Goal: Task Accomplishment & Management: Manage account settings

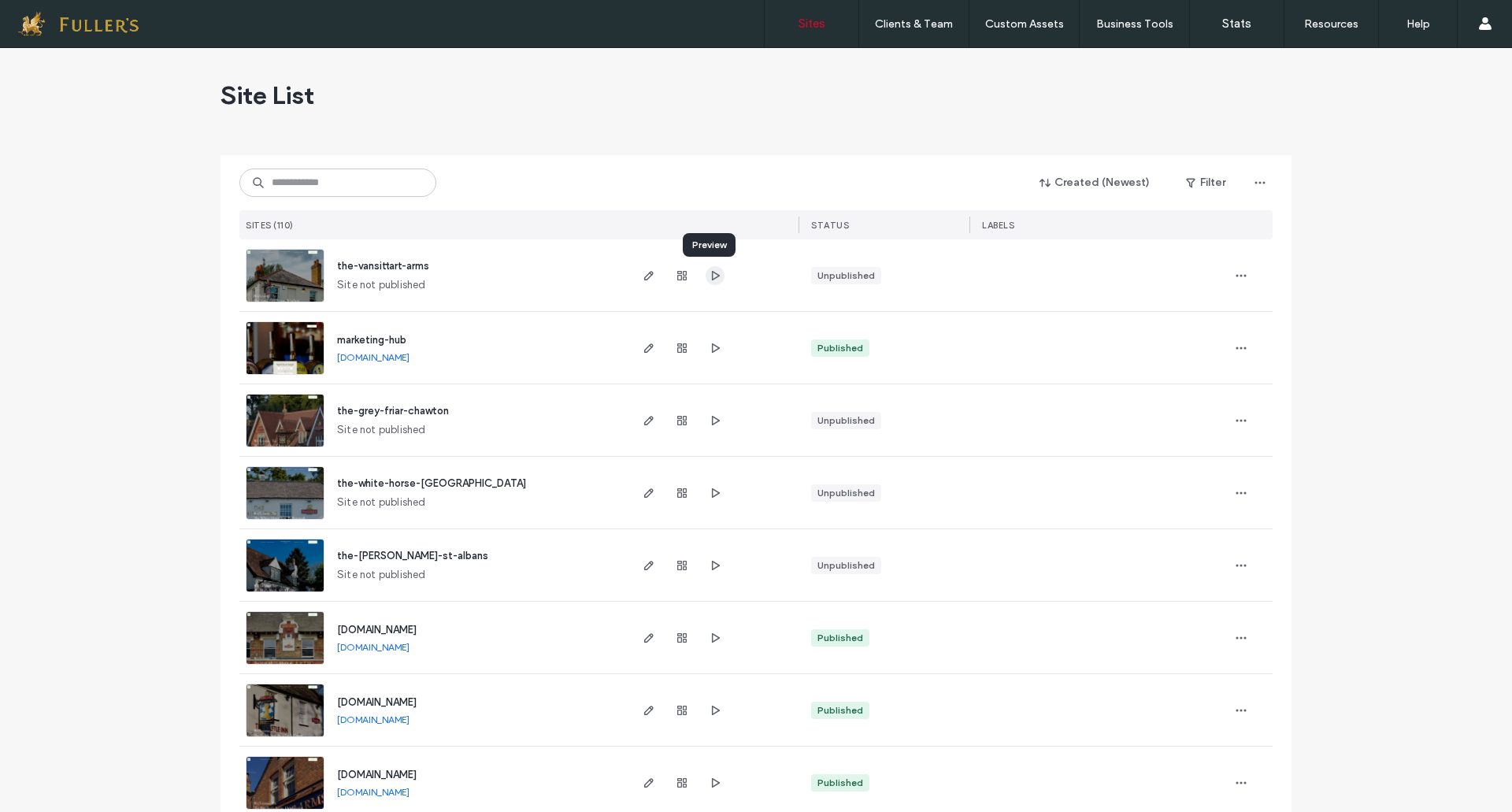
click at [709, 276] on icon "button" at bounding box center [715, 275] width 13 height 13
click at [372, 187] on input at bounding box center [338, 182] width 197 height 28
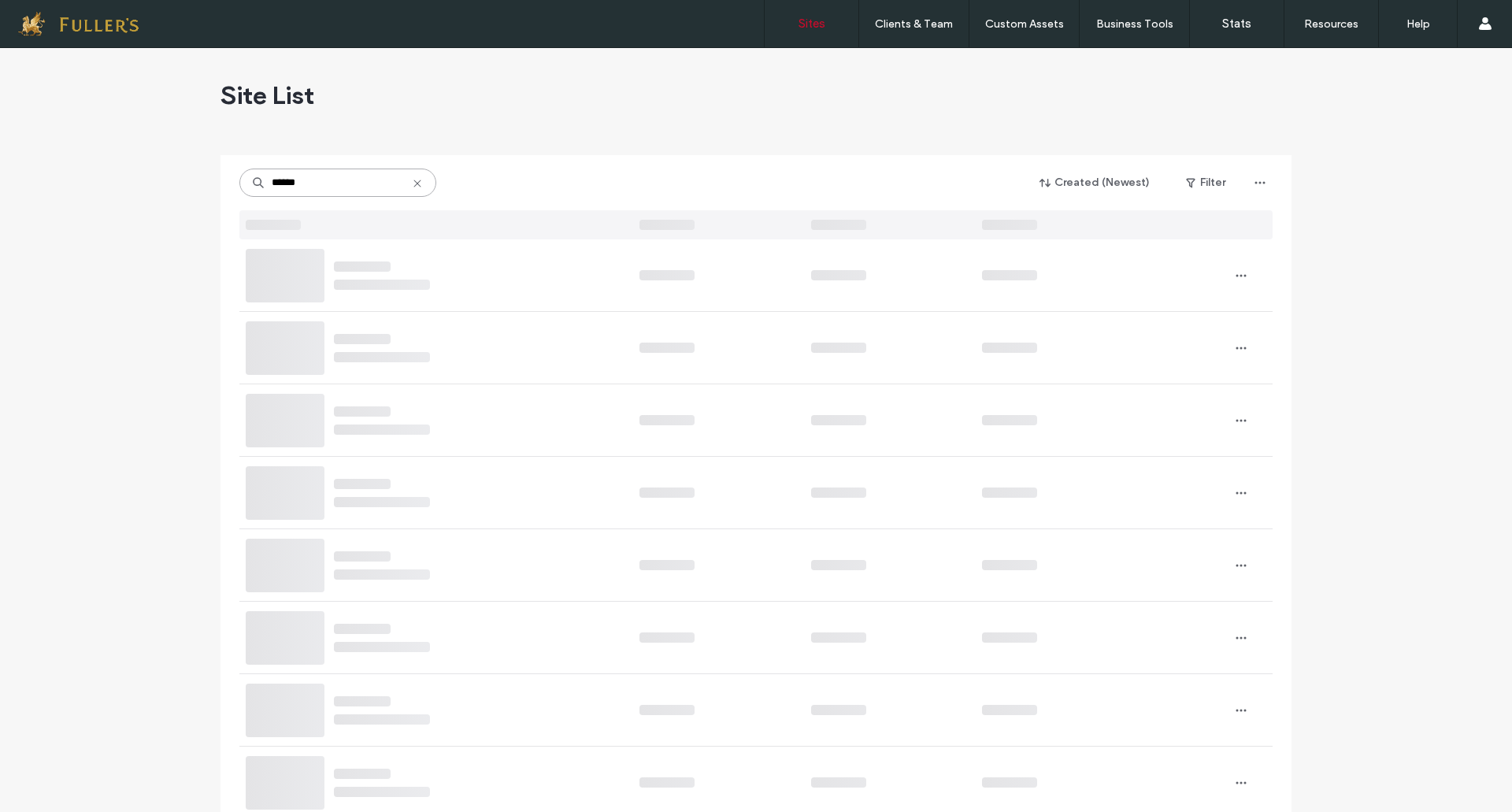
type input "******"
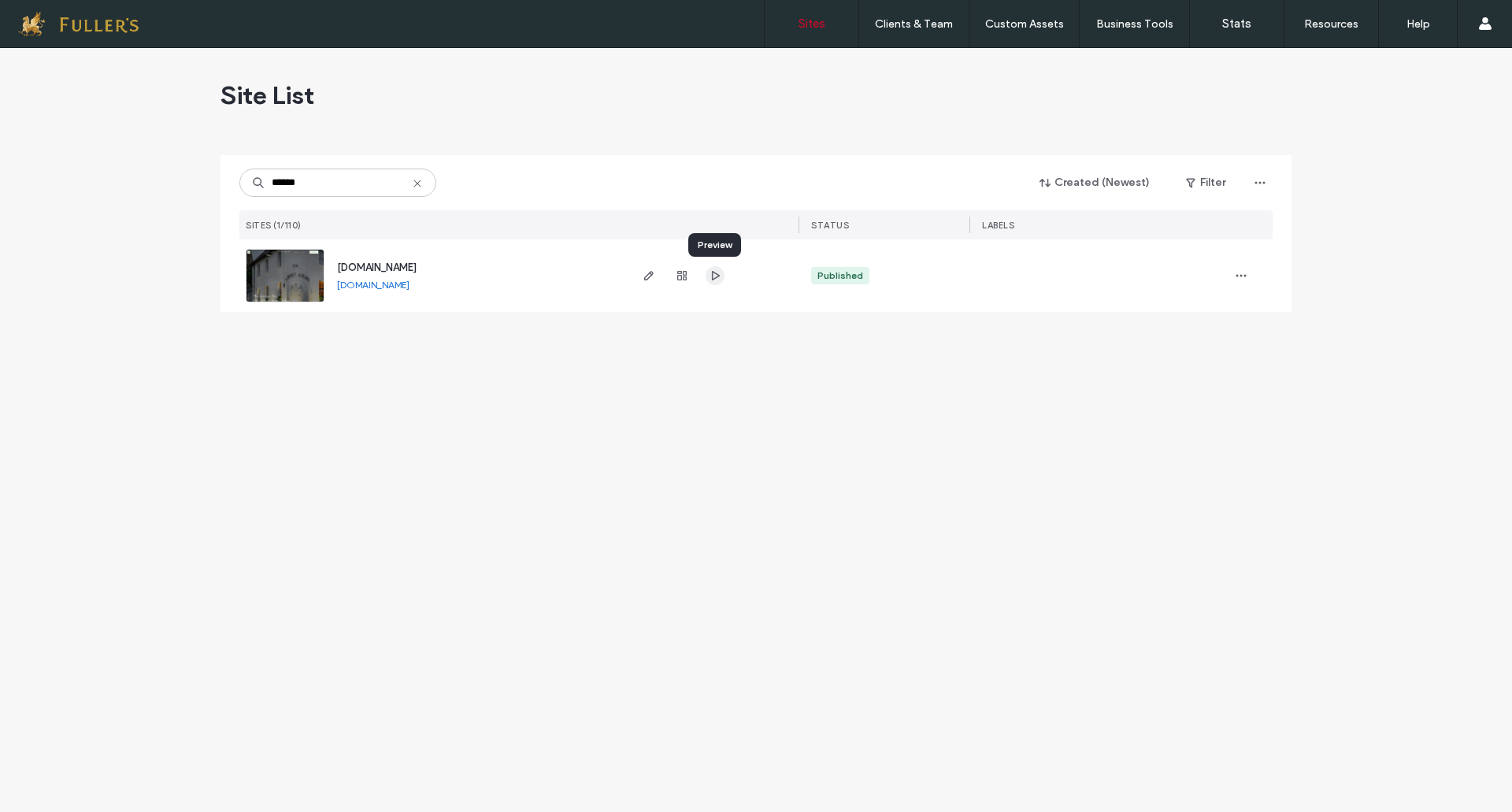
click at [712, 273] on use "button" at bounding box center [715, 275] width 8 height 9
click at [351, 189] on input "******" at bounding box center [338, 182] width 197 height 28
click at [346, 180] on input "******" at bounding box center [338, 182] width 197 height 28
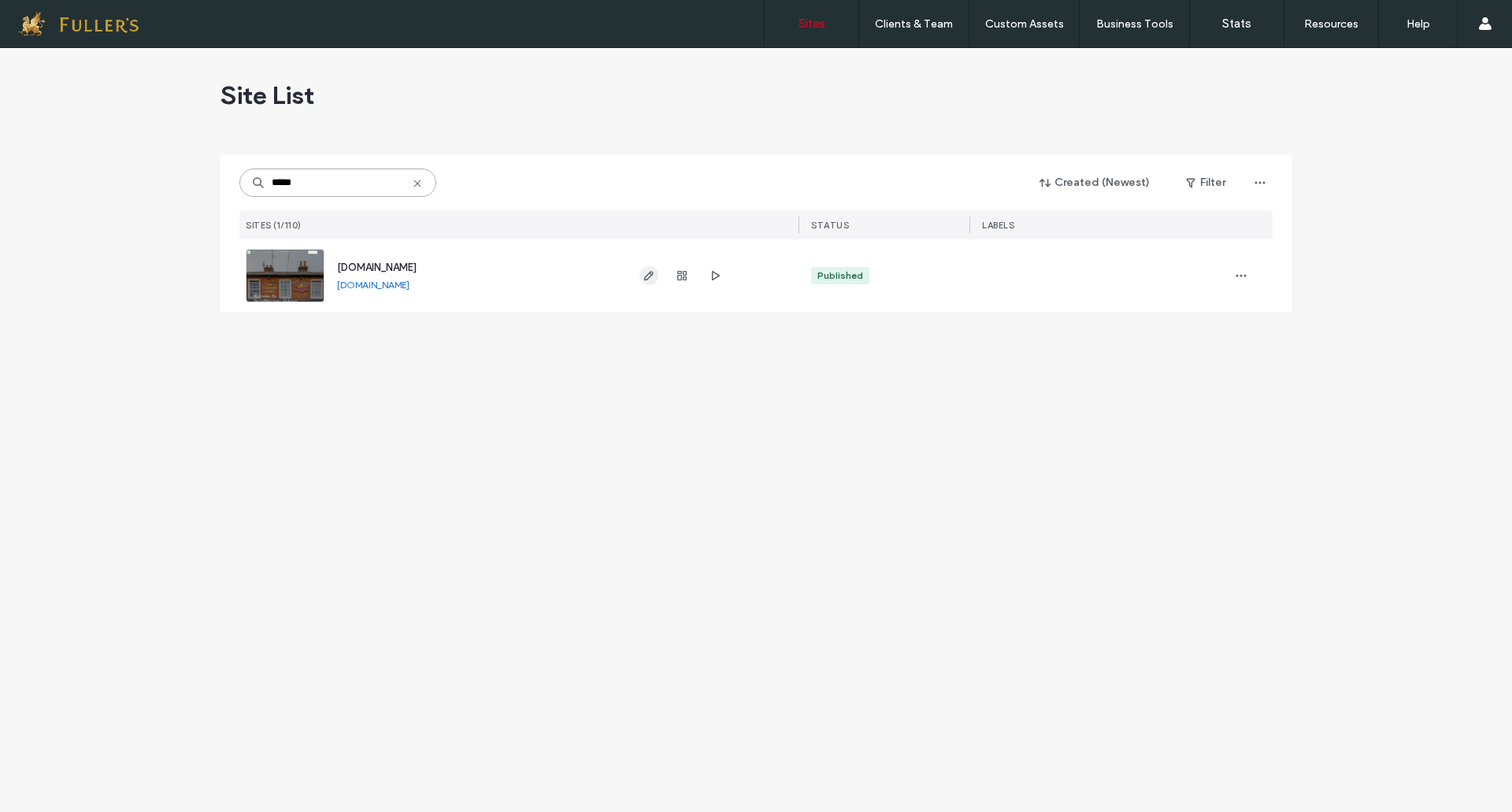
type input "*****"
click at [642, 279] on span "button" at bounding box center [649, 275] width 19 height 19
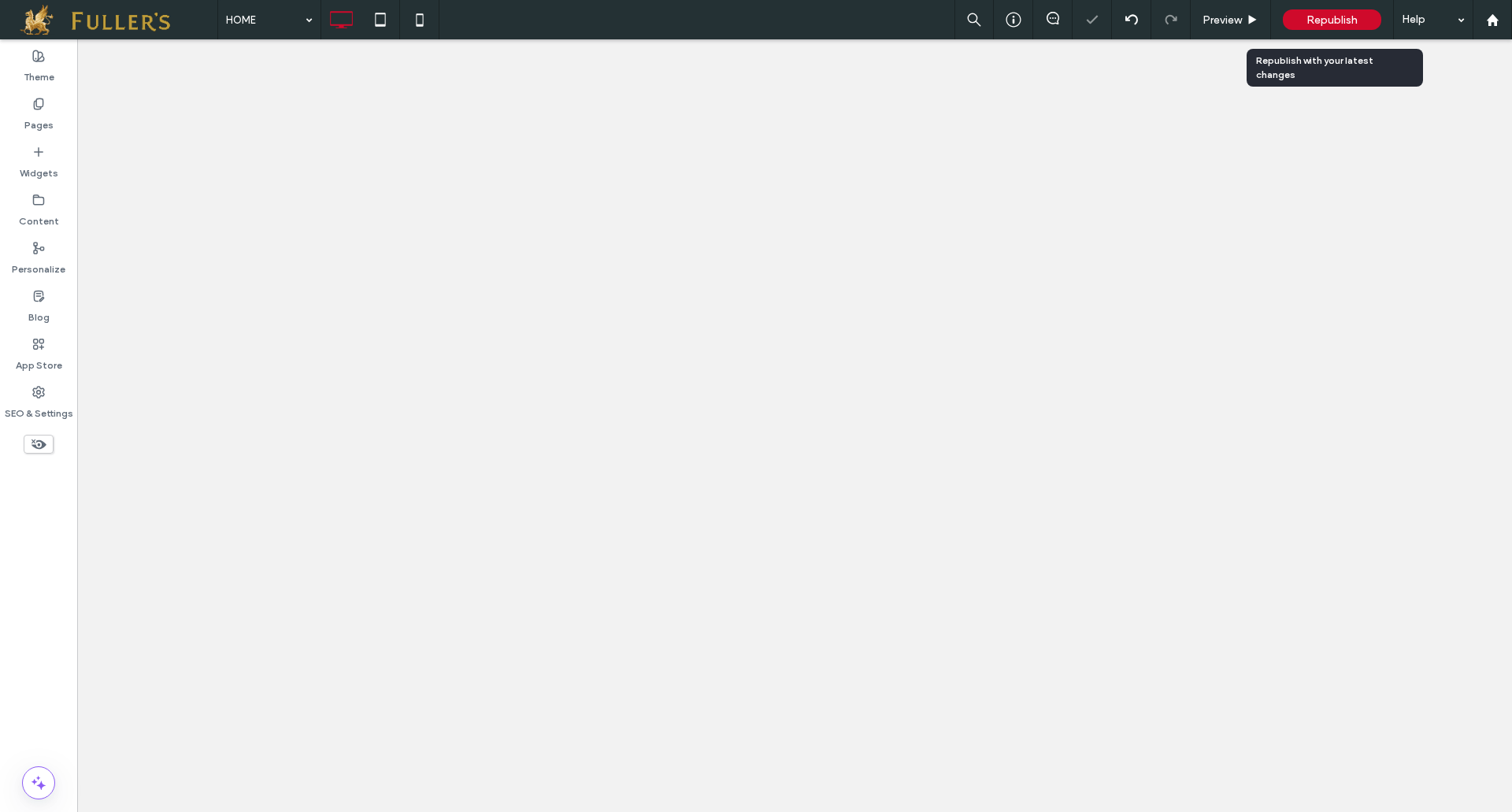
click at [1322, 19] on span "Republish" at bounding box center [1332, 20] width 51 height 14
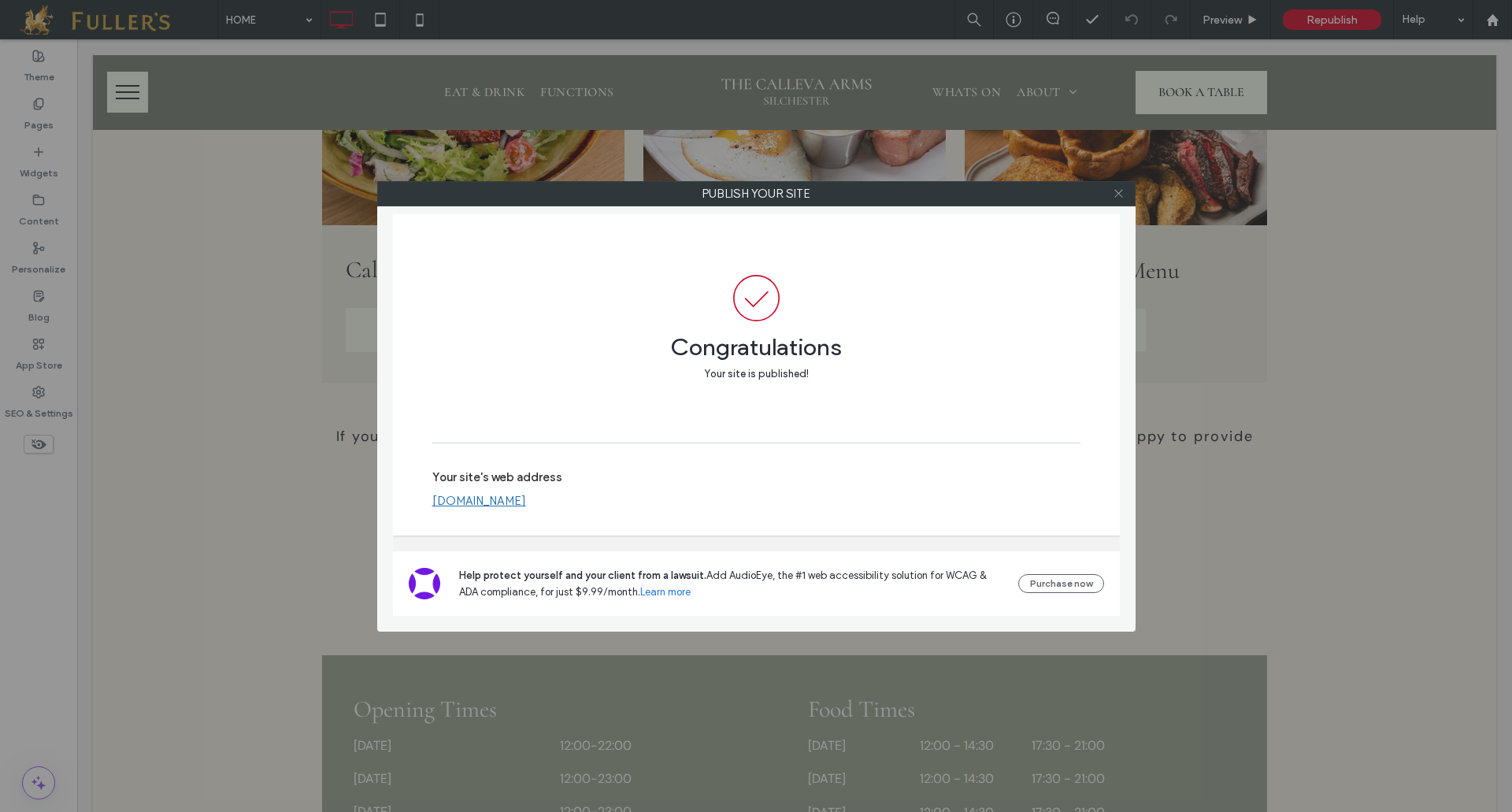
click at [1117, 192] on icon at bounding box center [1119, 193] width 12 height 12
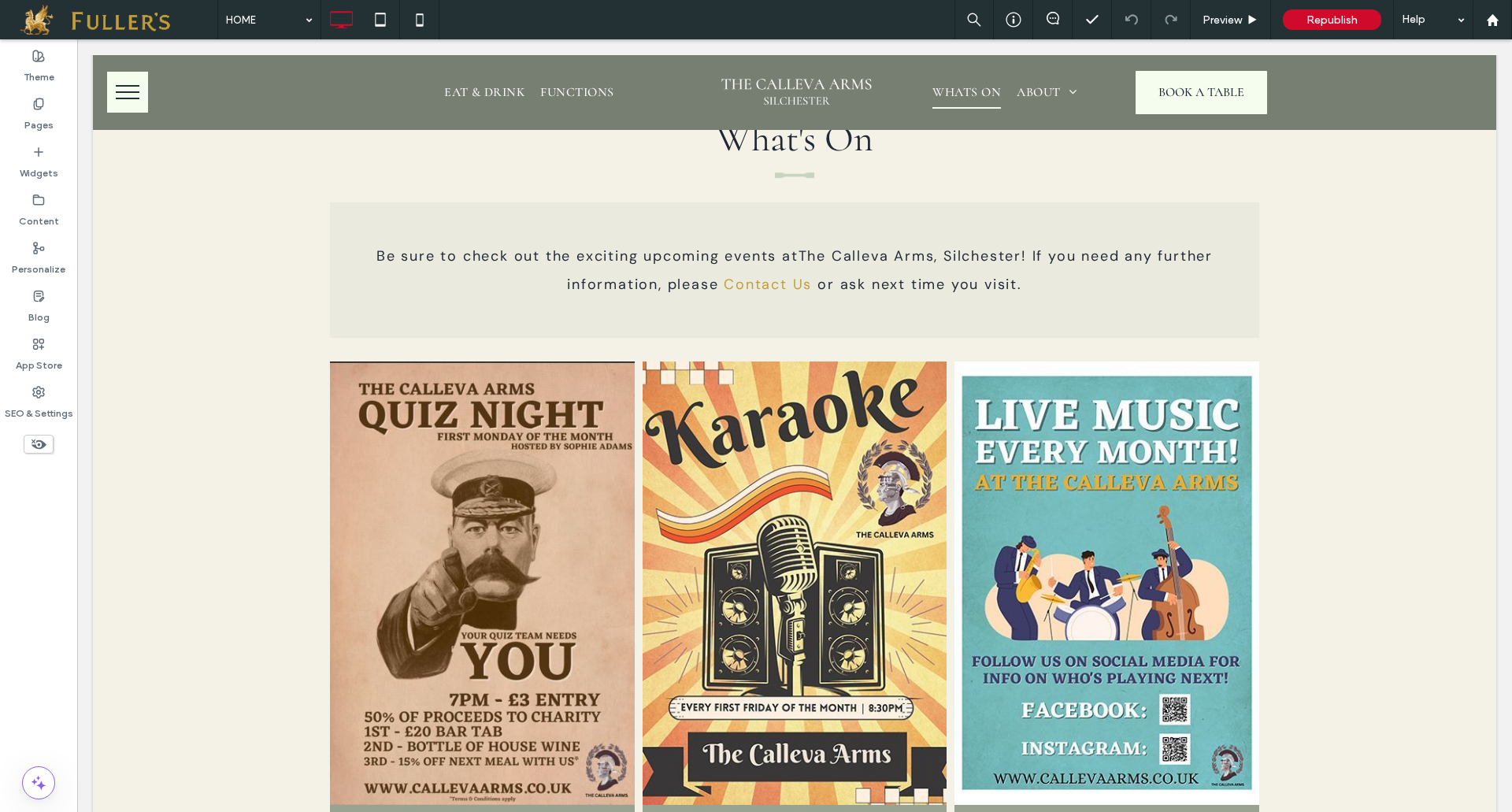
scroll to position [4539, 0]
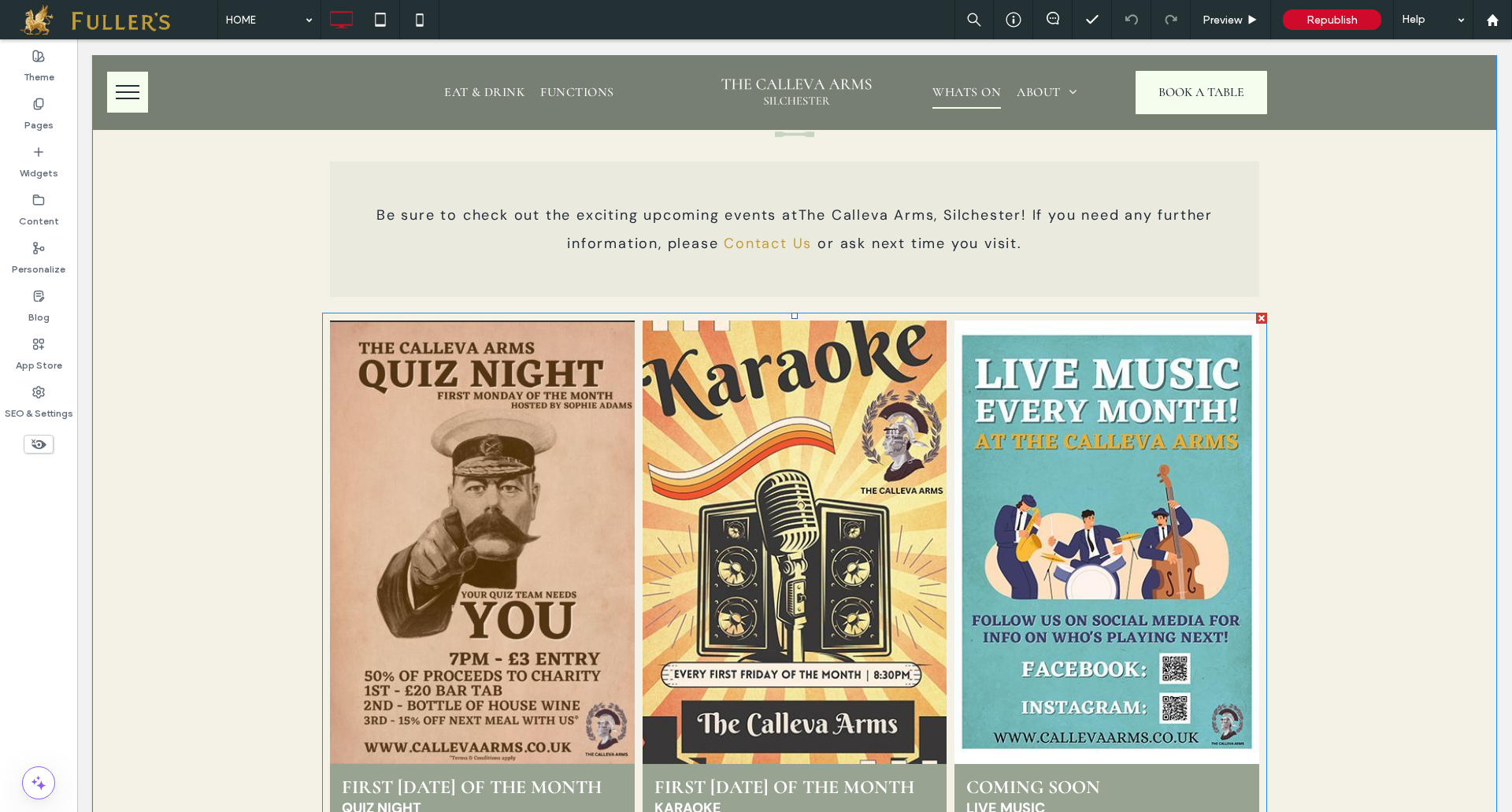
click at [778, 461] on link at bounding box center [794, 542] width 323 height 470
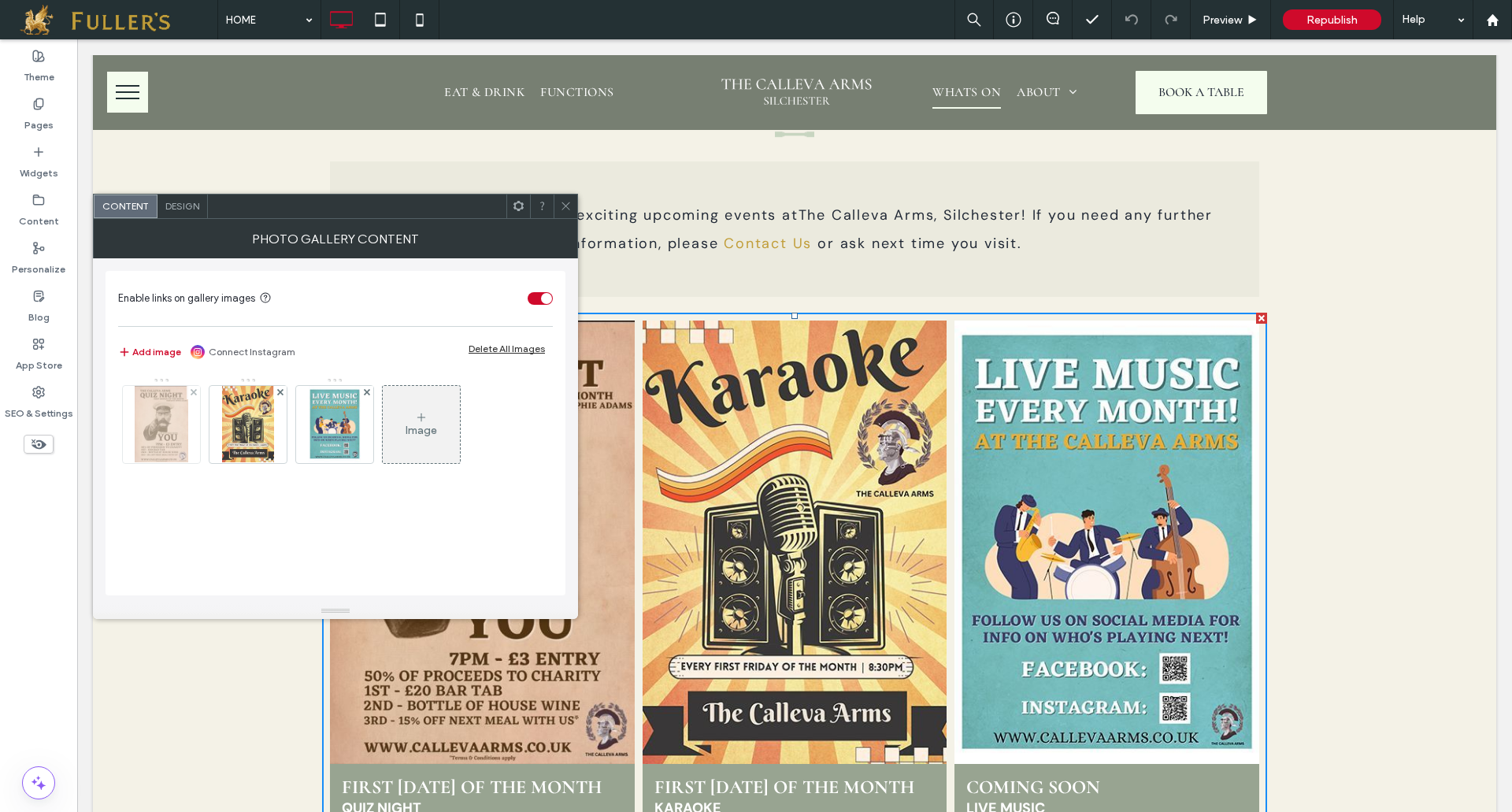
click at [153, 420] on img at bounding box center [162, 424] width 54 height 77
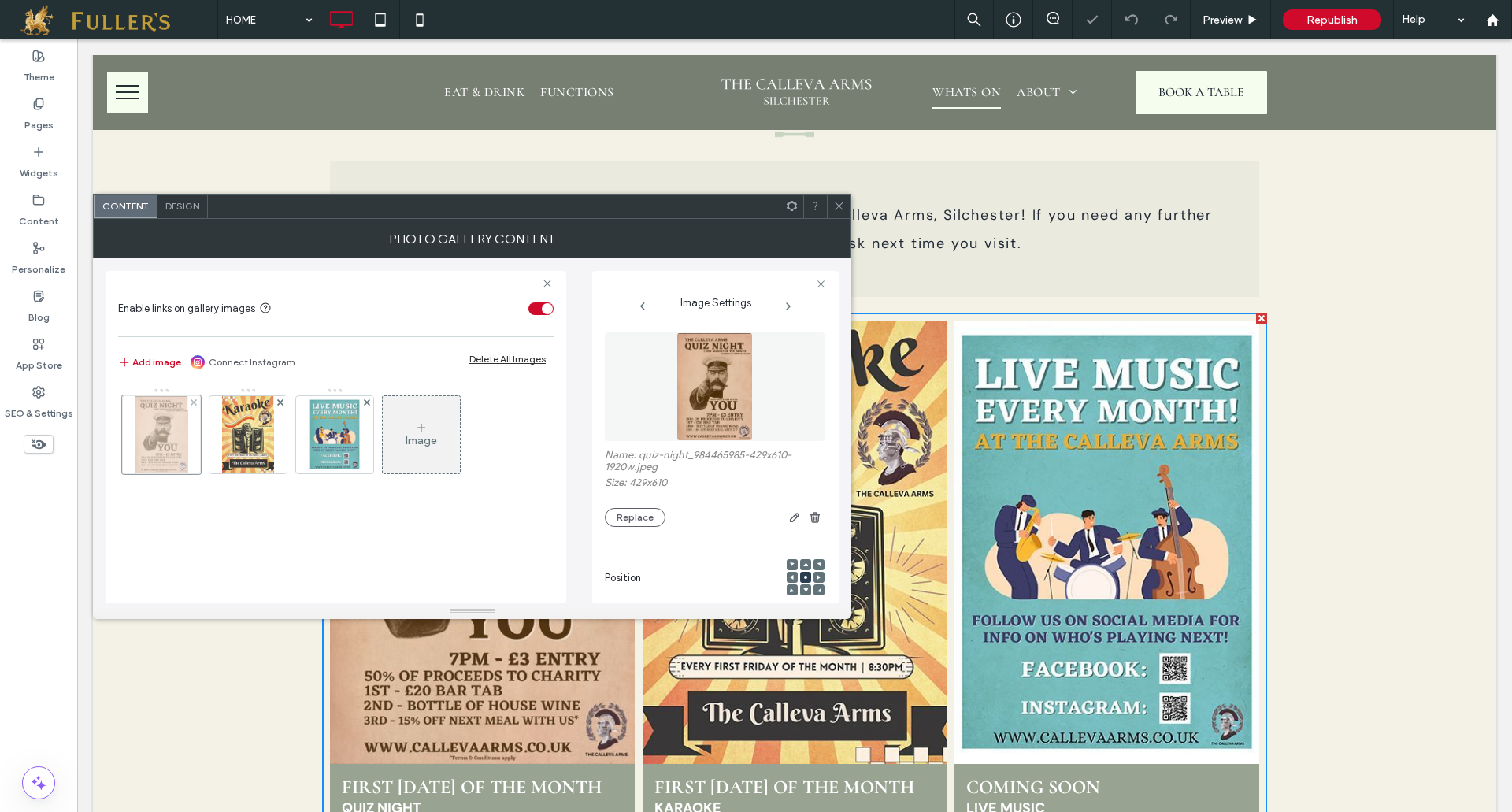
scroll to position [242, 0]
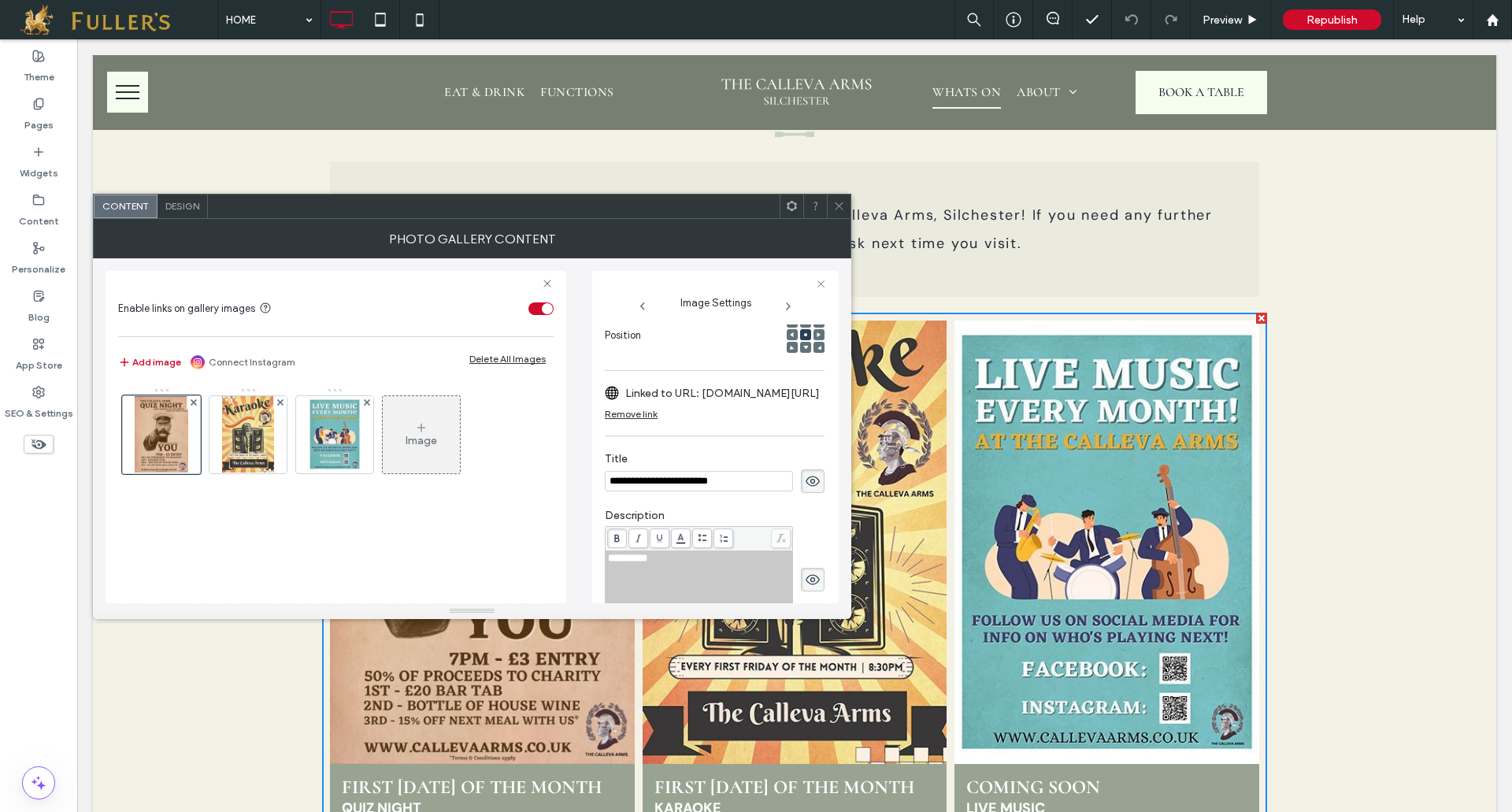
click at [806, 484] on use at bounding box center [812, 481] width 14 height 10
click at [806, 480] on use at bounding box center [812, 481] width 14 height 13
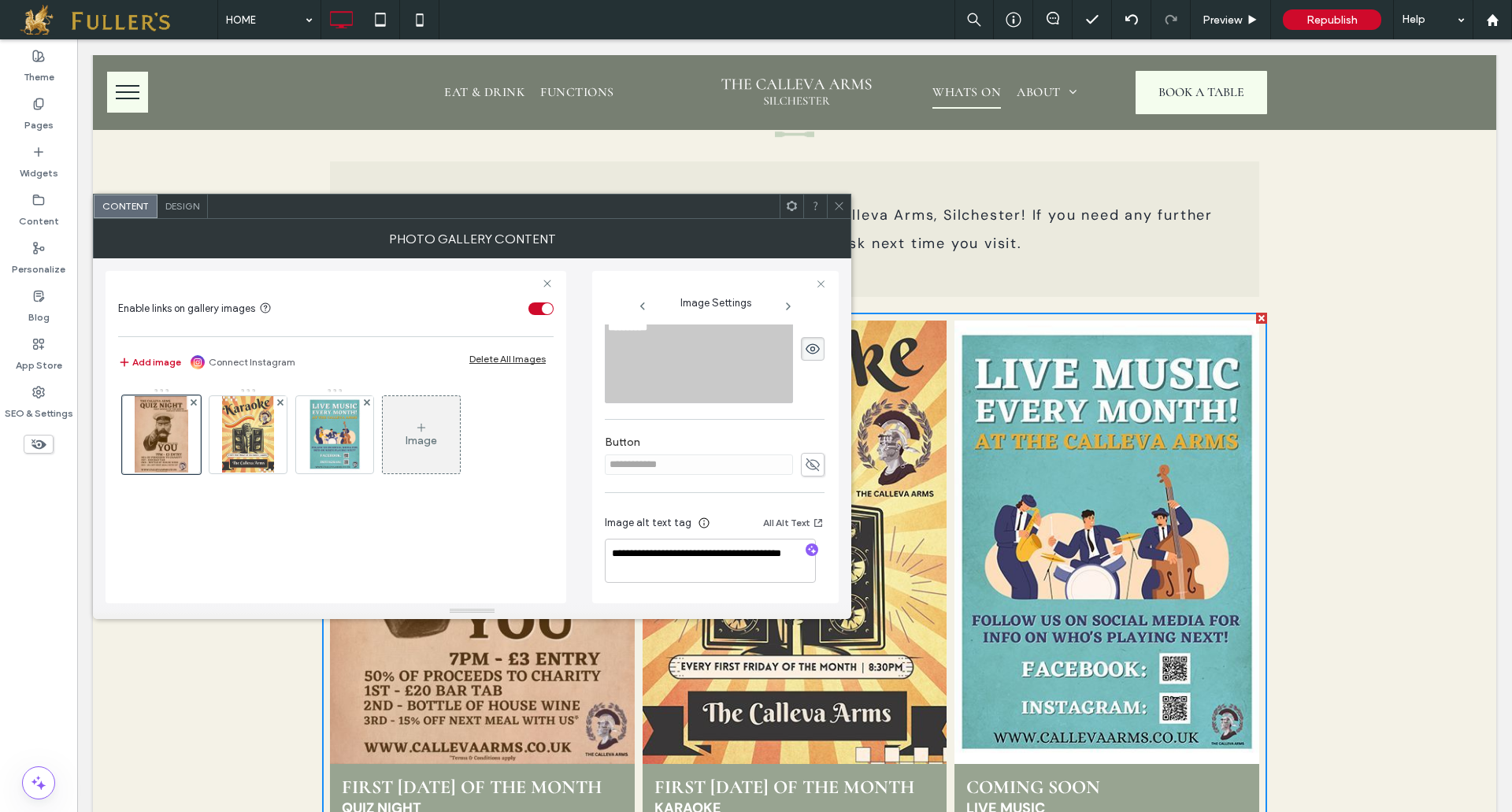
scroll to position [482, 0]
drag, startPoint x: 805, startPoint y: 452, endPoint x: 638, endPoint y: 594, distance: 219.2
click at [805, 456] on icon at bounding box center [812, 464] width 16 height 17
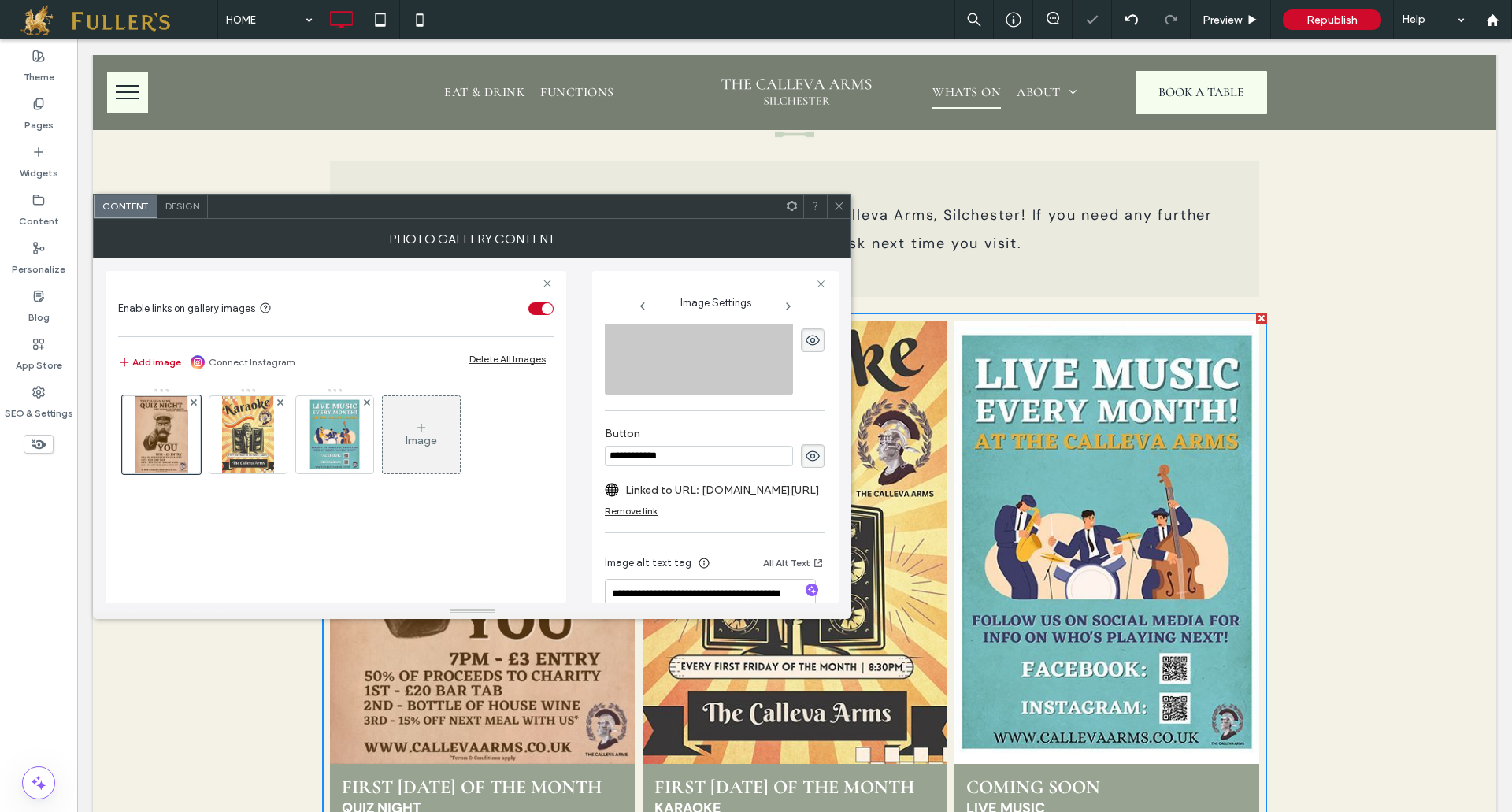
click at [728, 456] on input "**********" at bounding box center [699, 456] width 188 height 20
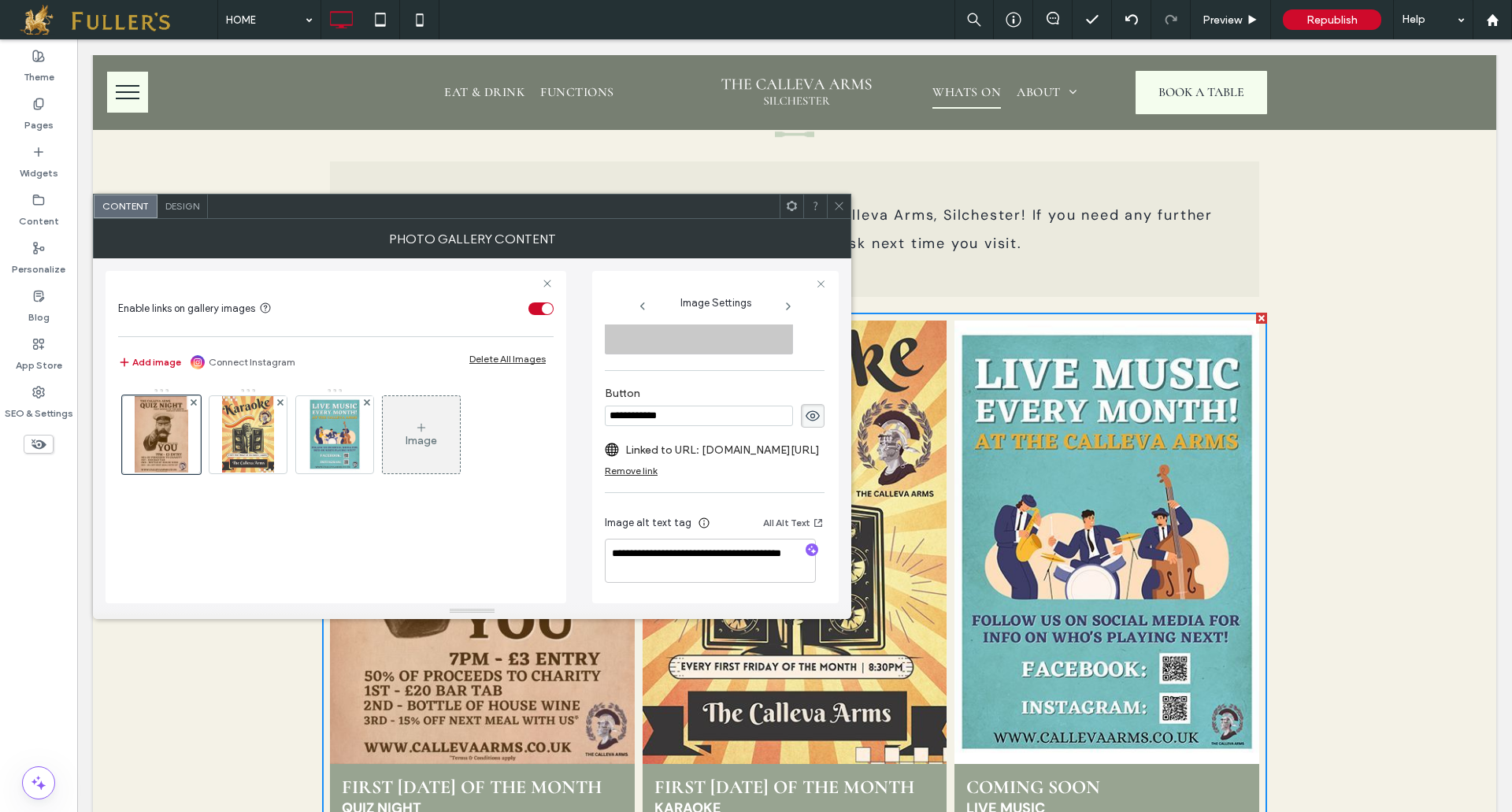
click at [410, 434] on div "Image" at bounding box center [421, 440] width 31 height 14
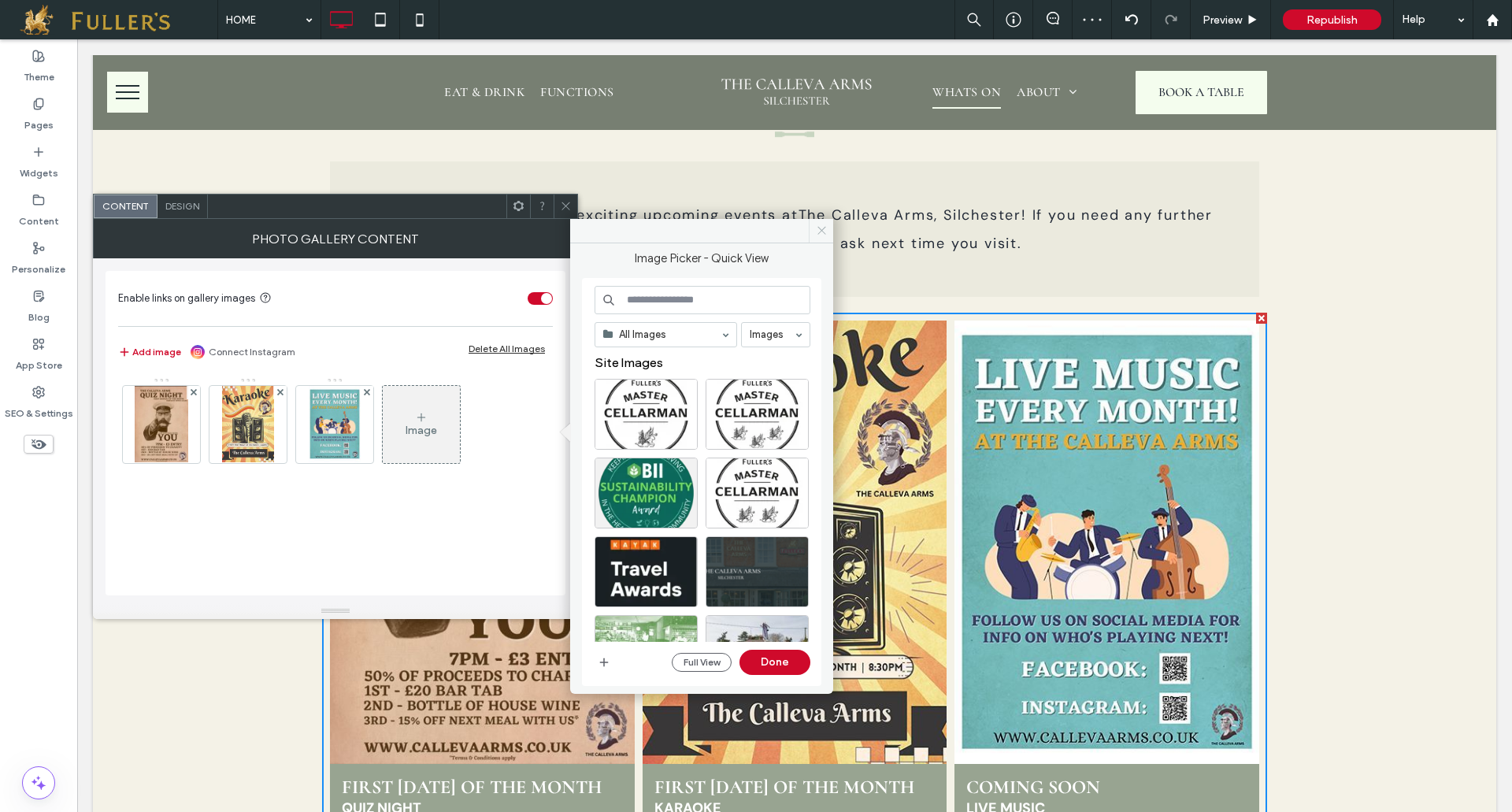
click at [824, 229] on icon at bounding box center [822, 230] width 12 height 12
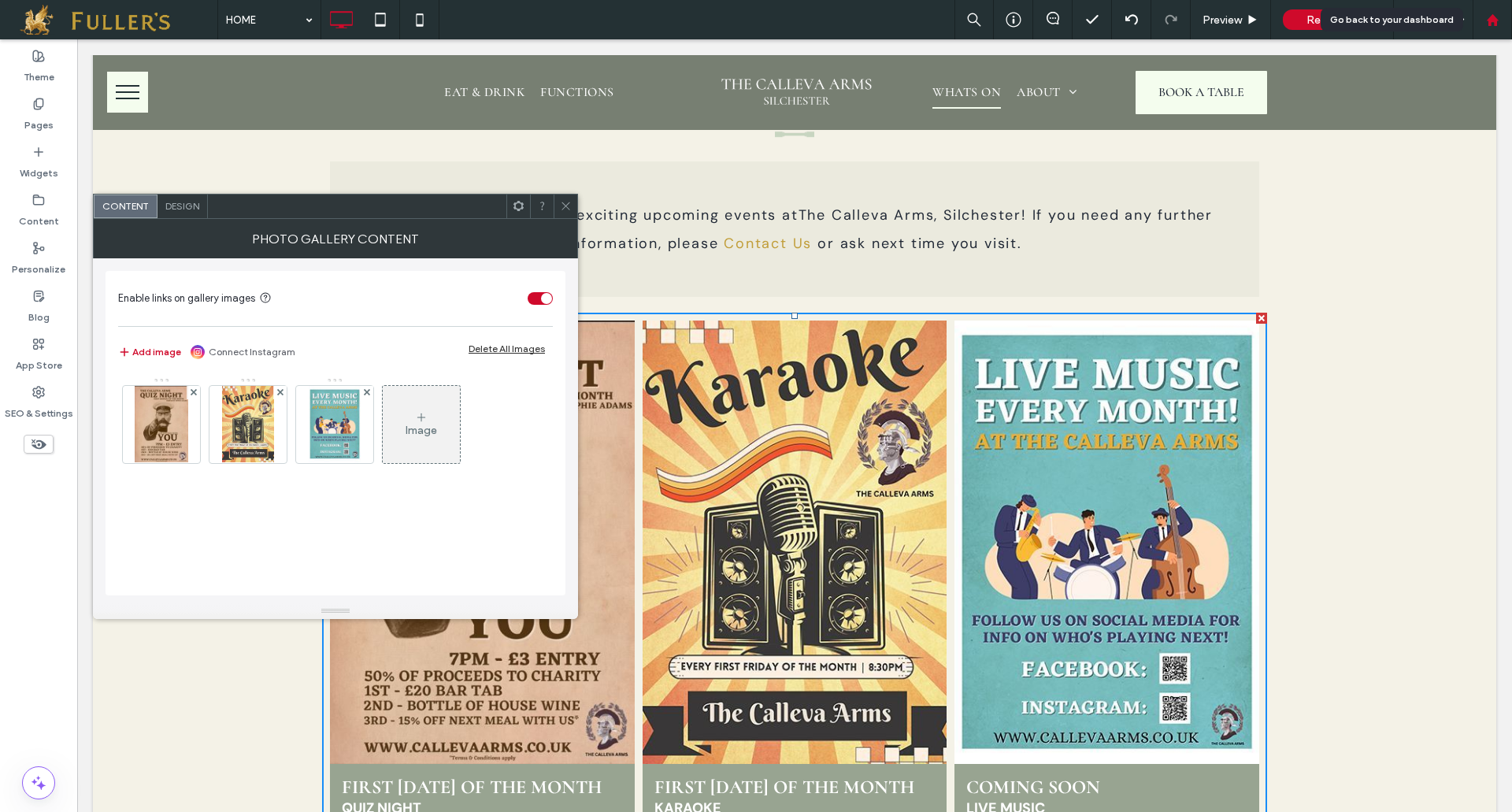
click at [1490, 25] on use at bounding box center [1492, 19] width 12 height 12
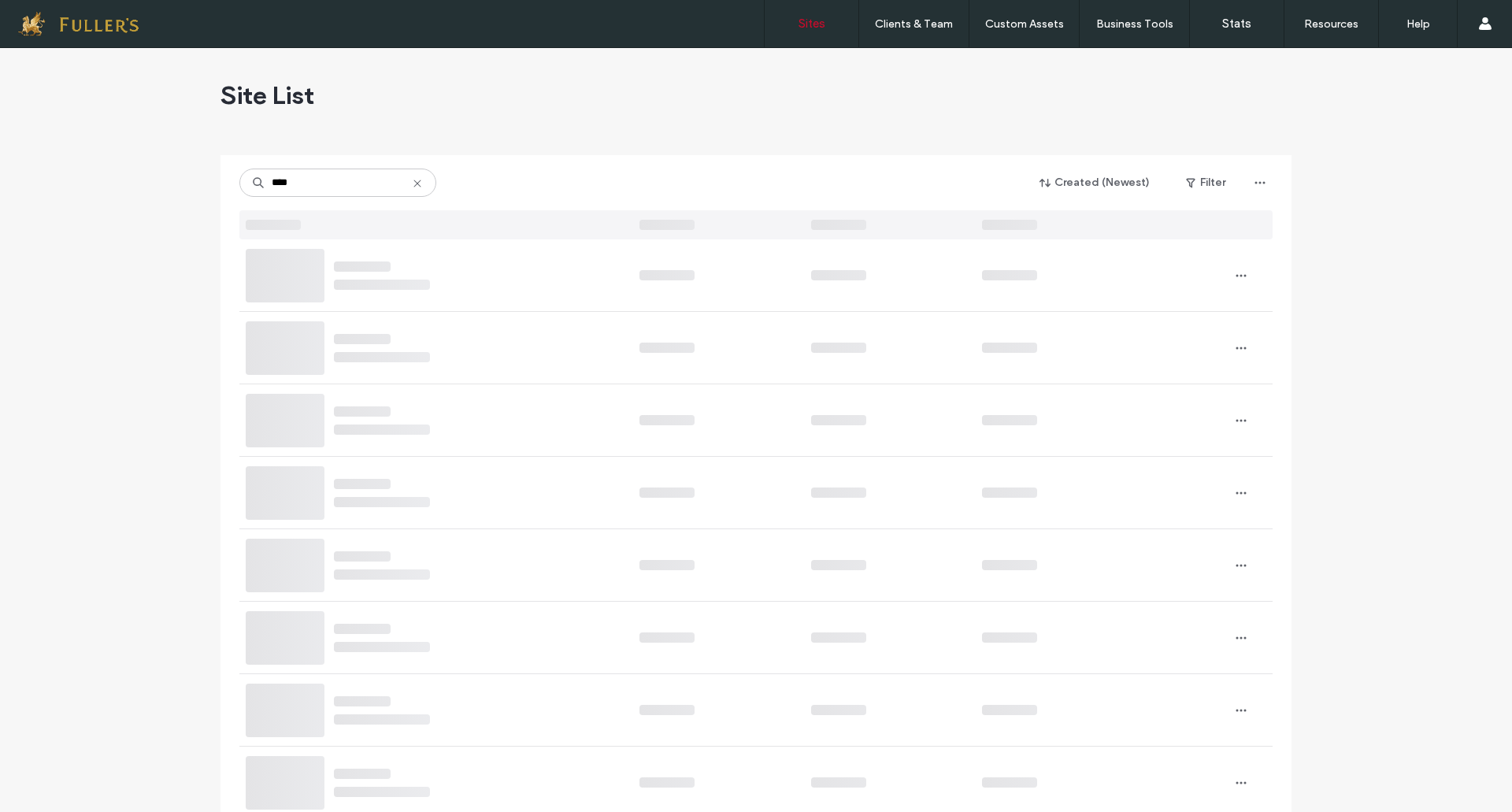
type input "****"
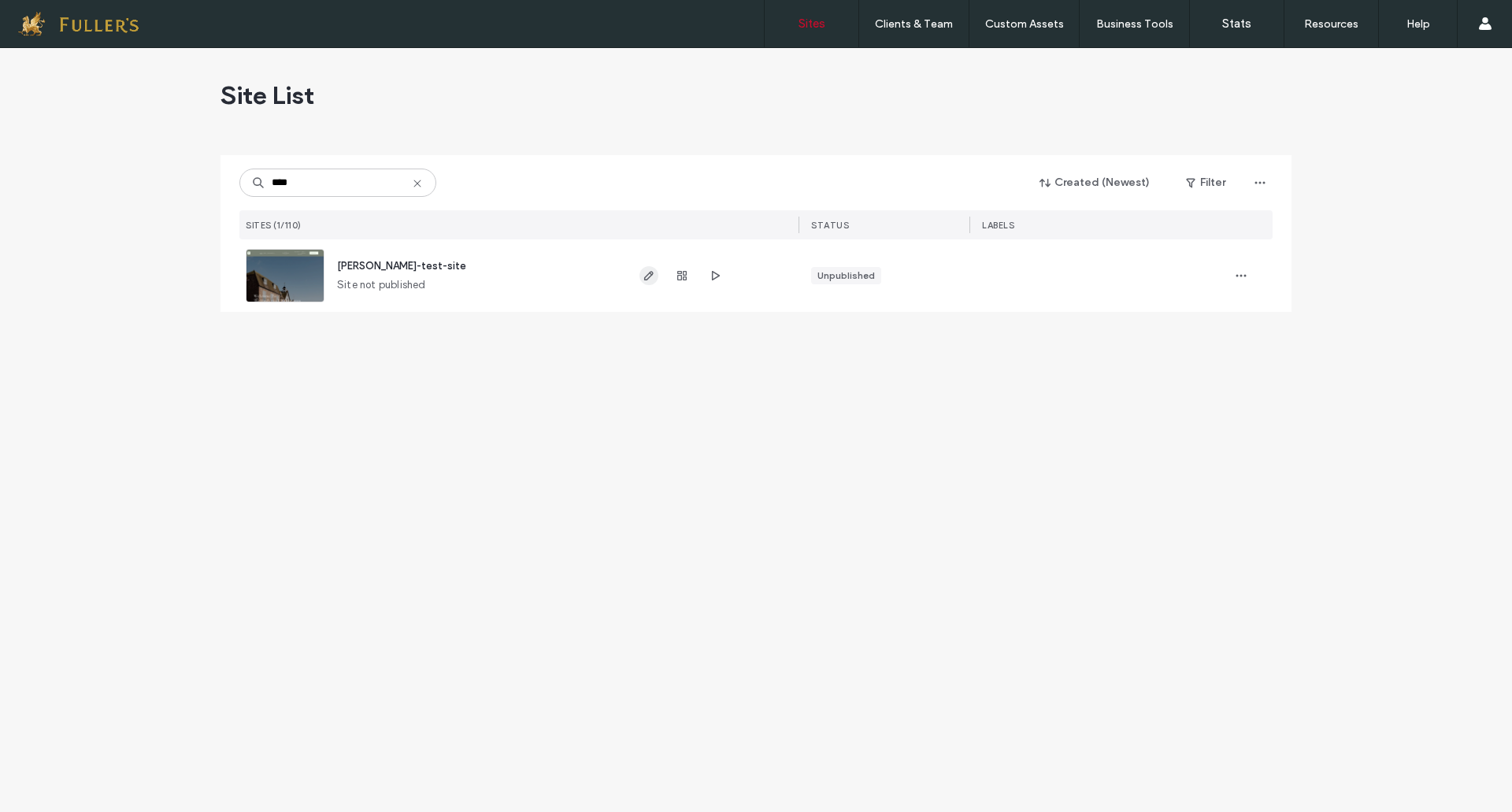
click at [651, 273] on use "button" at bounding box center [649, 275] width 9 height 9
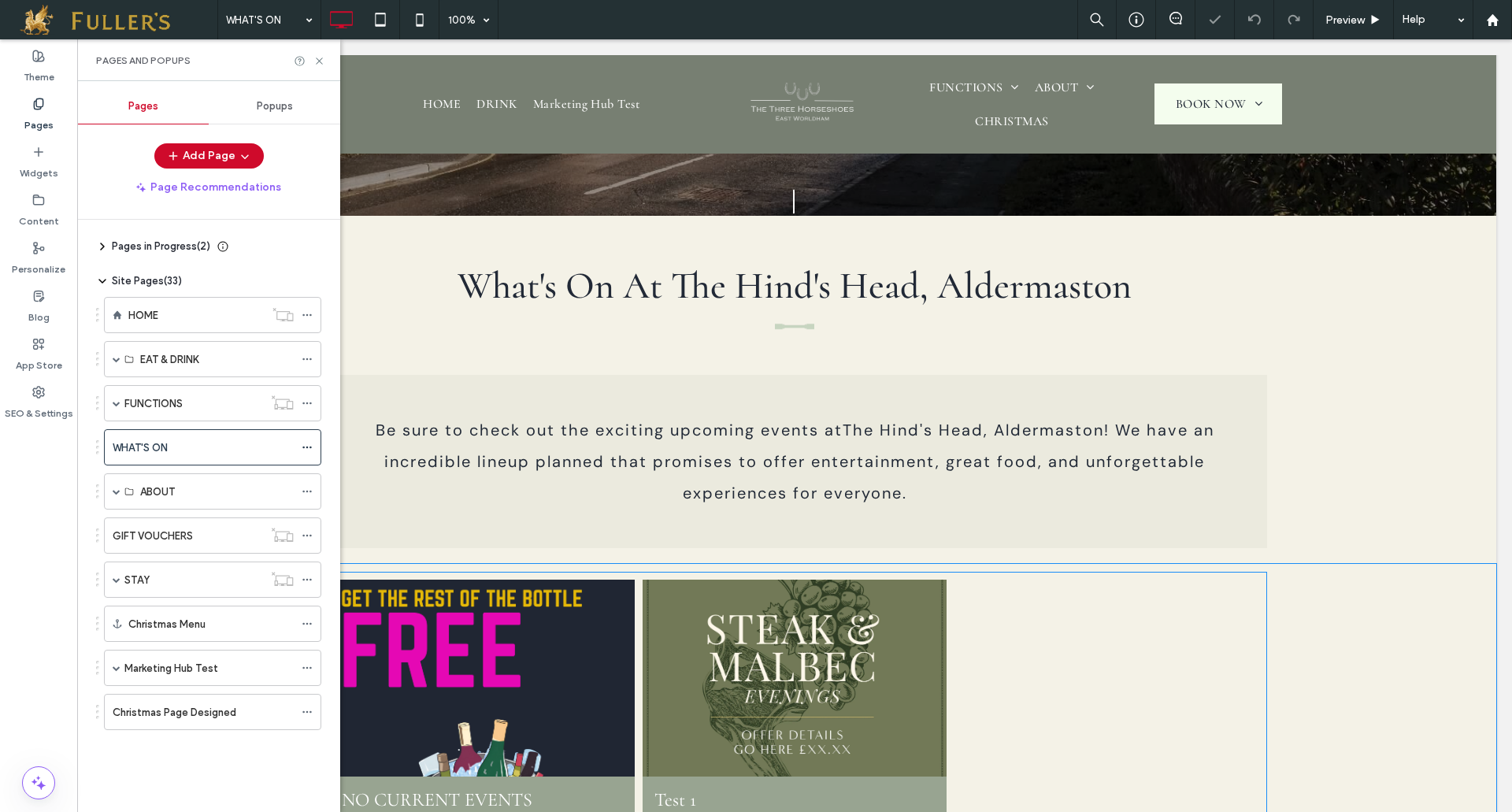
scroll to position [709, 0]
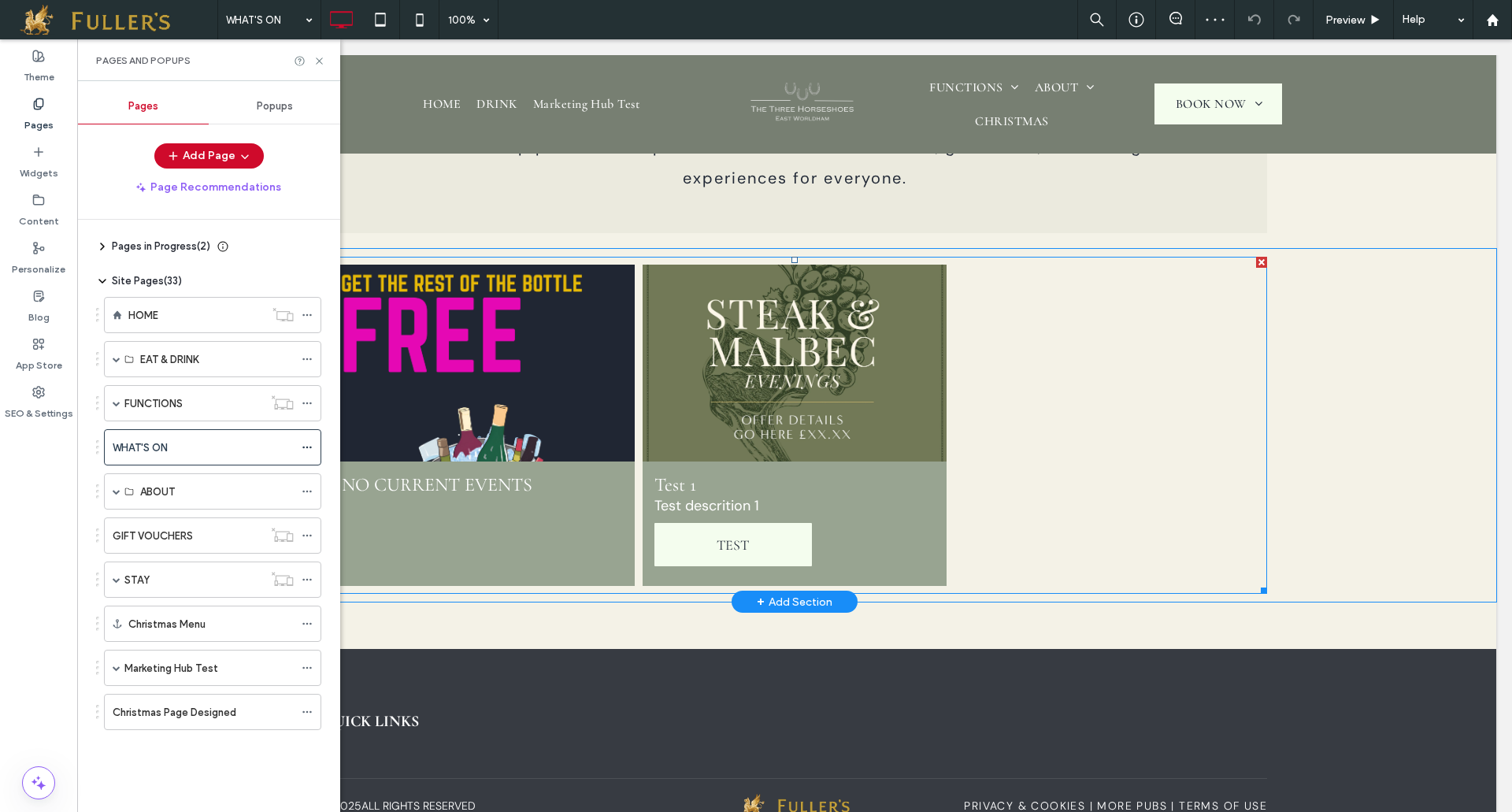
click at [1072, 437] on div at bounding box center [1106, 425] width 313 height 329
click at [789, 388] on link at bounding box center [794, 363] width 323 height 208
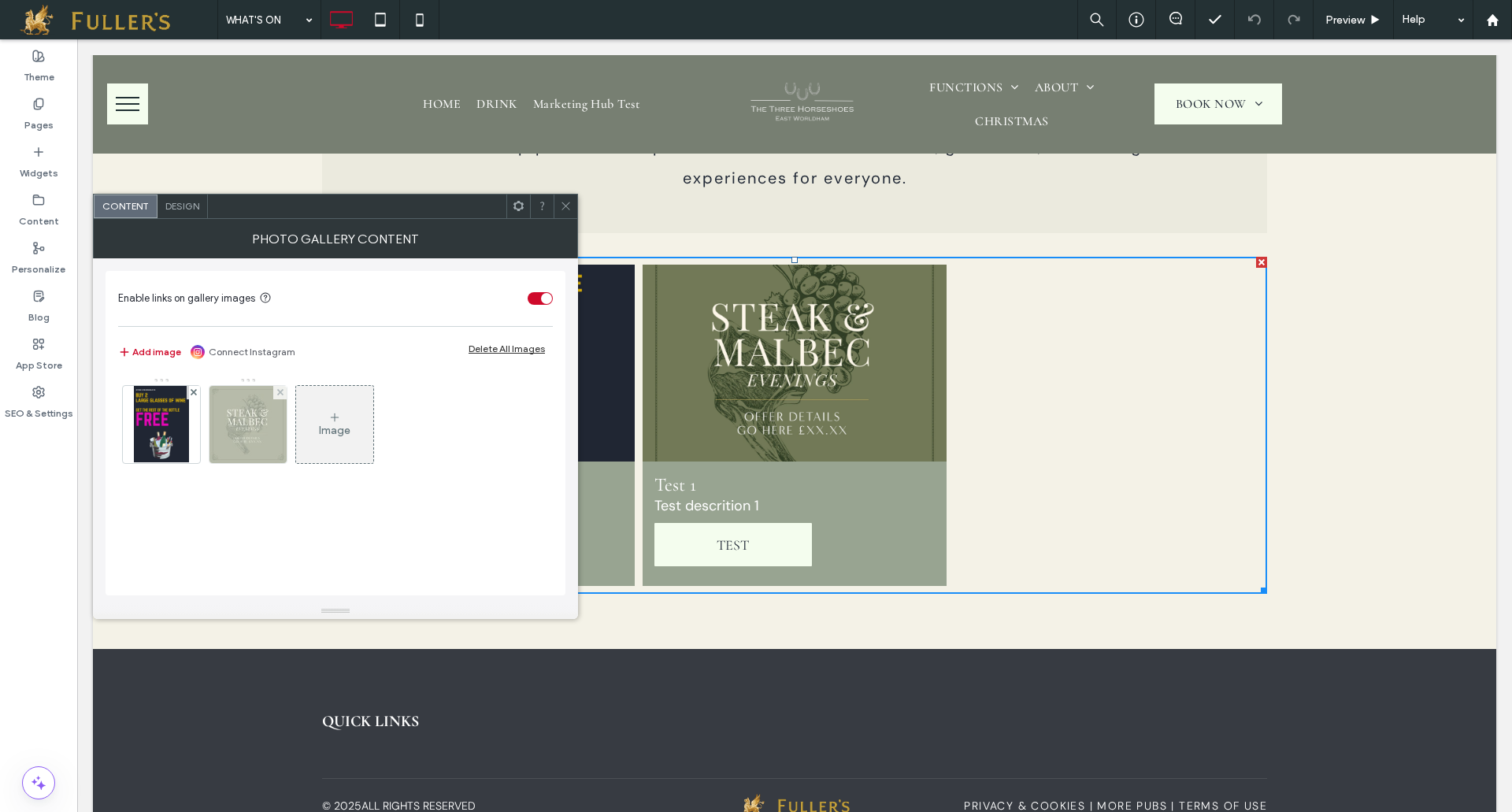
click at [235, 421] on img at bounding box center [247, 424] width 77 height 77
click at [235, 421] on div "Image" at bounding box center [334, 428] width 433 height 102
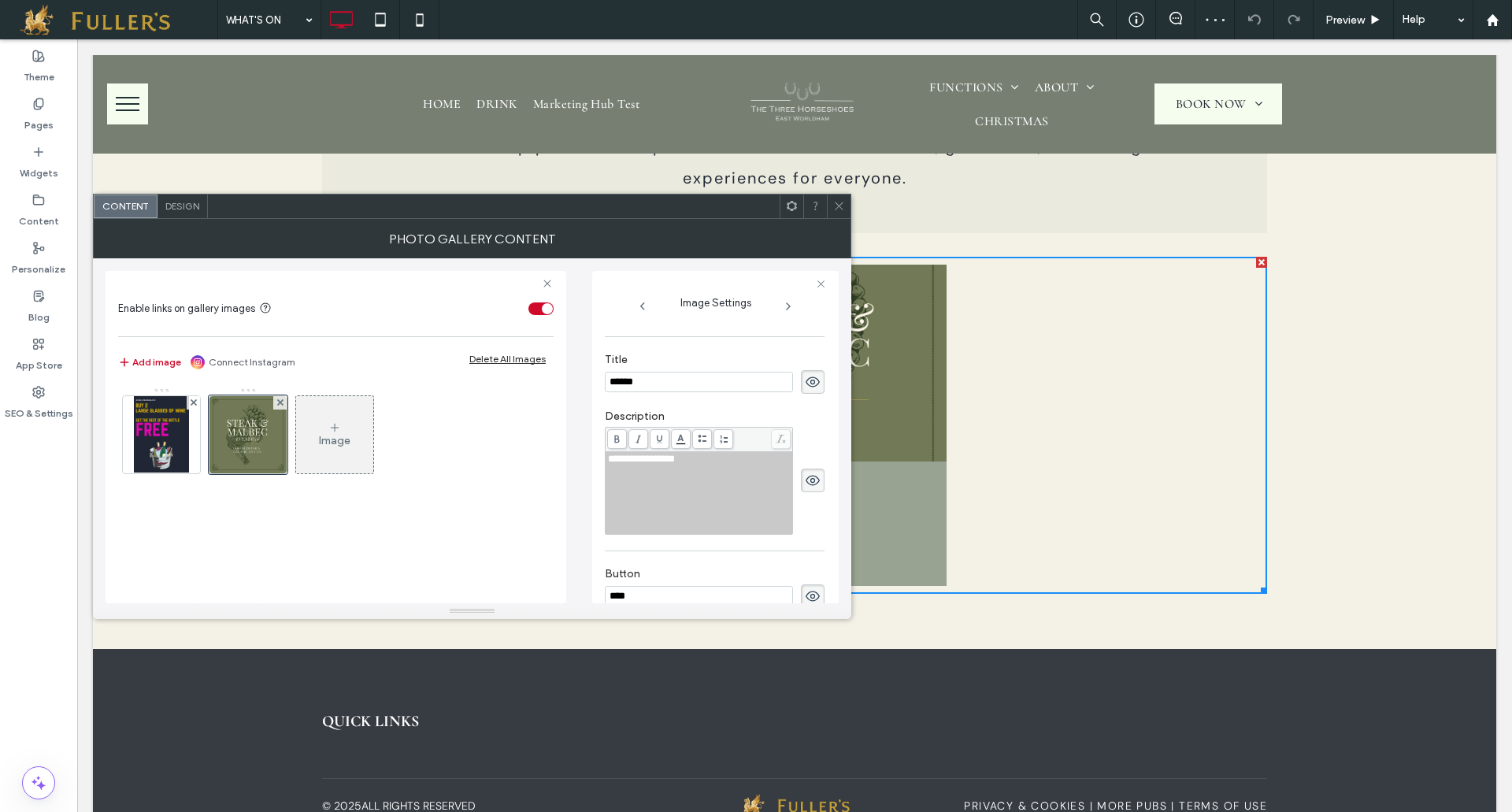
scroll to position [400, 0]
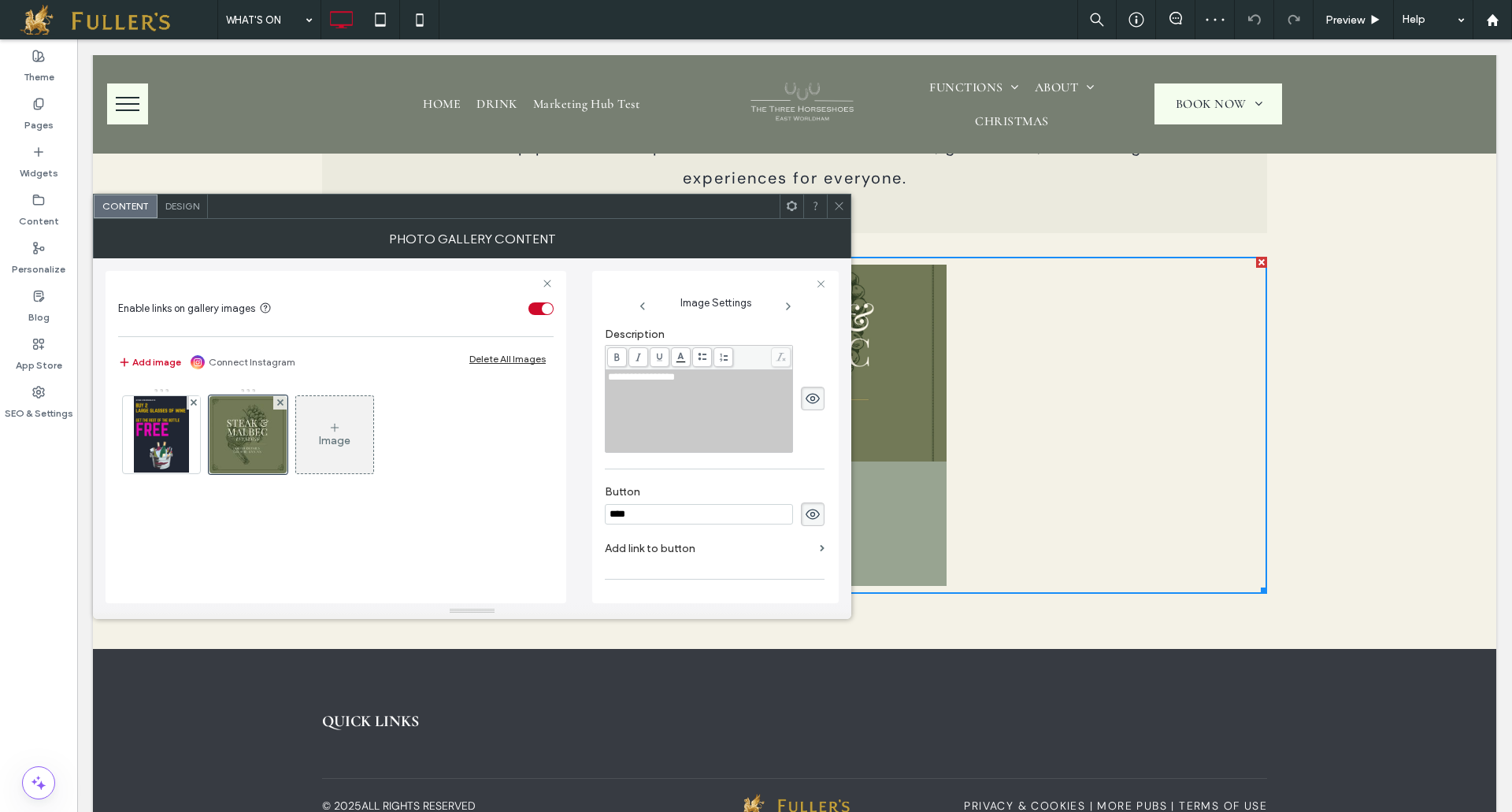
drag, startPoint x: 692, startPoint y: 523, endPoint x: 525, endPoint y: 531, distance: 167.2
click at [525, 531] on div "**********" at bounding box center [473, 430] width 734 height 345
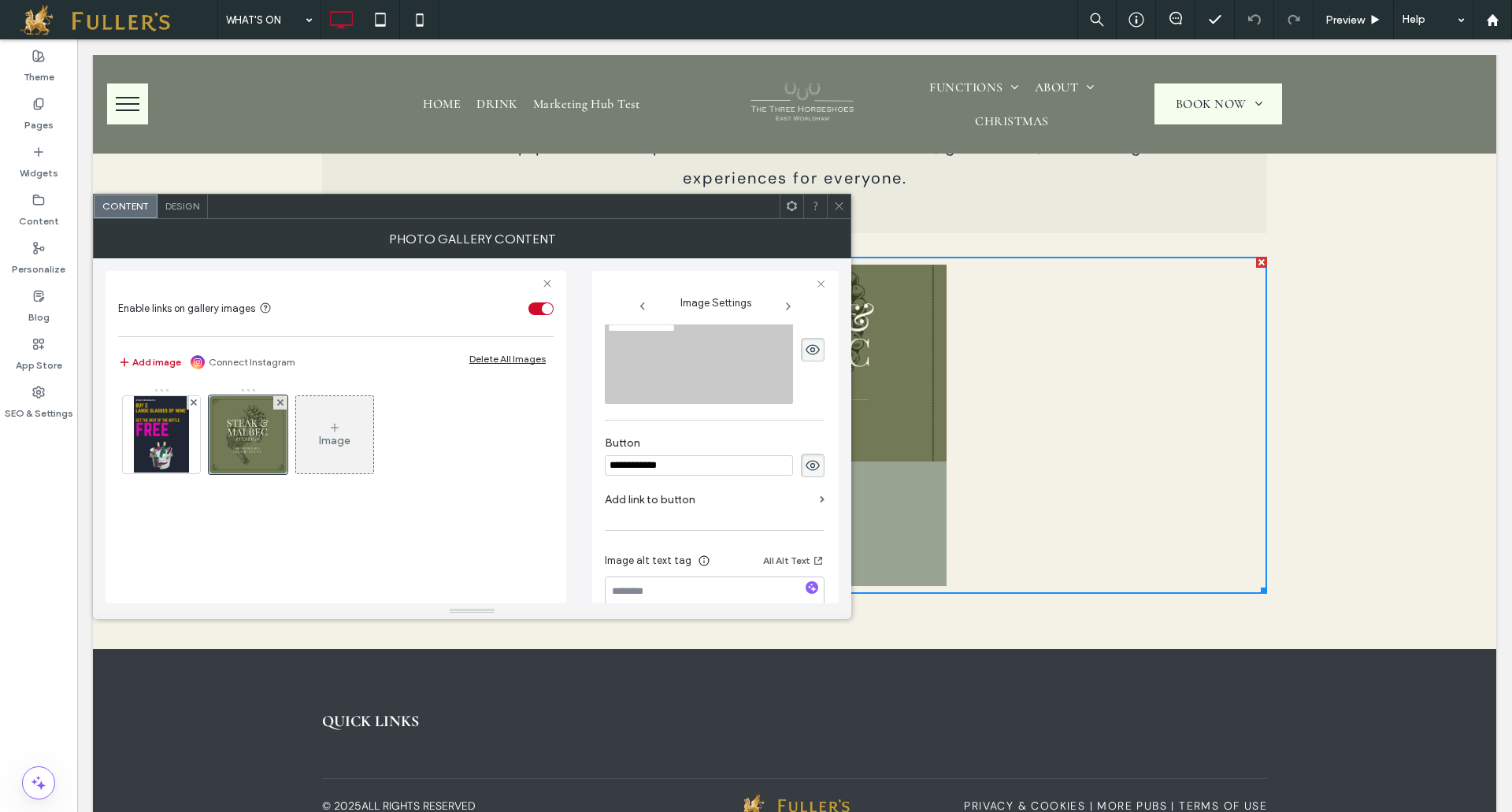
scroll to position [499, 0]
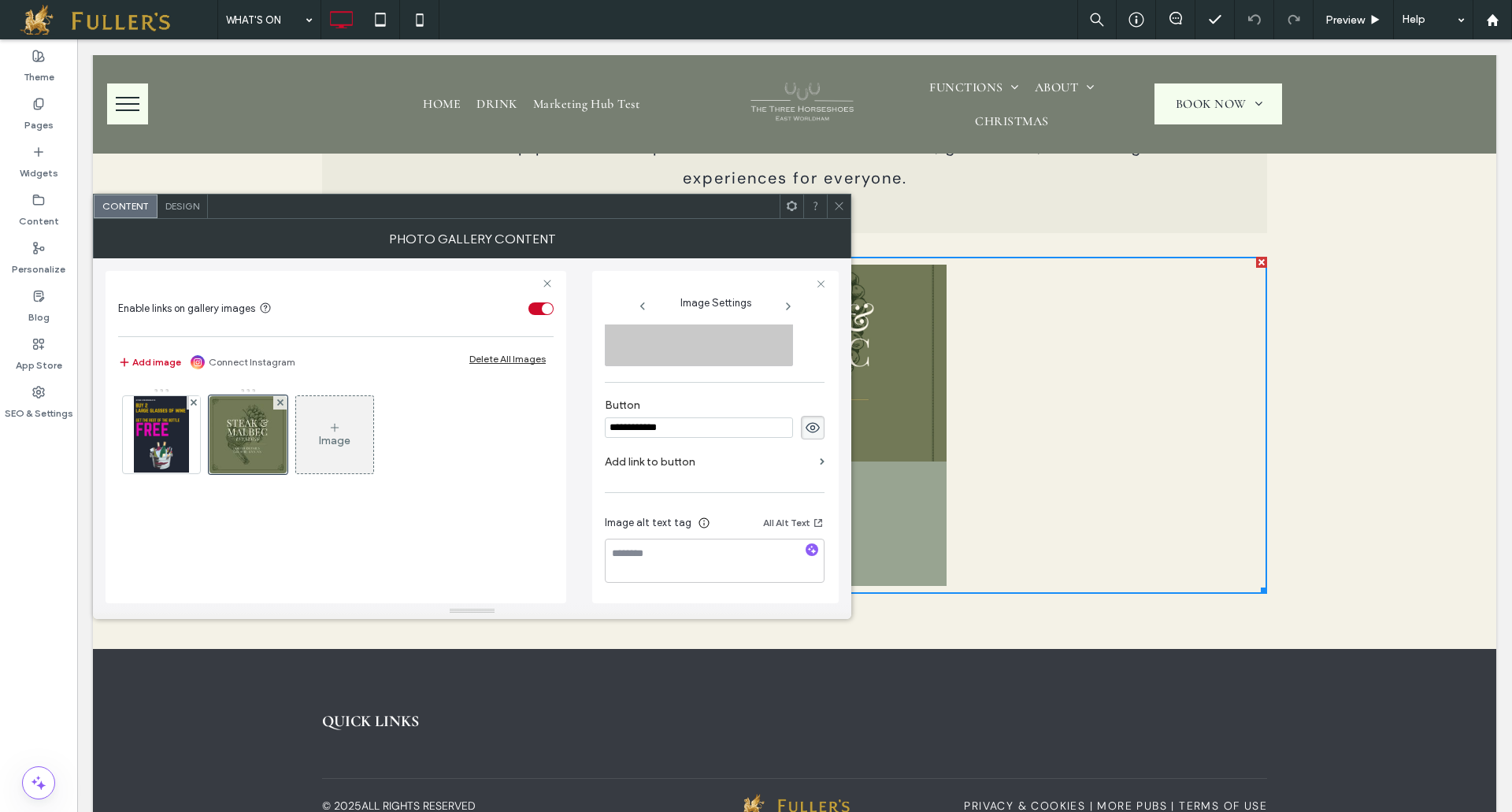
type input "**********"
click at [701, 456] on label "Add link to button" at bounding box center [709, 461] width 208 height 29
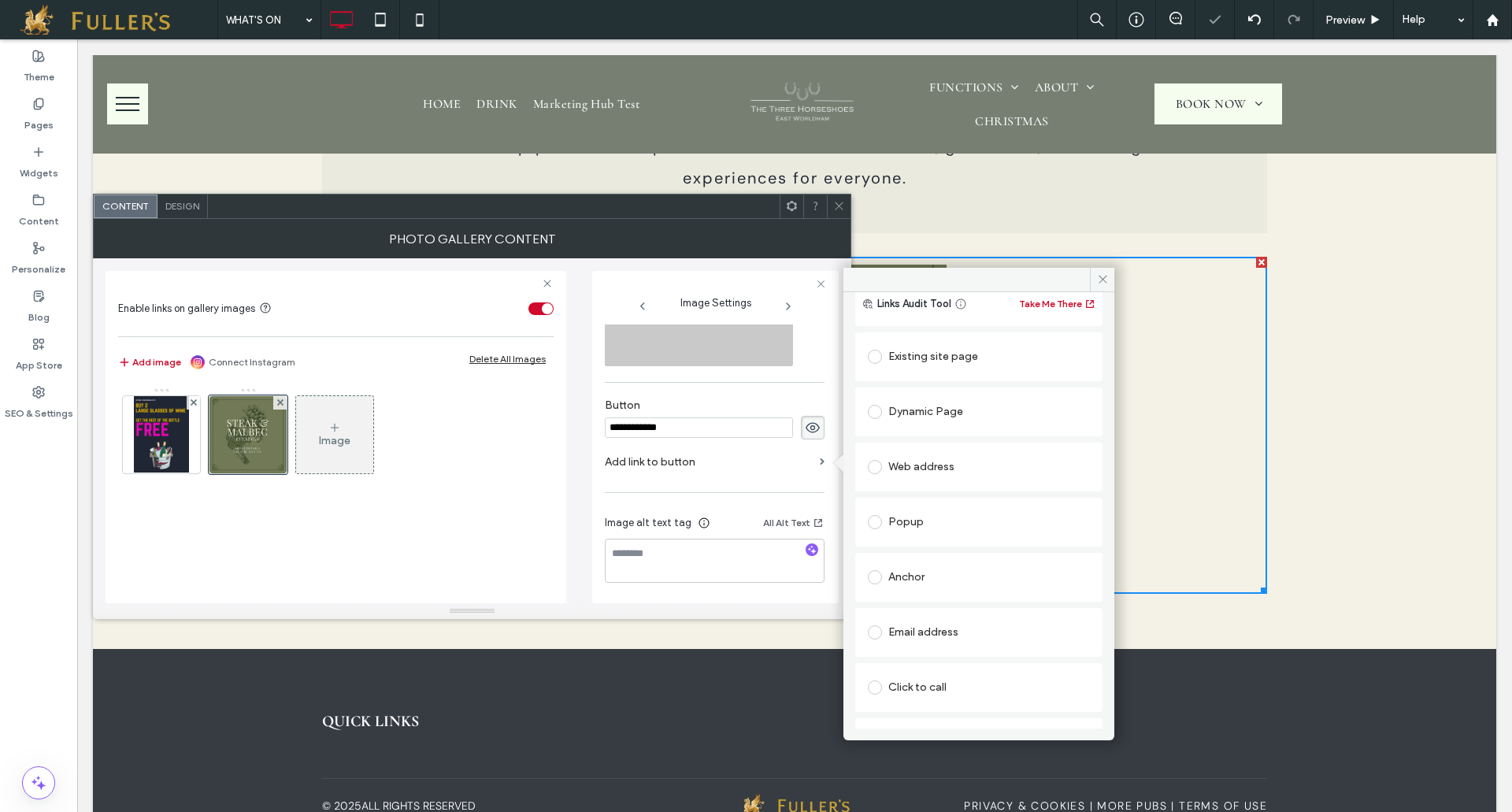
scroll to position [80, 0]
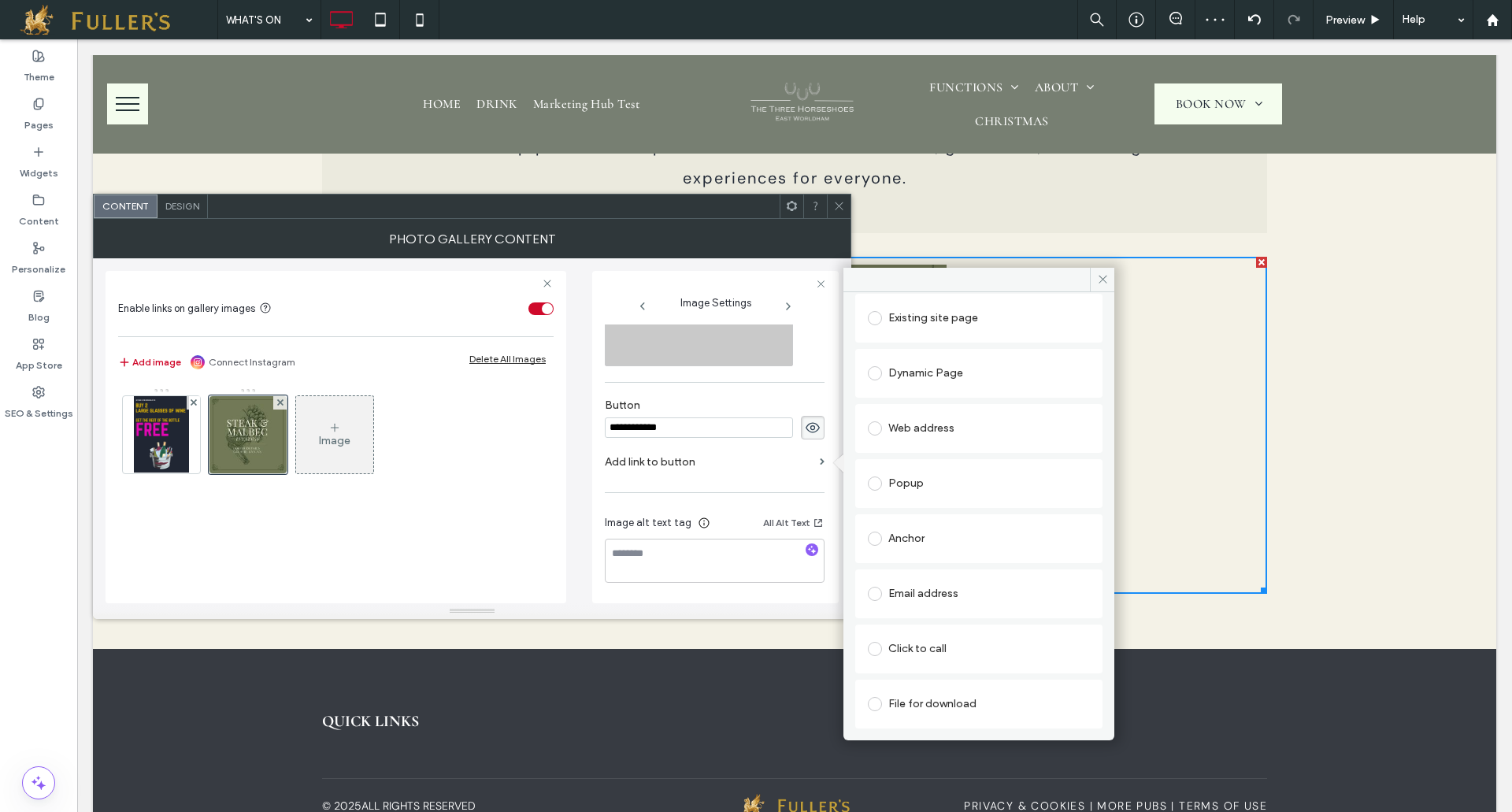
click at [928, 709] on div "File for download" at bounding box center [979, 704] width 222 height 25
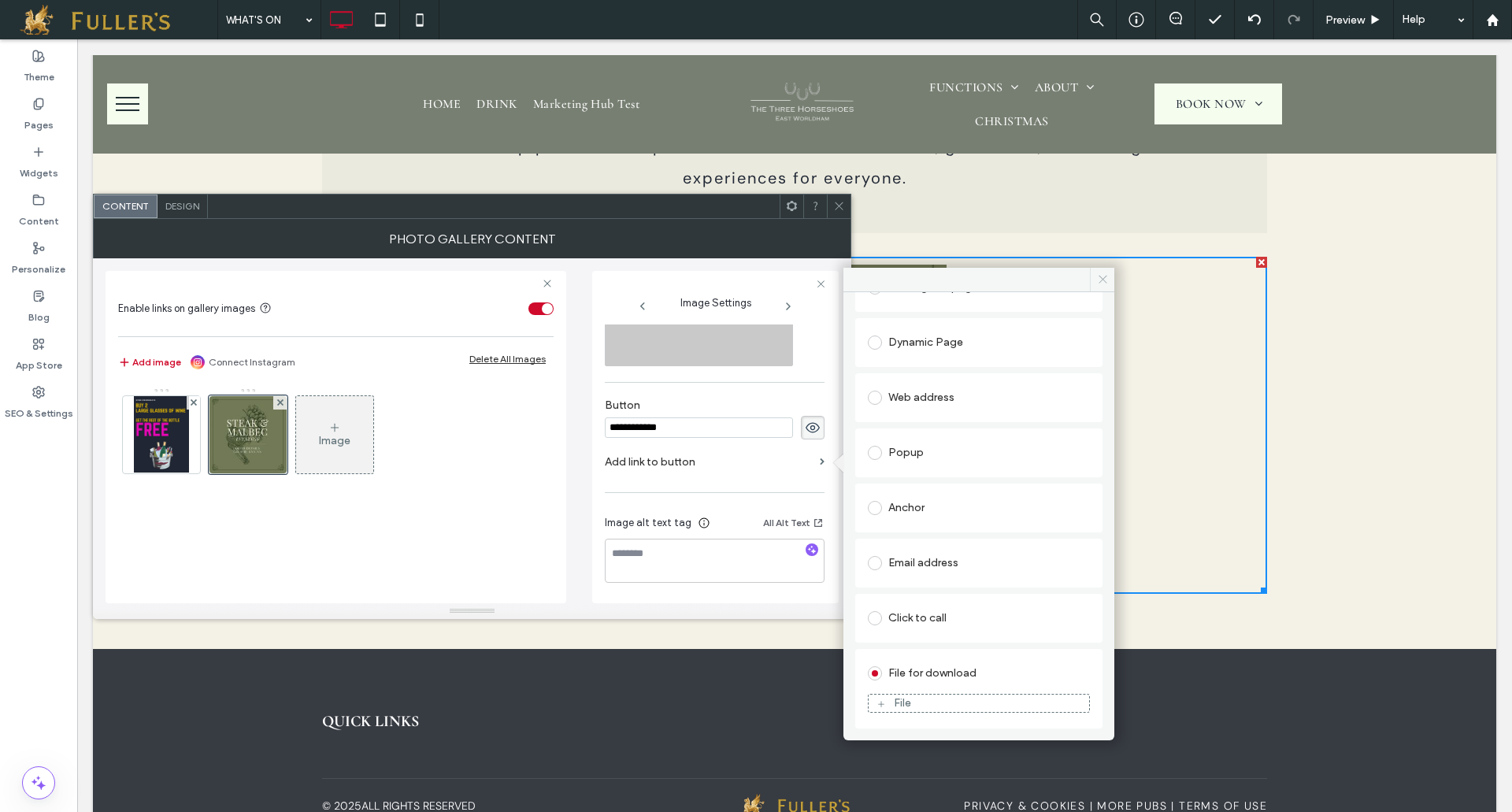
click at [1105, 278] on icon at bounding box center [1103, 279] width 12 height 12
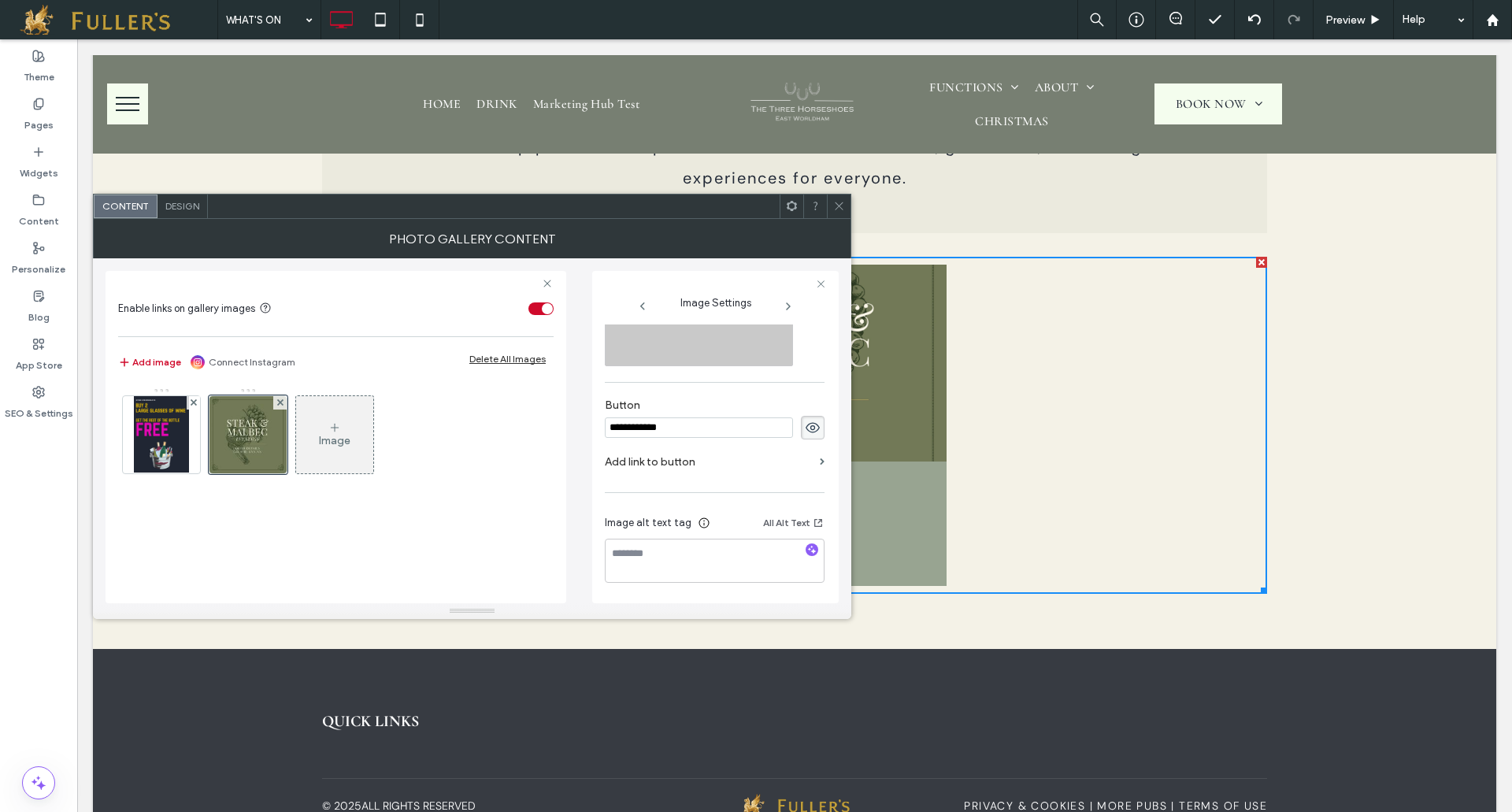
drag, startPoint x: 844, startPoint y: 207, endPoint x: 1070, endPoint y: 425, distance: 314.0
click at [844, 207] on icon at bounding box center [839, 206] width 12 height 12
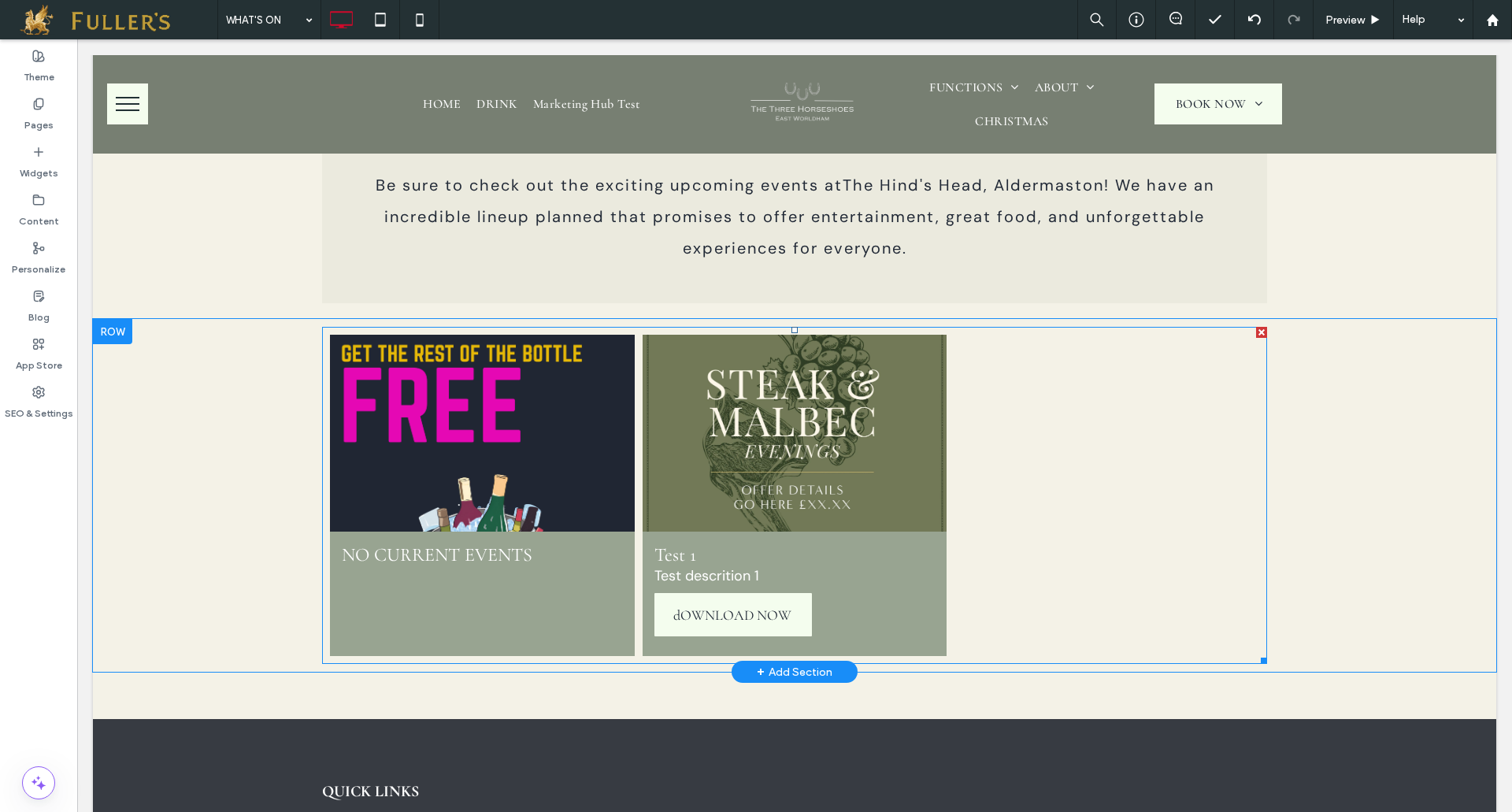
scroll to position [709, 0]
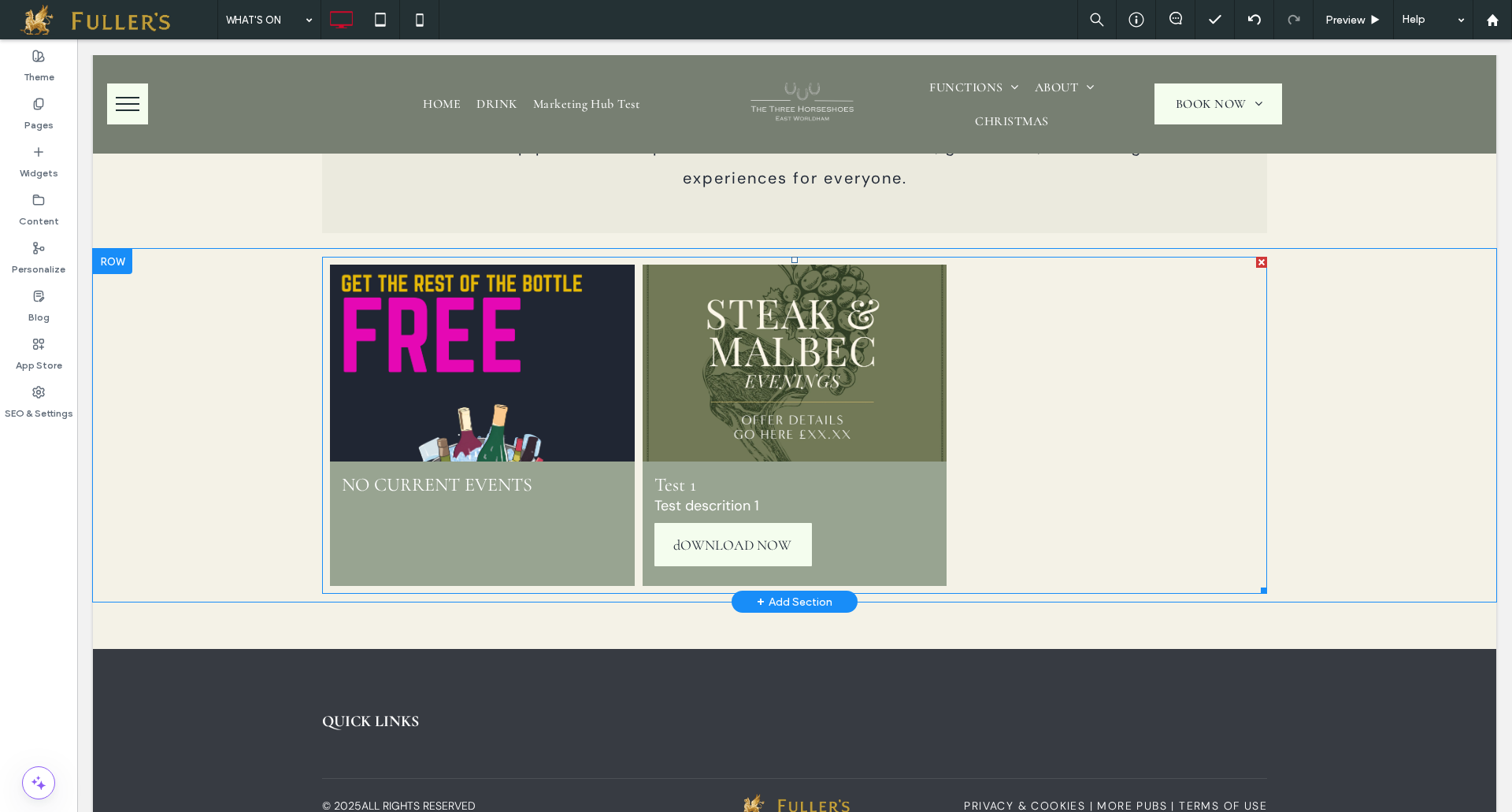
click at [878, 406] on link at bounding box center [794, 363] width 323 height 208
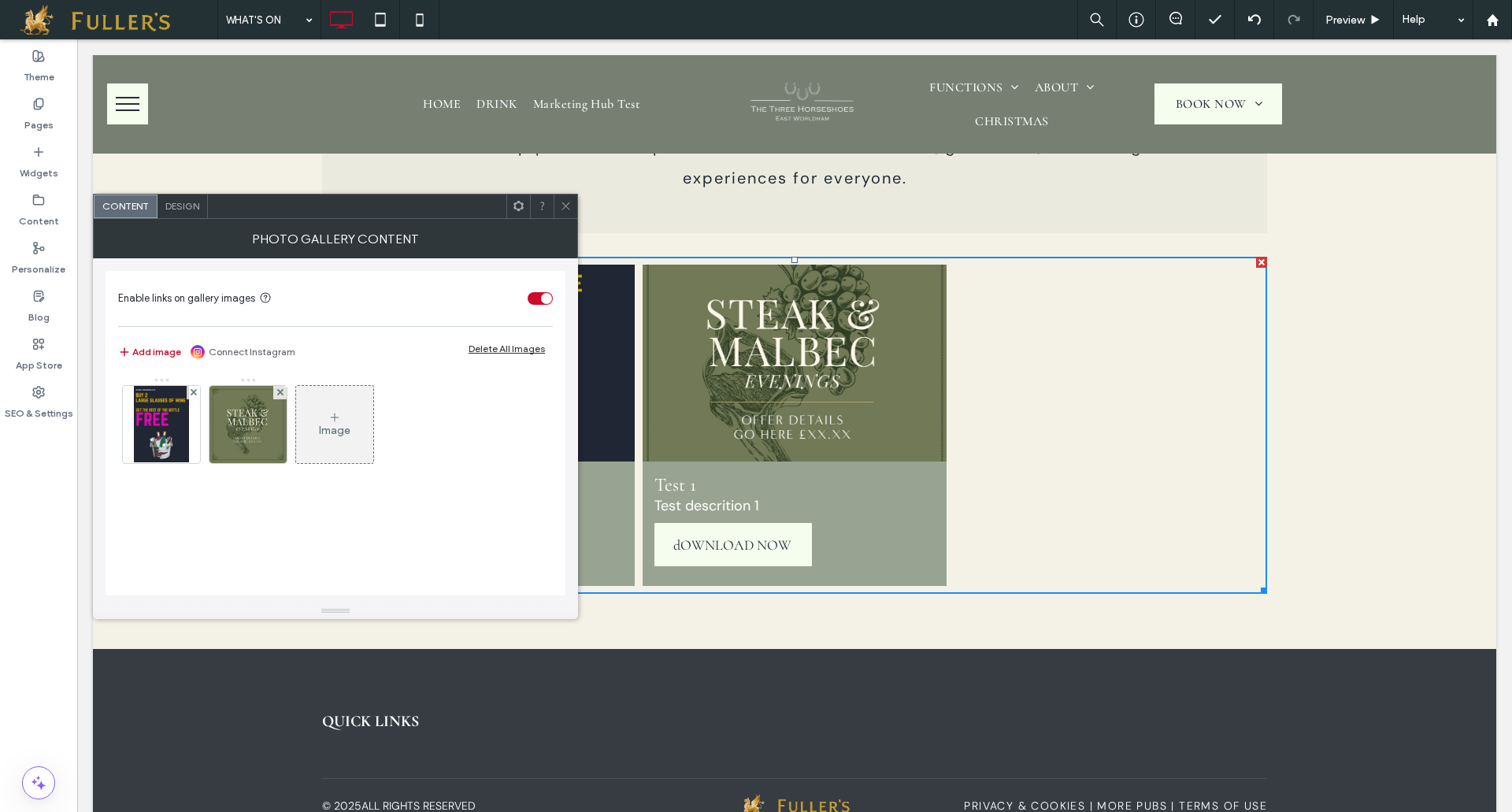
click at [795, 373] on link at bounding box center [794, 363] width 323 height 208
click at [246, 425] on img at bounding box center [247, 424] width 77 height 77
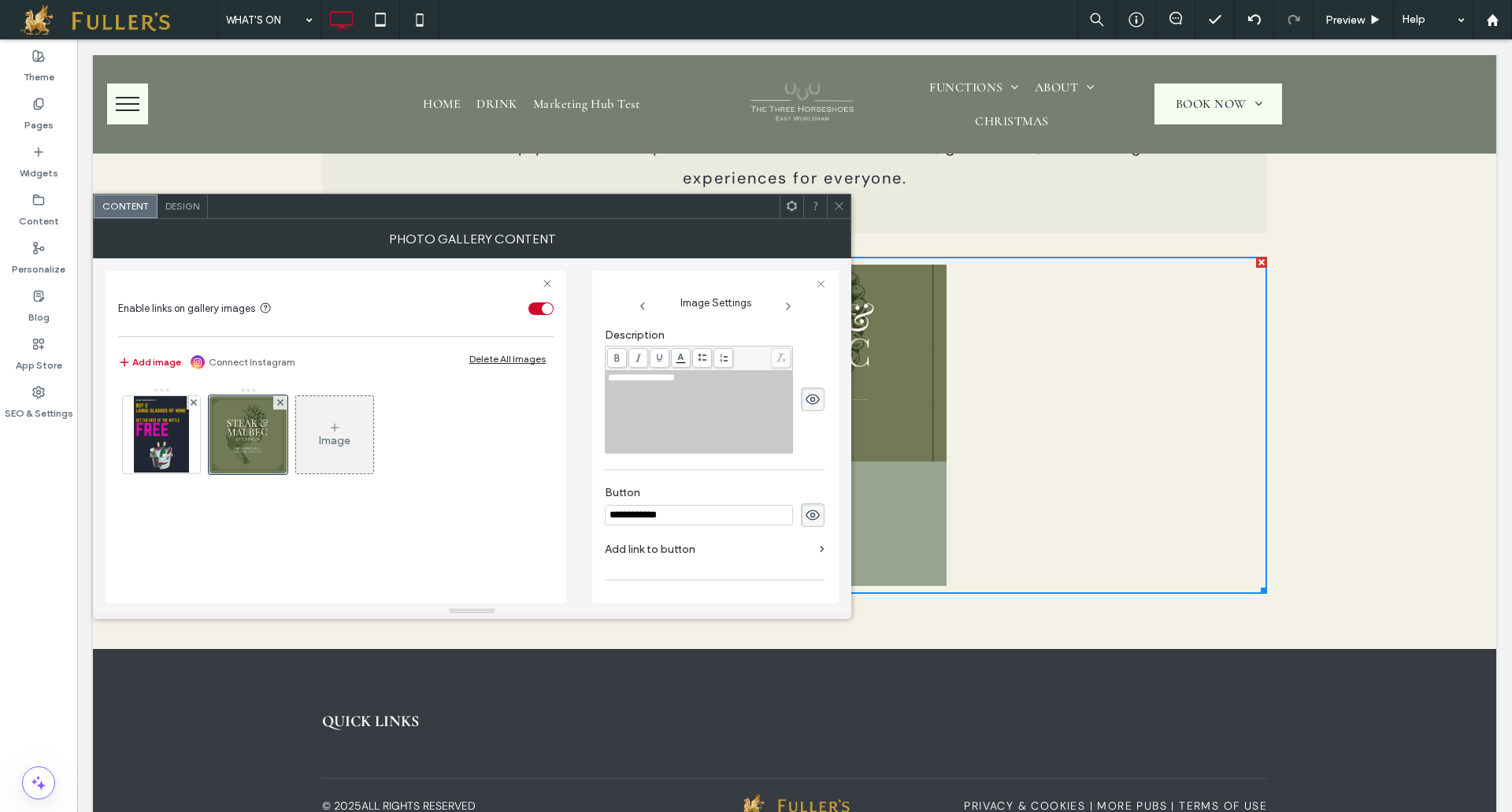
scroll to position [341, 0]
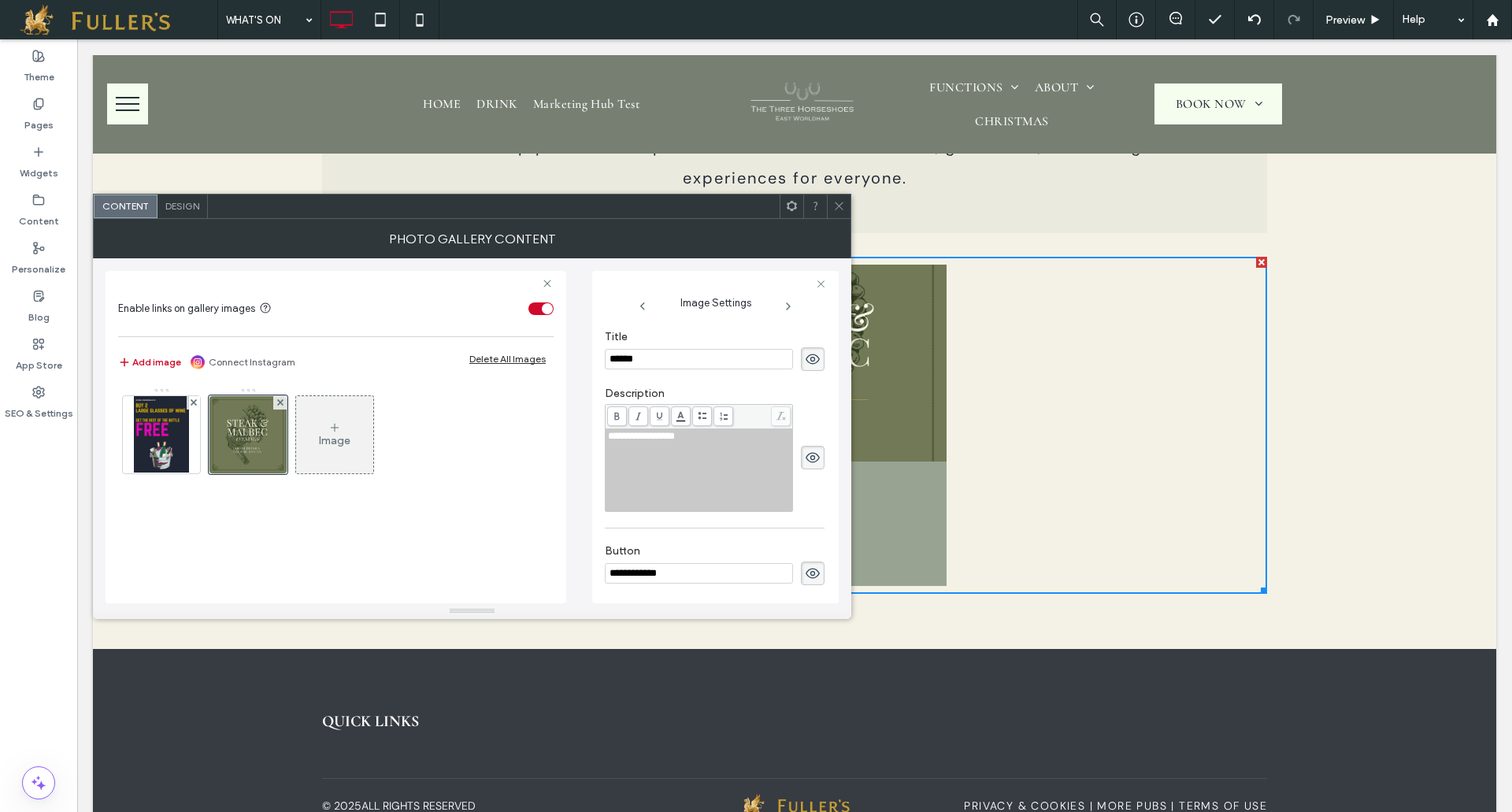
click at [841, 207] on icon at bounding box center [839, 206] width 12 height 12
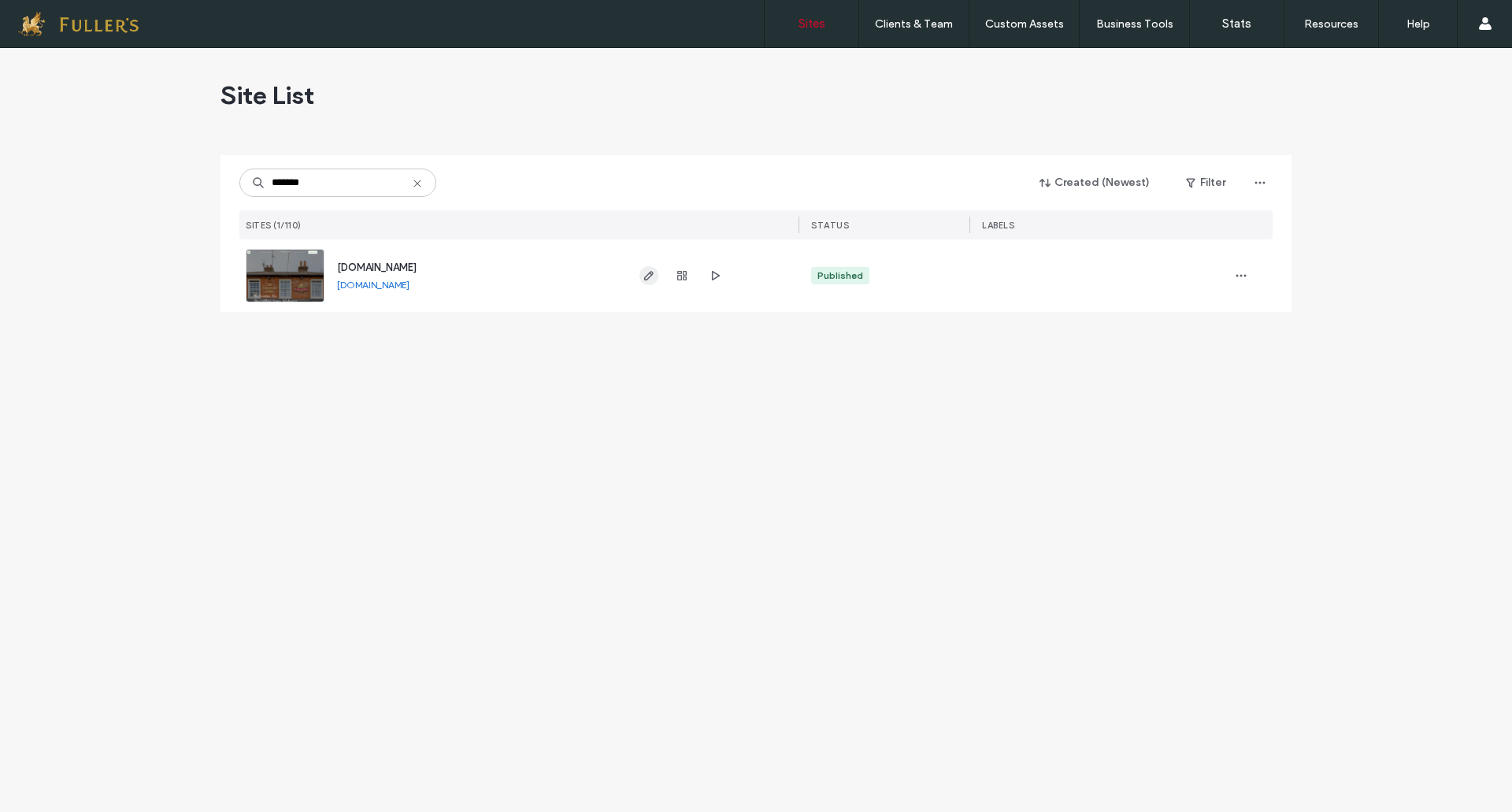
type input "*******"
click at [651, 268] on span "button" at bounding box center [649, 275] width 19 height 19
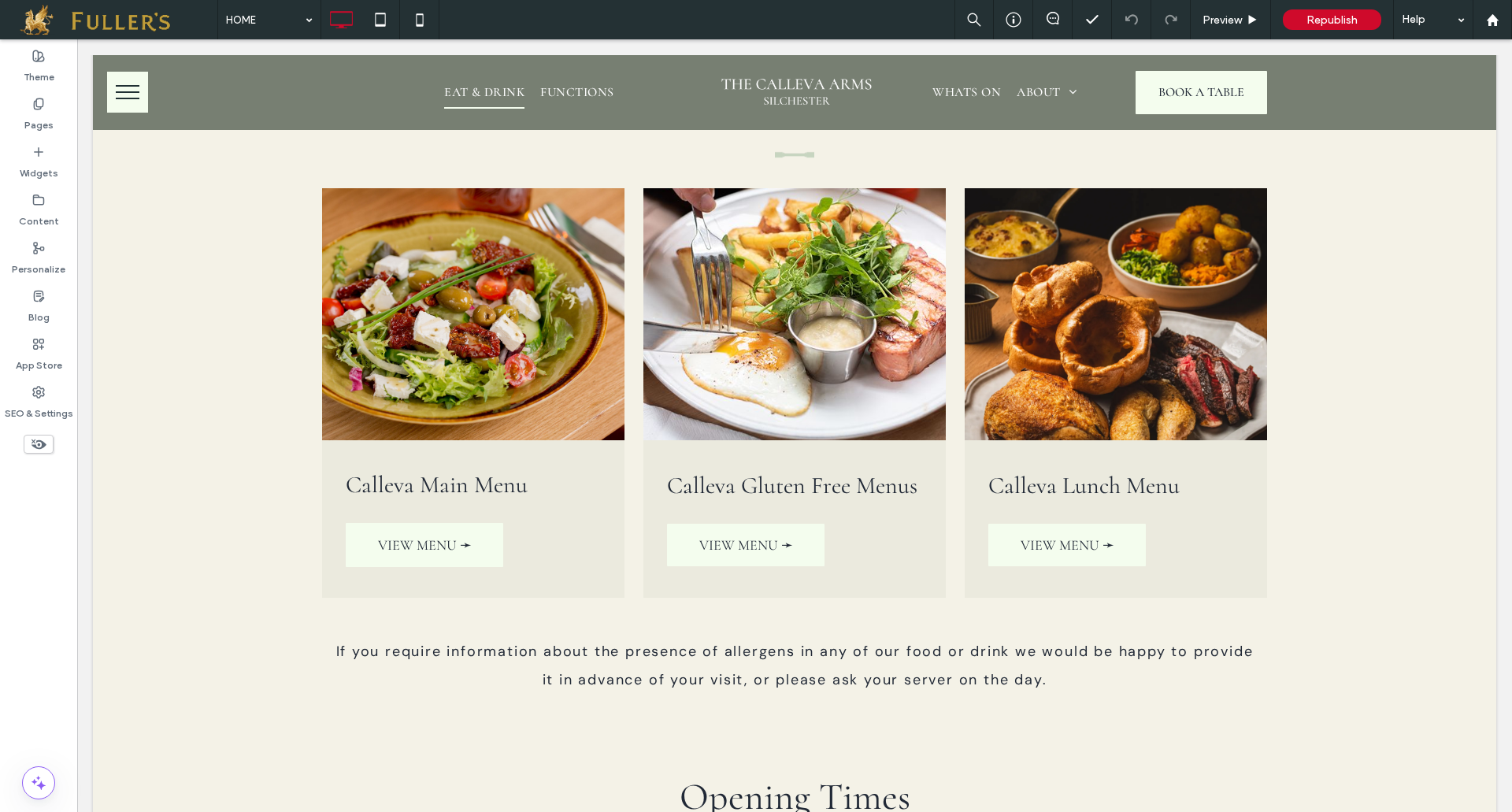
scroll to position [3543, 0]
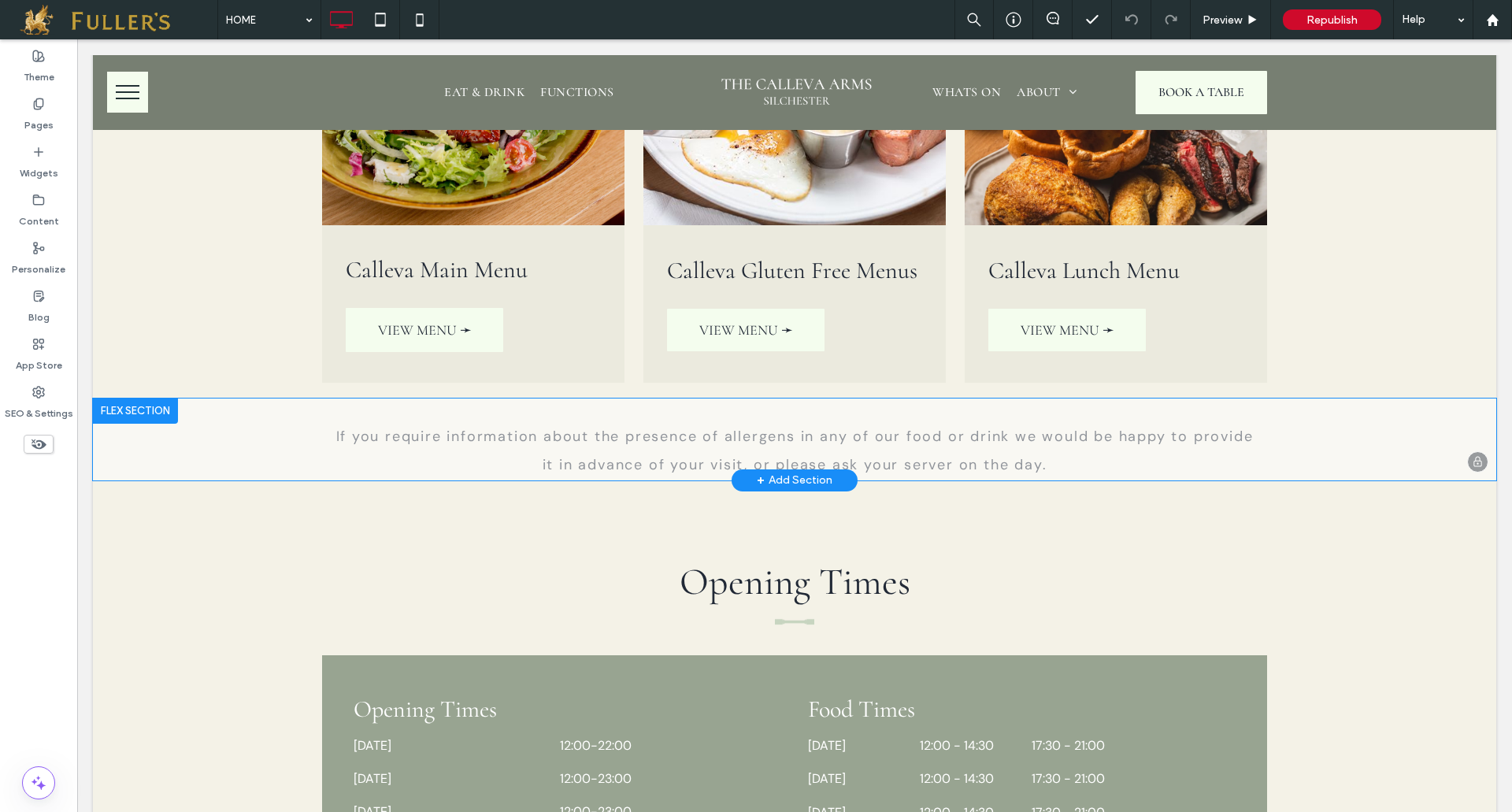
click at [783, 472] on div "+ Add Section" at bounding box center [794, 480] width 75 height 17
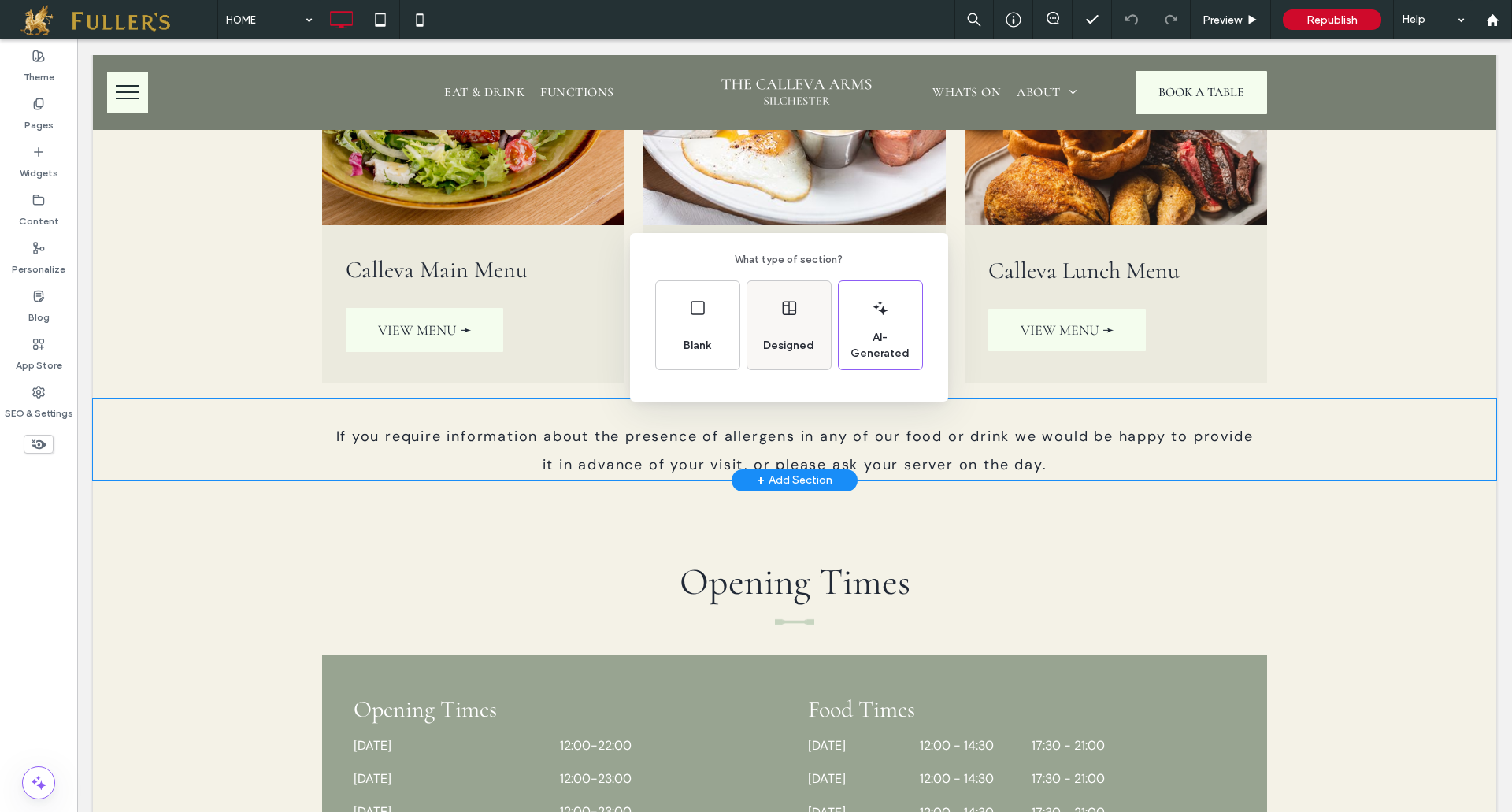
click at [792, 332] on div "Designed" at bounding box center [788, 345] width 64 height 35
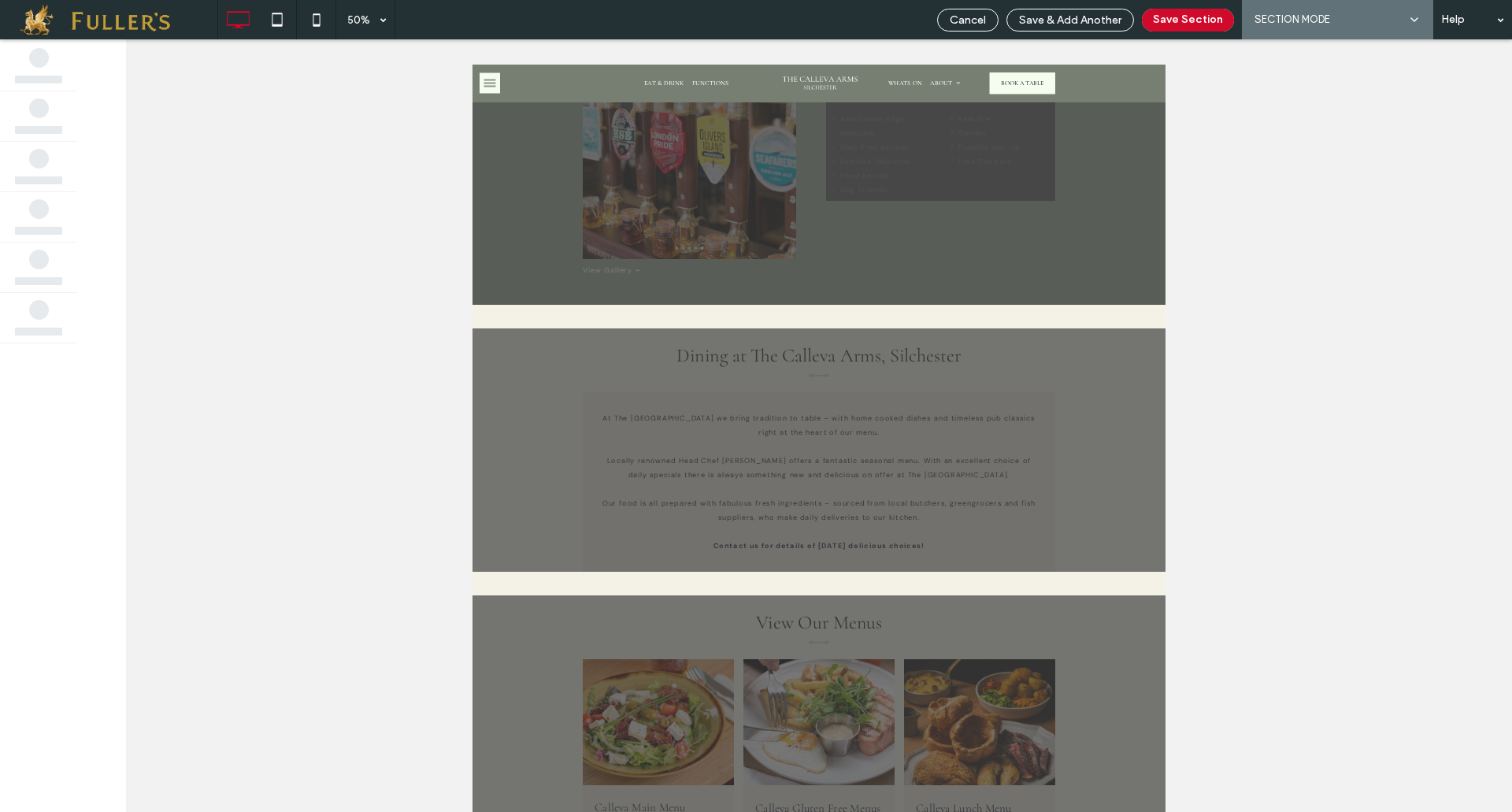
scroll to position [3540, 0]
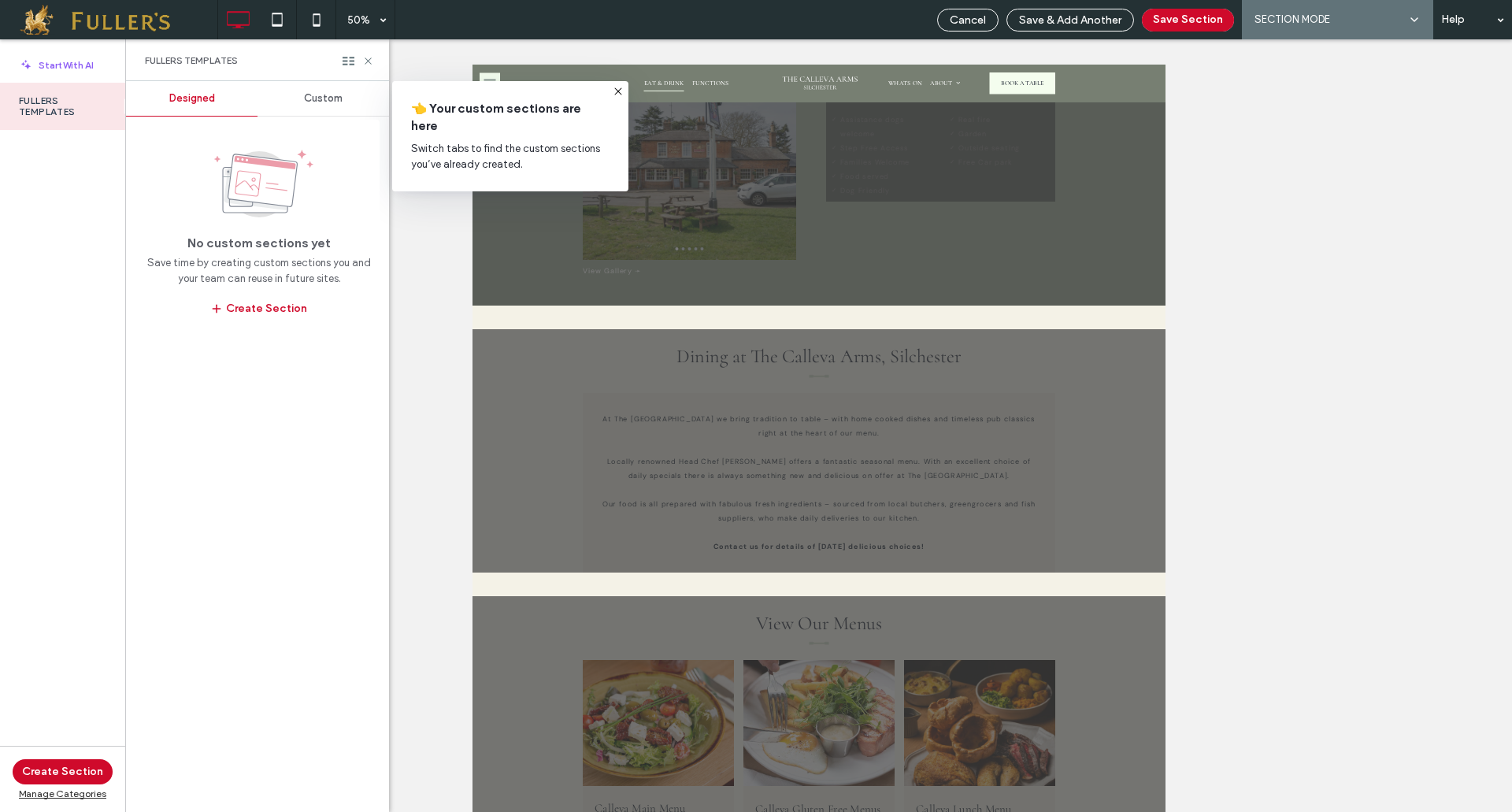
click at [343, 90] on div "Custom" at bounding box center [323, 98] width 131 height 35
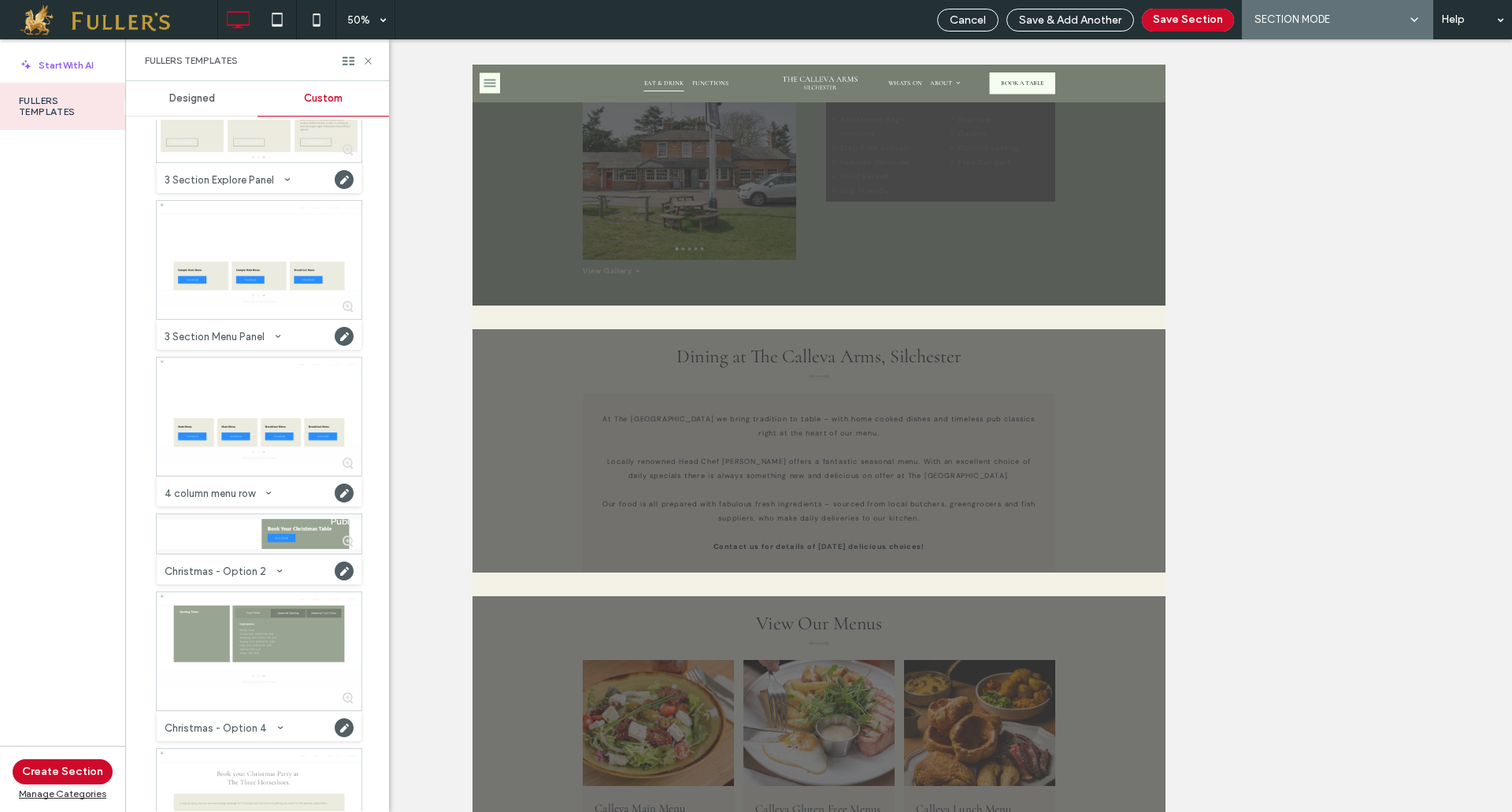
scroll to position [709, 0]
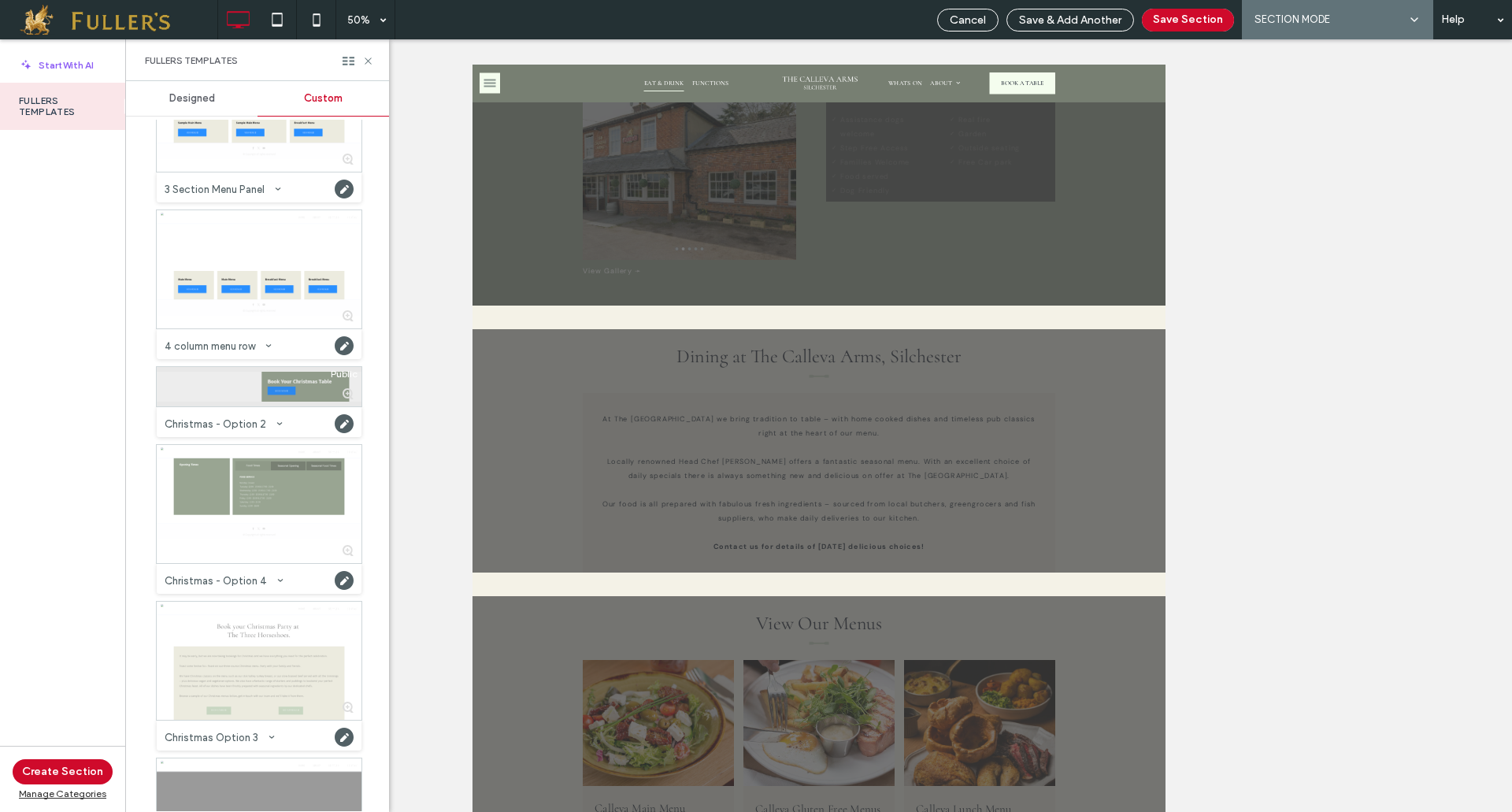
click at [267, 381] on div at bounding box center [259, 386] width 205 height 39
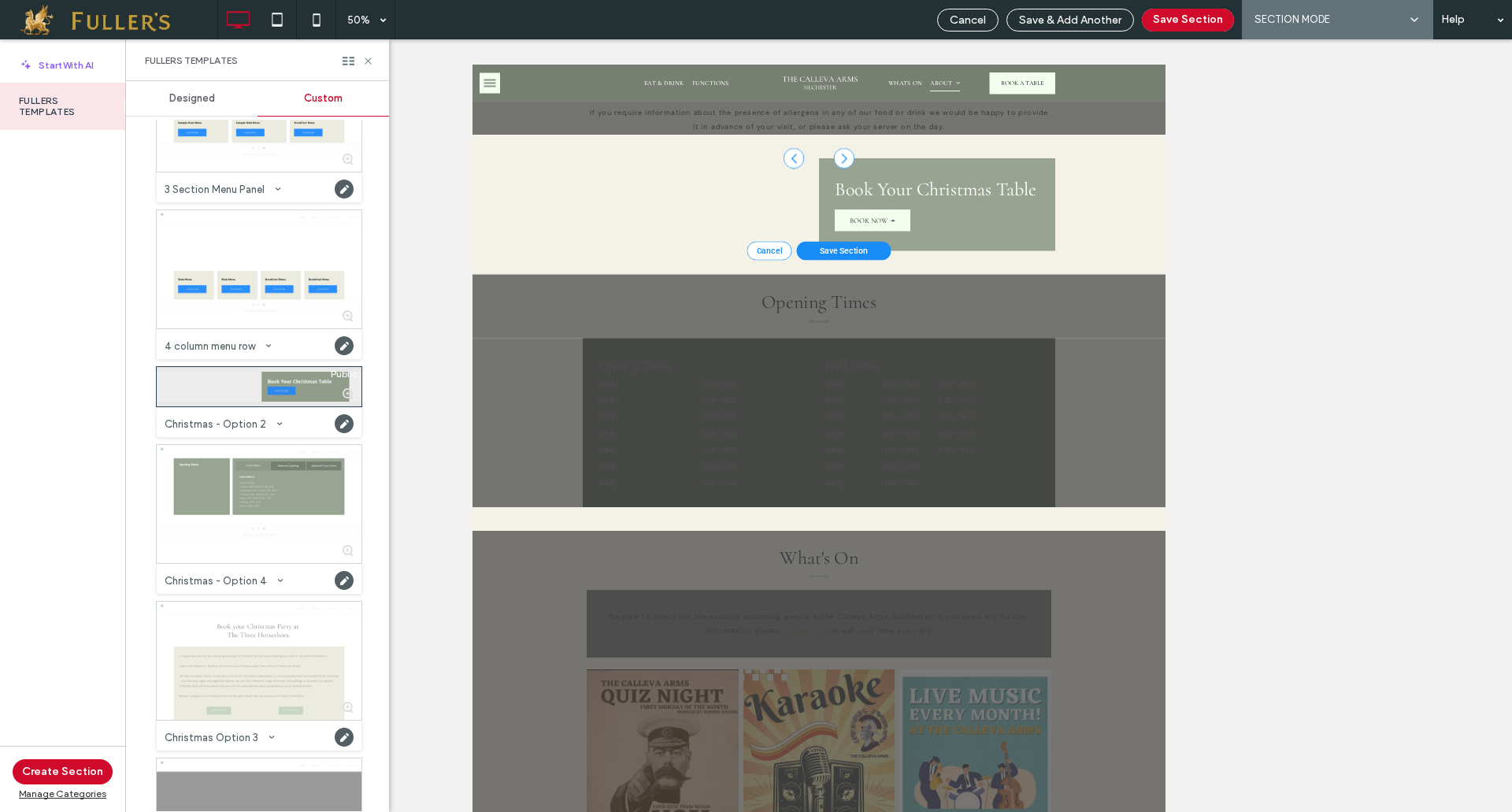
scroll to position [5103, 0]
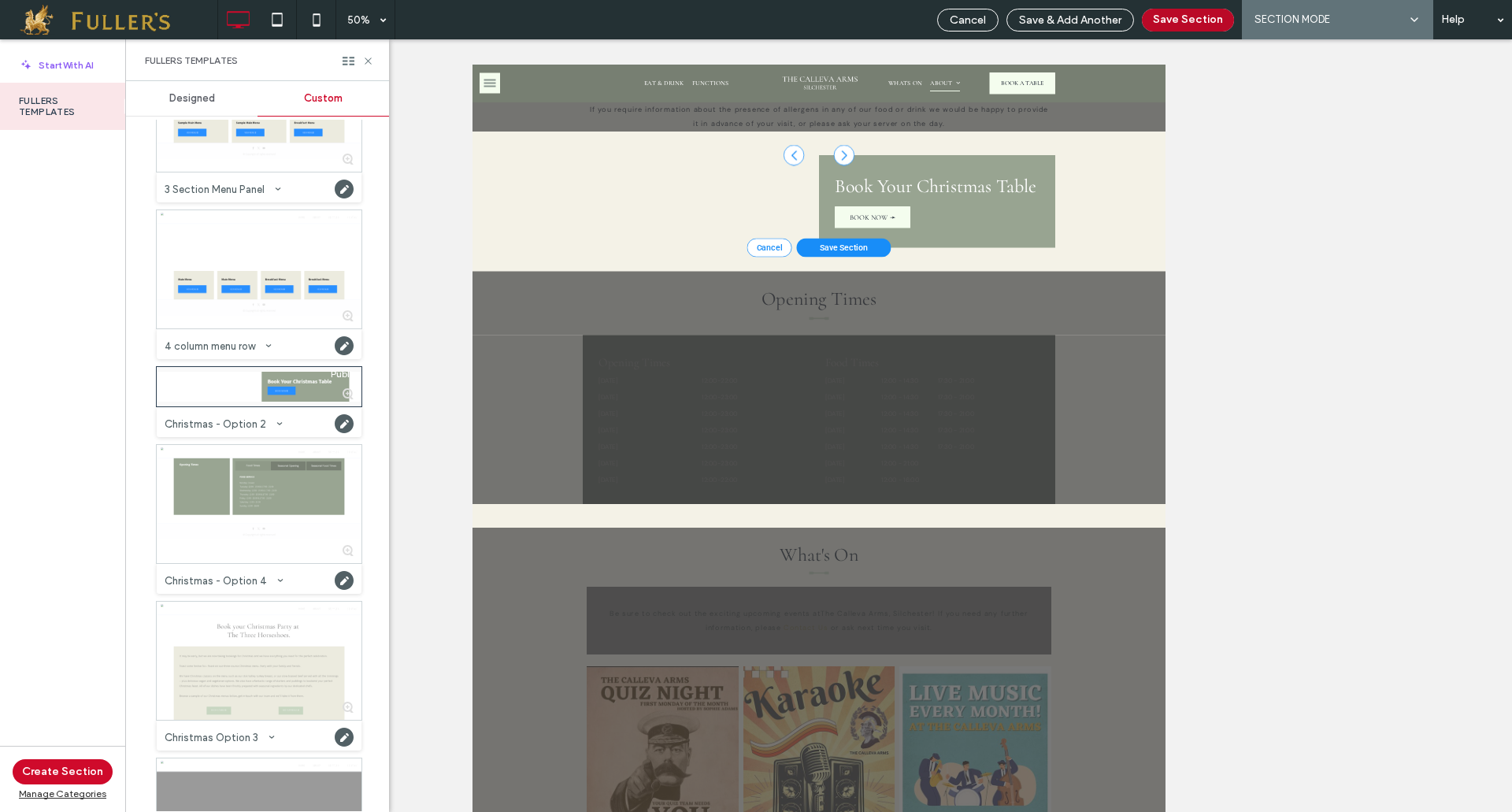
click at [1199, 13] on button "Save Section" at bounding box center [1188, 19] width 92 height 23
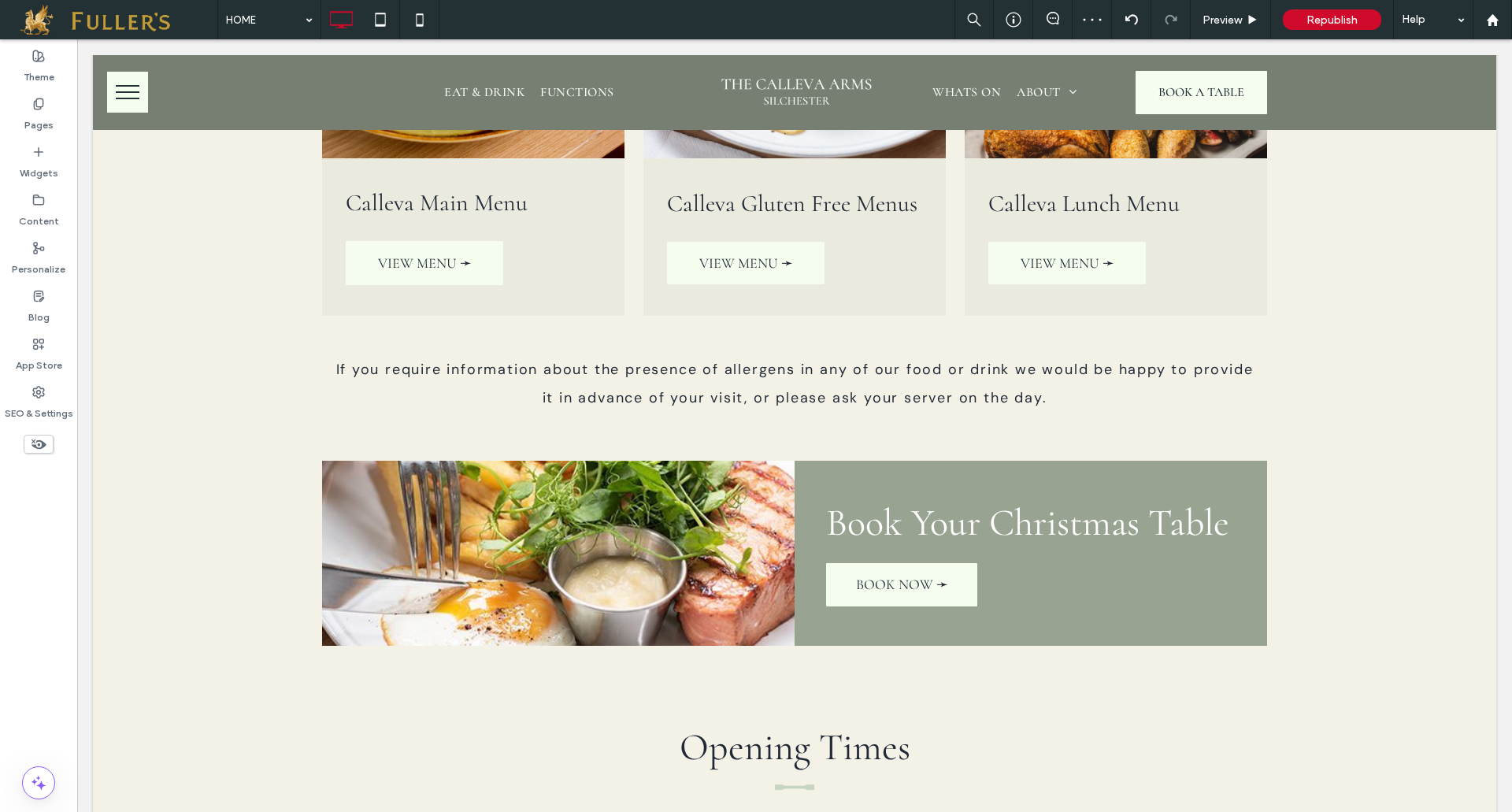
scroll to position [3582, 0]
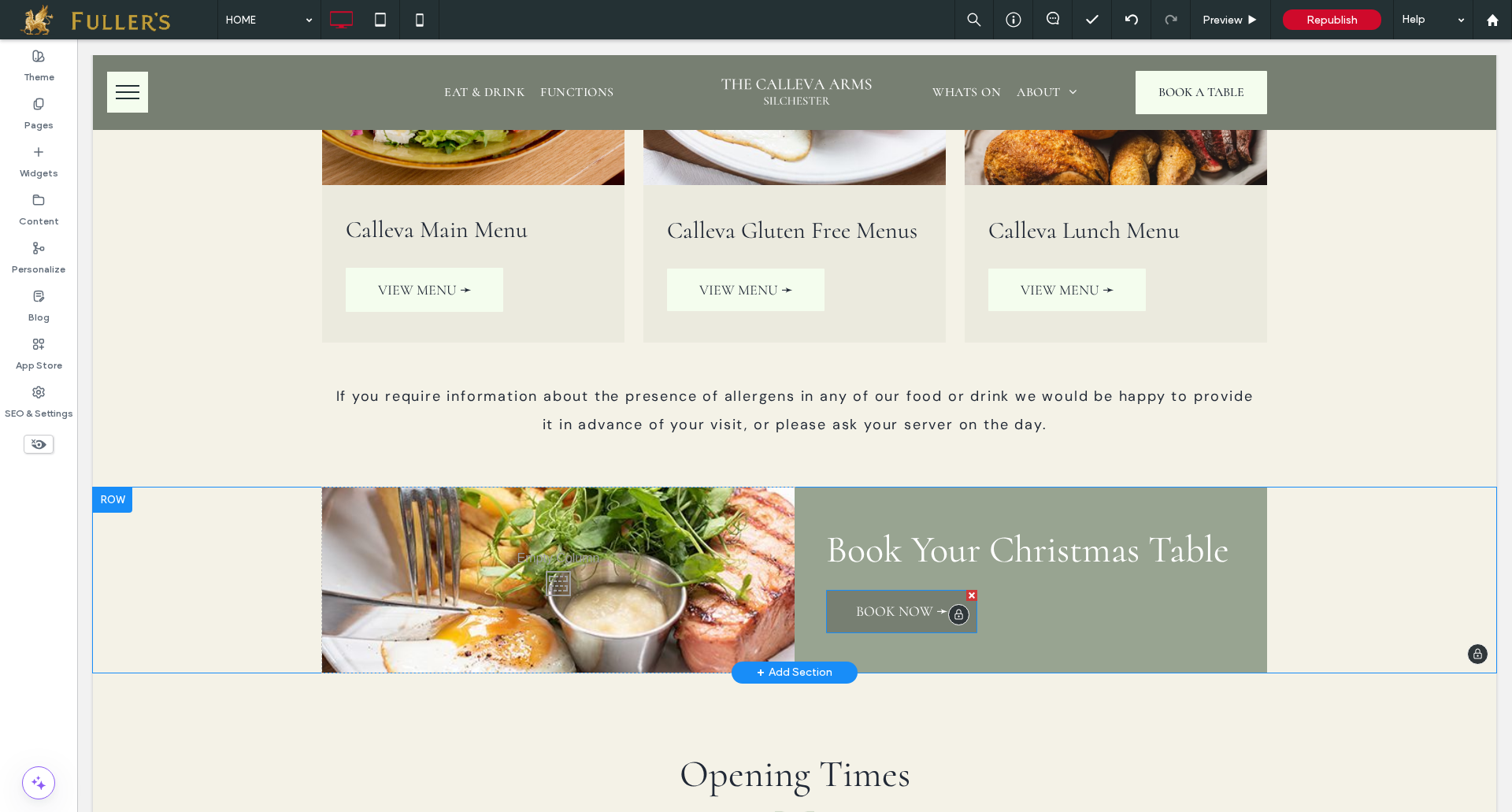
click at [882, 602] on span "BOOK NOW ➛" at bounding box center [902, 610] width 92 height 17
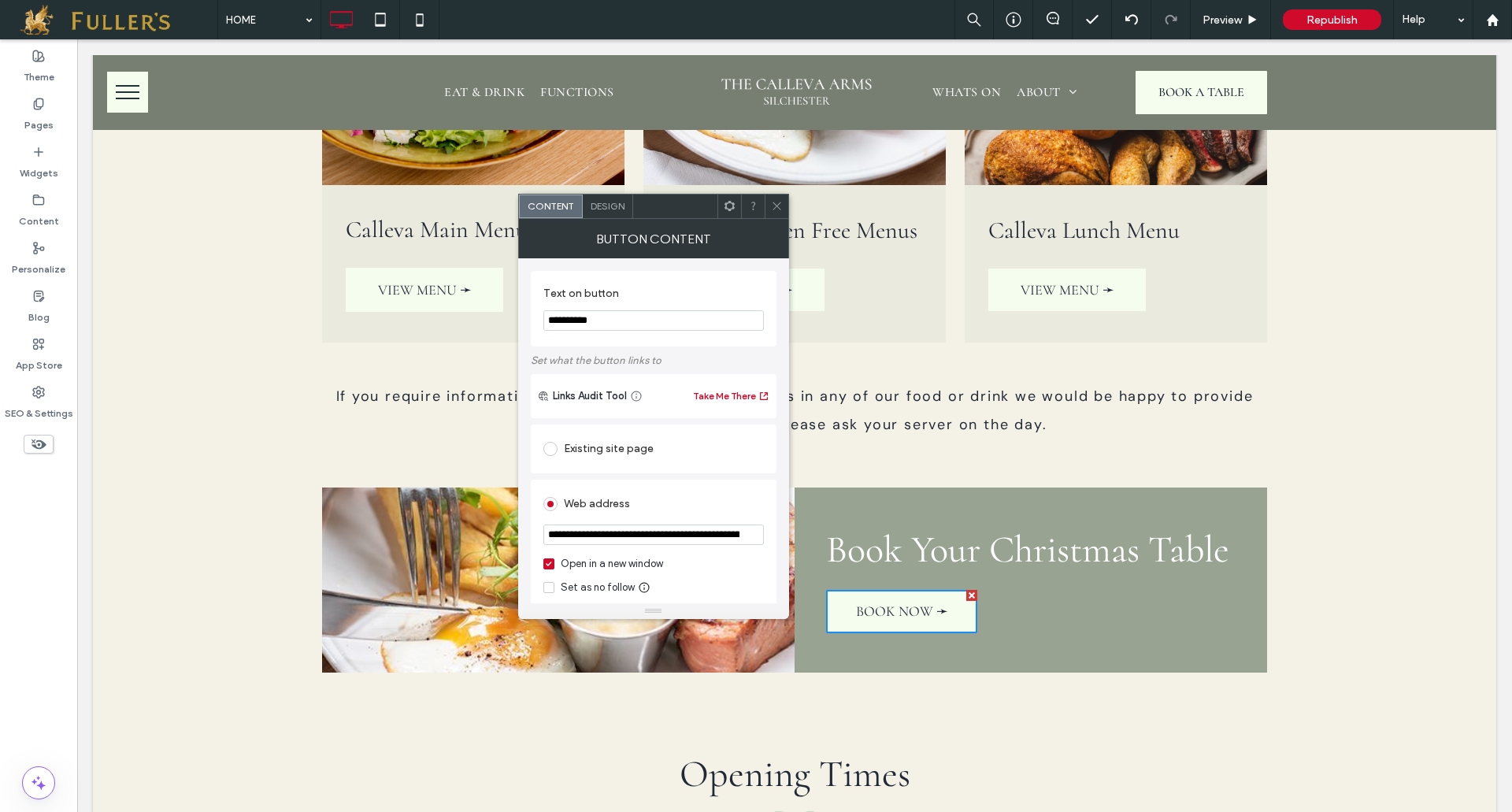
click at [773, 206] on icon at bounding box center [777, 206] width 12 height 12
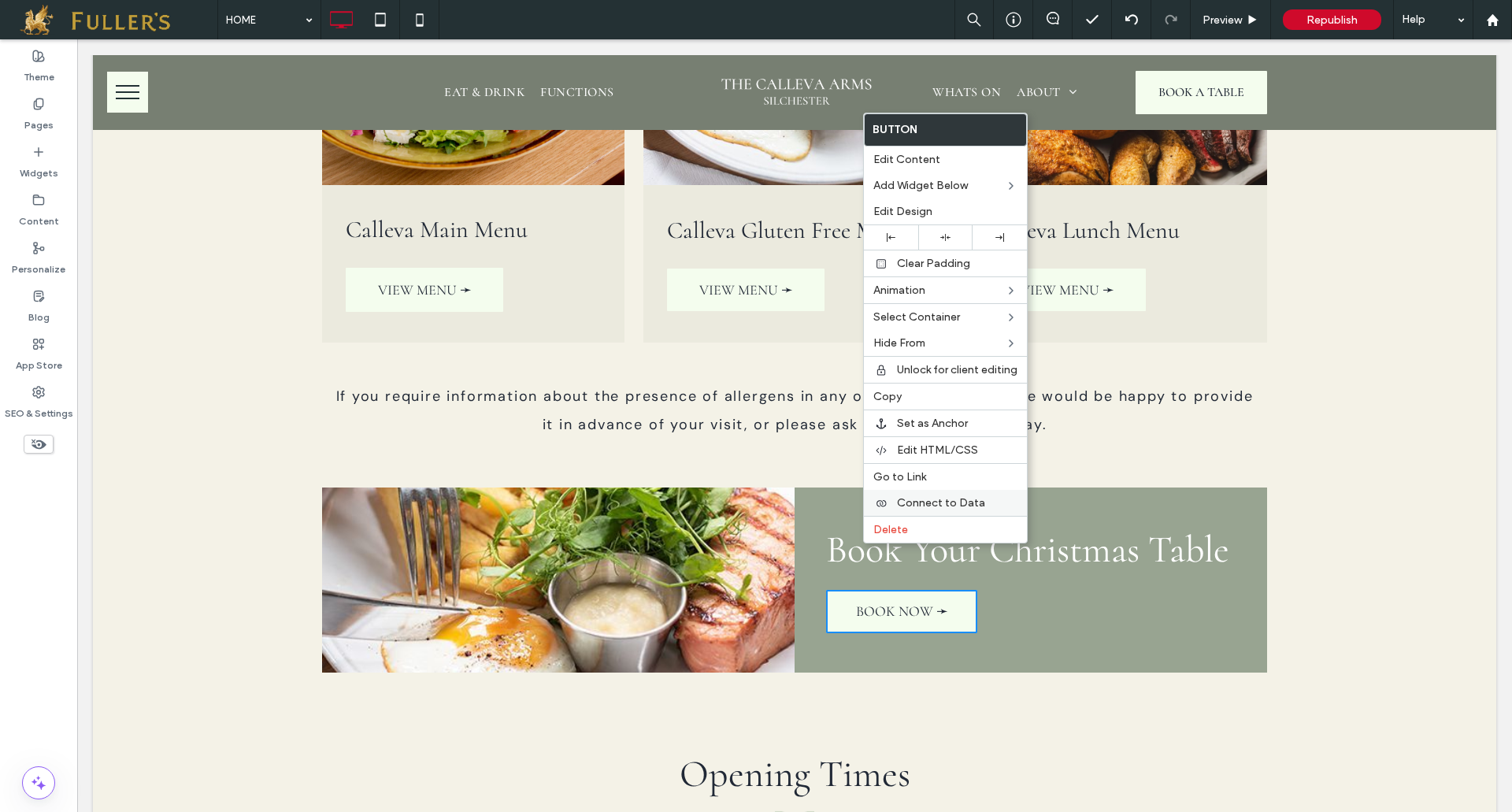
click at [901, 508] on span "Connect to Data" at bounding box center [941, 503] width 88 height 14
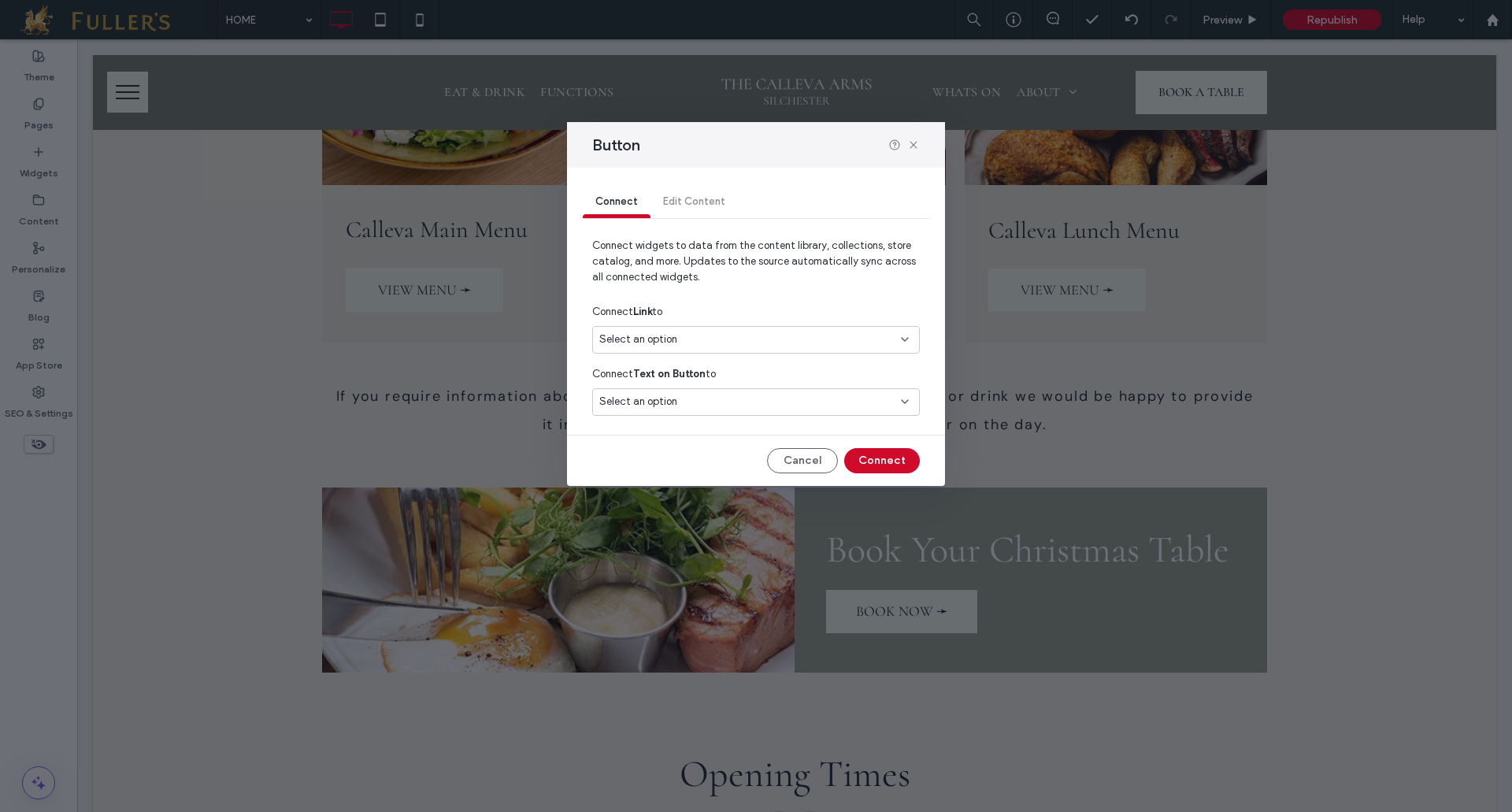
click at [885, 341] on div "Select an option" at bounding box center [747, 339] width 295 height 16
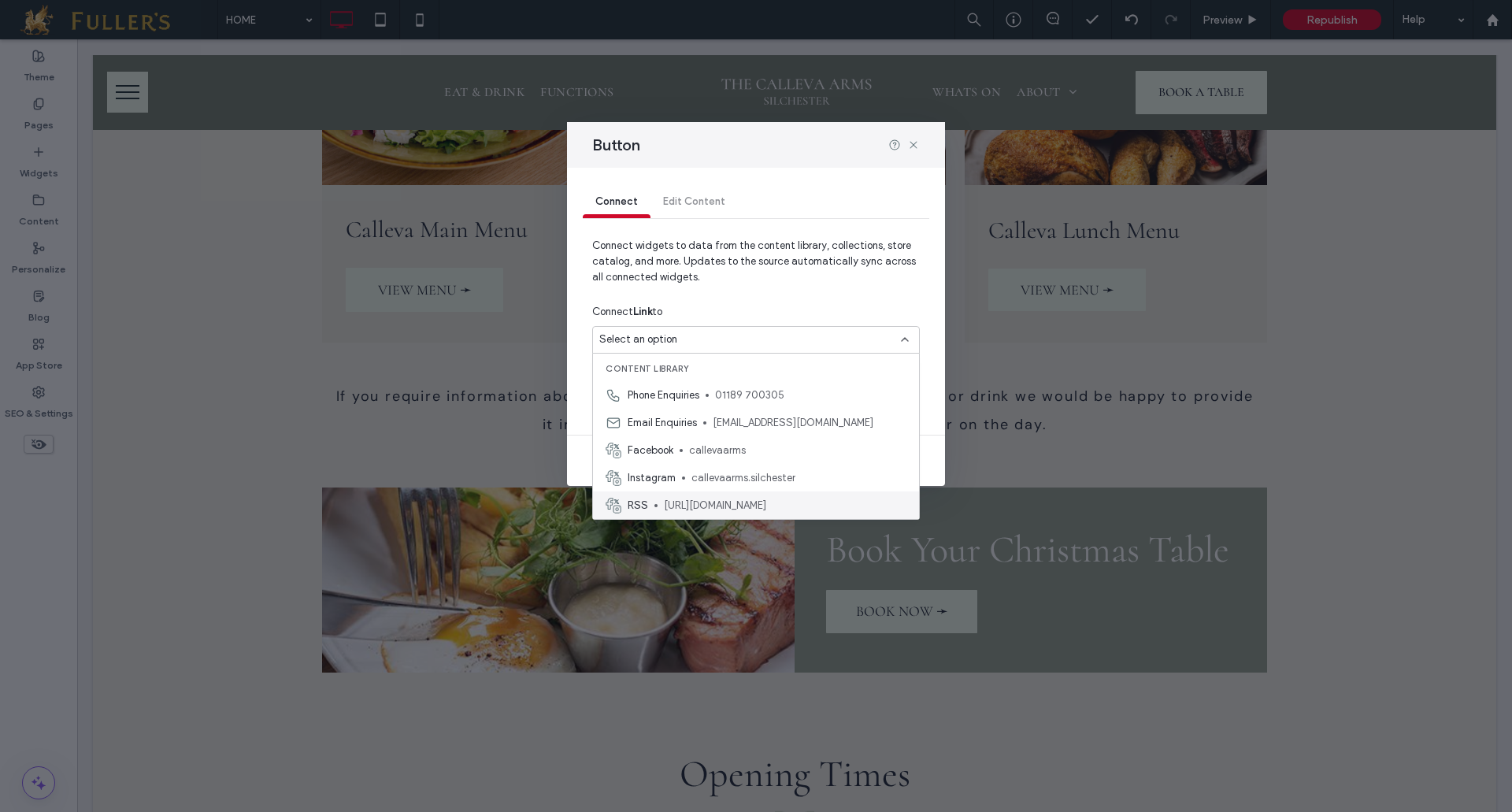
click at [798, 502] on span "https://togo.uk.com/makebookingv2.aspx?venueid=2443&nv=true" at bounding box center [785, 505] width 242 height 16
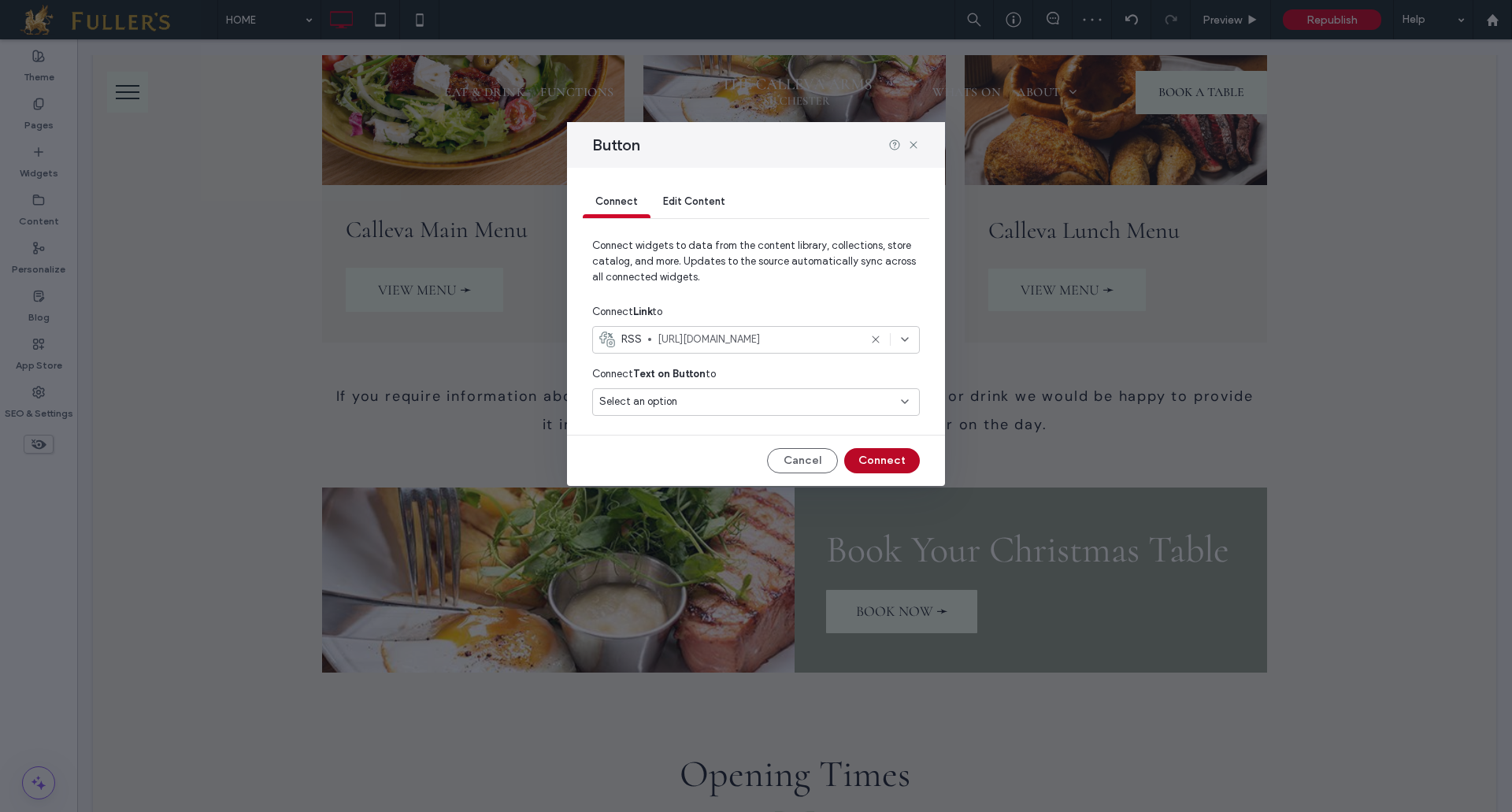
click at [888, 455] on button "Connect" at bounding box center [882, 461] width 75 height 25
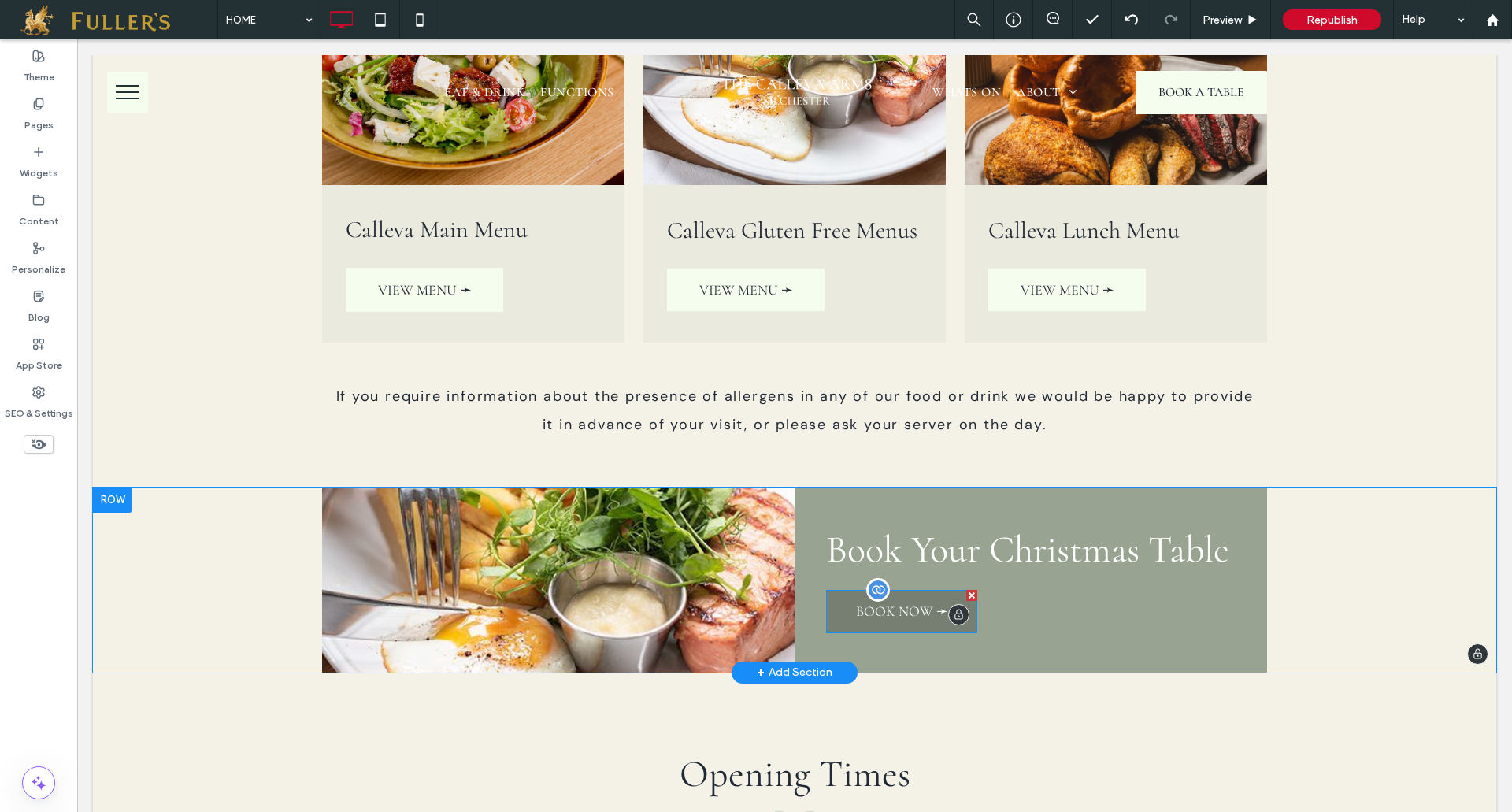
click at [894, 602] on span "BOOK NOW ➛" at bounding box center [902, 610] width 92 height 17
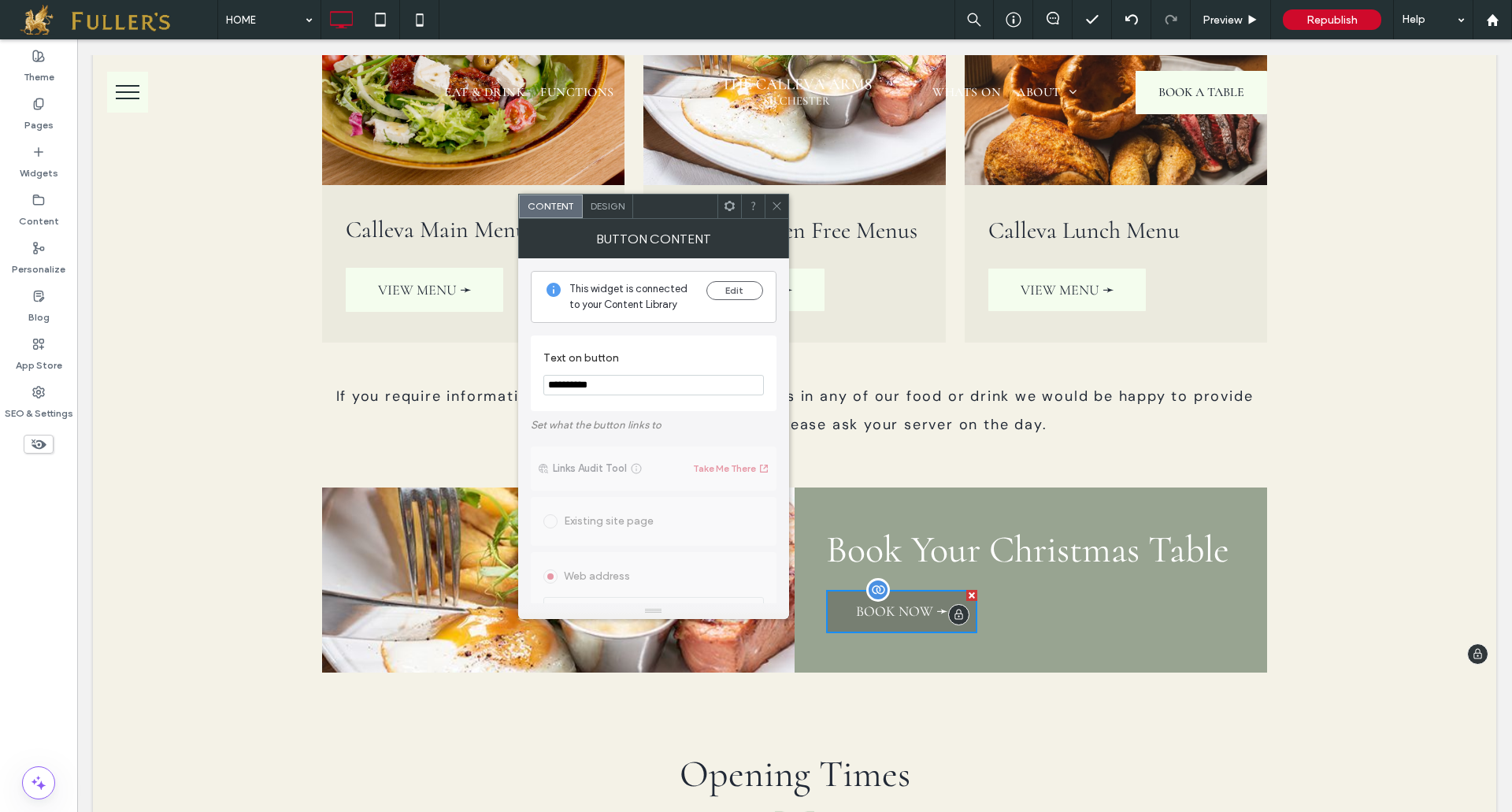
click at [894, 602] on span "BOOK NOW ➛" at bounding box center [902, 610] width 92 height 17
click at [778, 207] on icon at bounding box center [777, 206] width 12 height 12
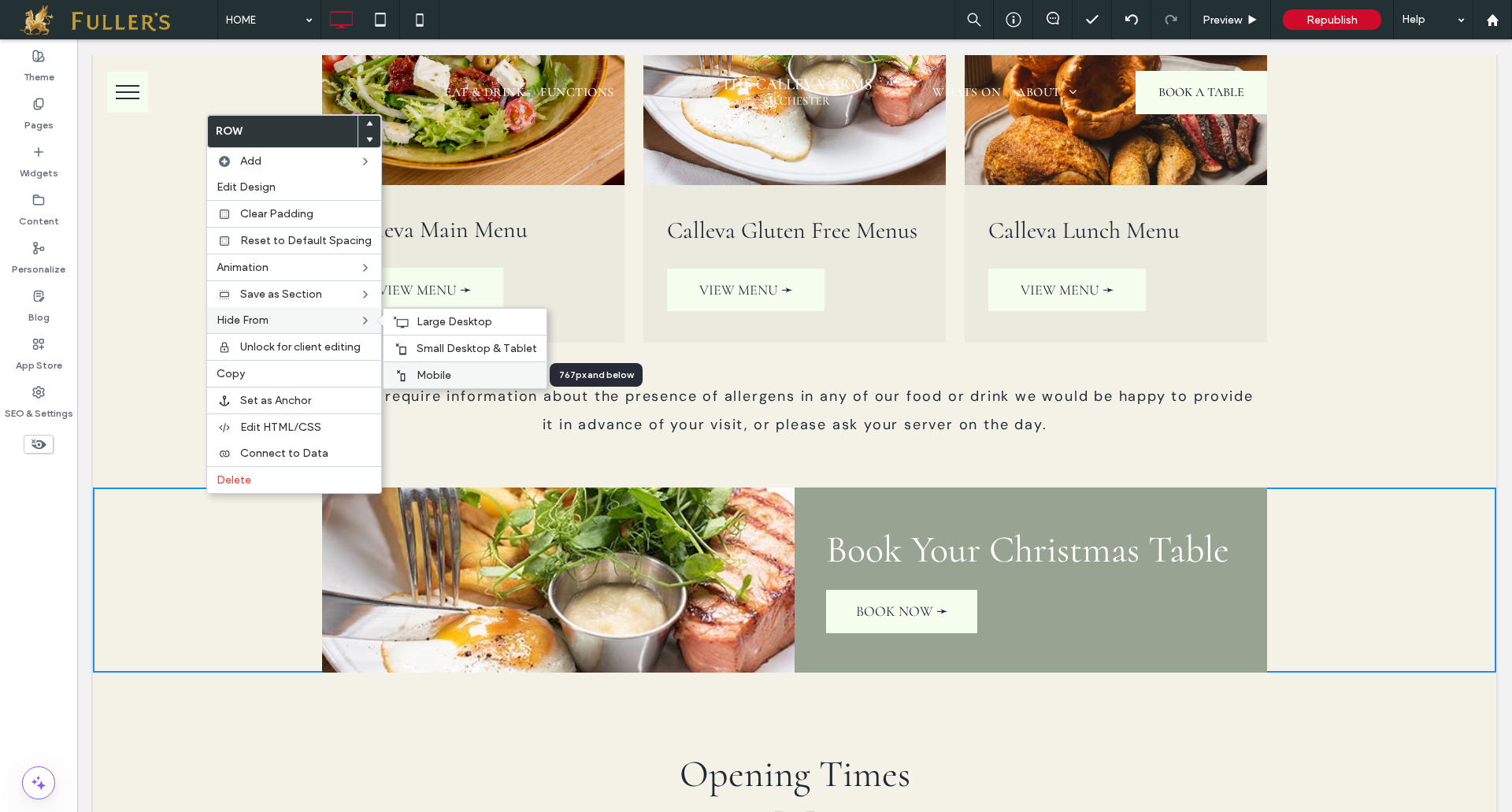
click at [424, 375] on span "Mobile" at bounding box center [434, 375] width 35 height 14
click at [420, 351] on span "Small Desktop & Tablet" at bounding box center [477, 348] width 120 height 14
click at [439, 320] on span "Large Desktop" at bounding box center [454, 322] width 75 height 14
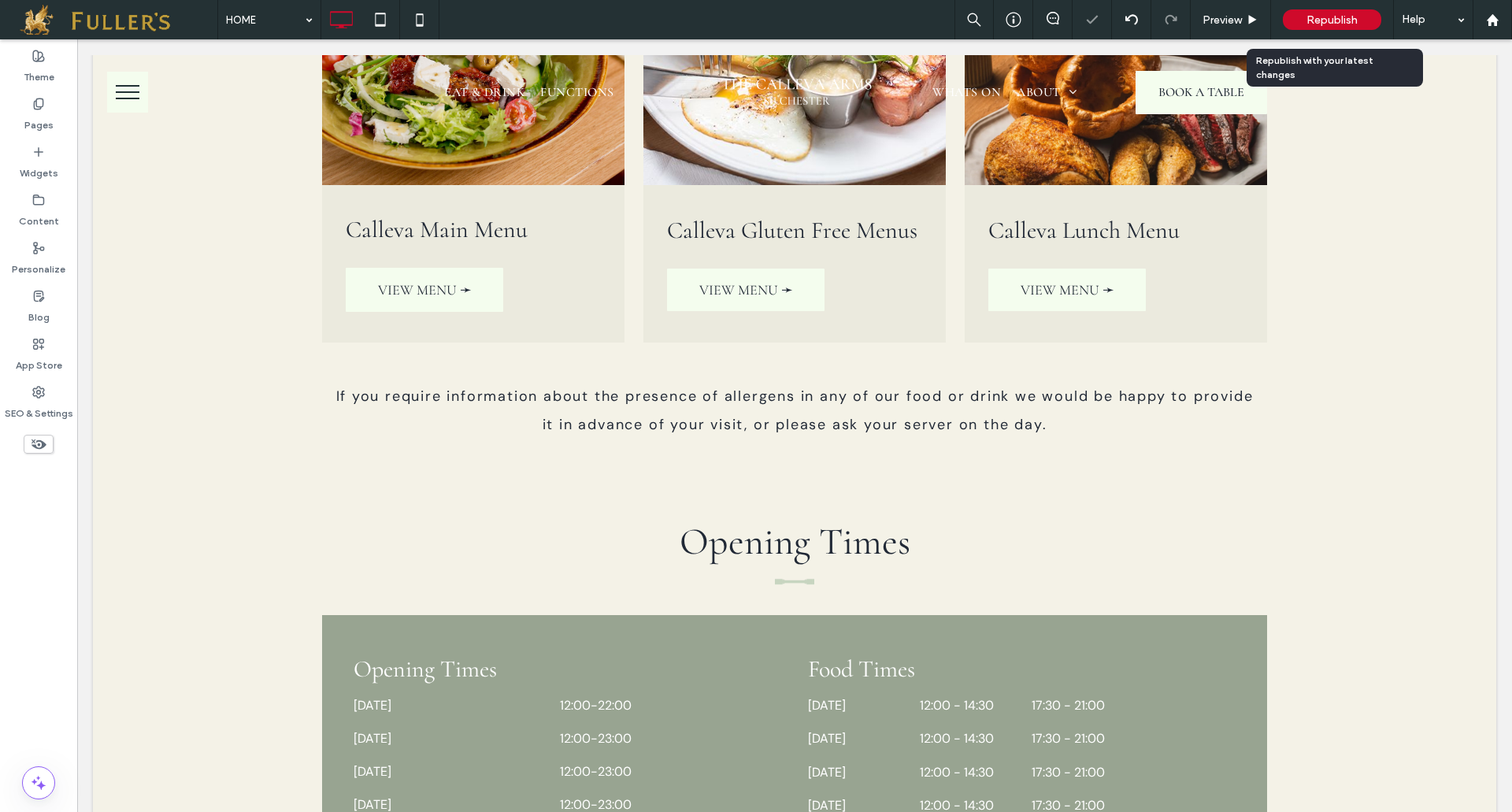
click at [1336, 12] on div "Republish" at bounding box center [1332, 19] width 98 height 20
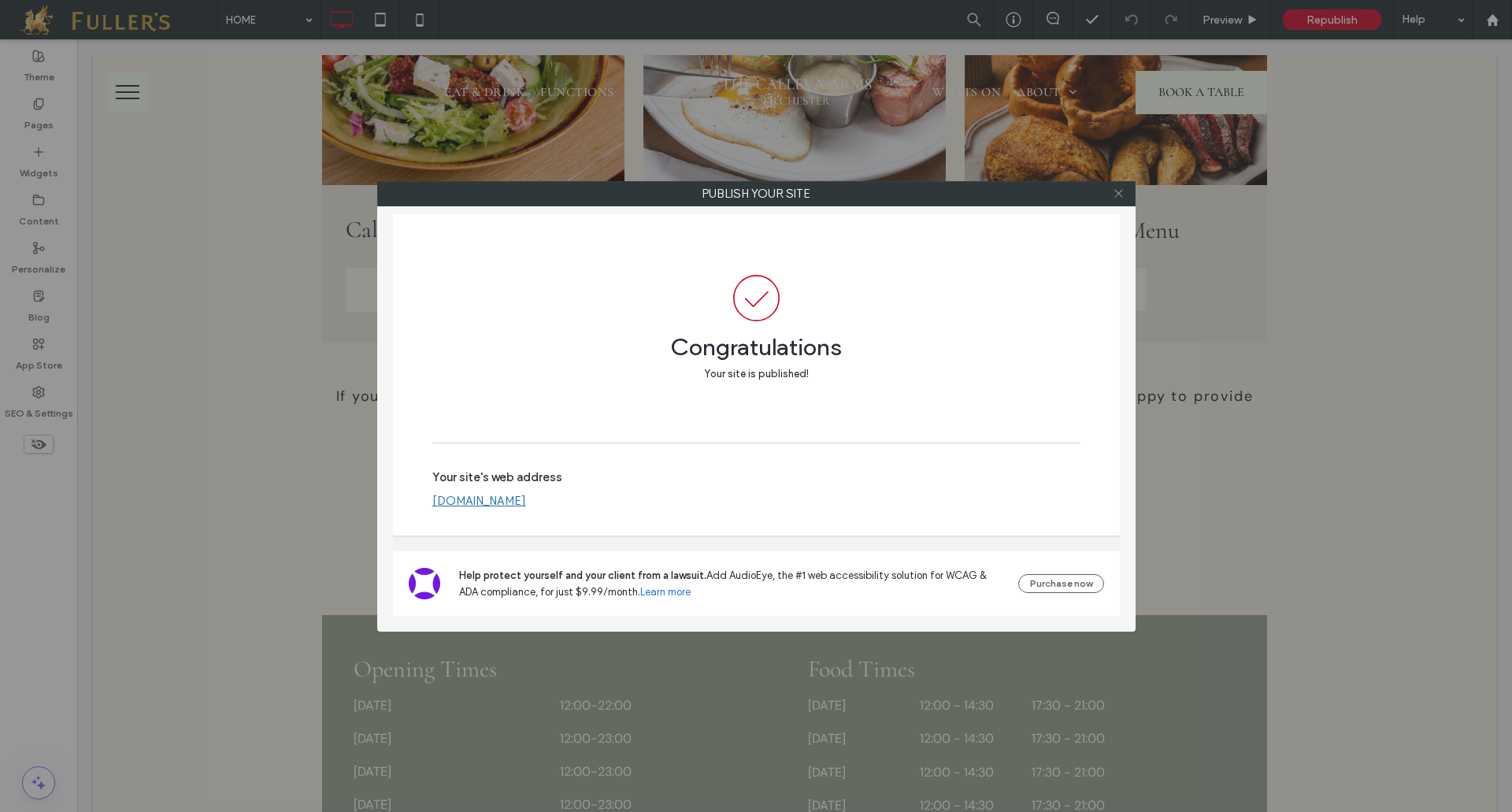
click at [1121, 191] on use at bounding box center [1118, 193] width 8 height 8
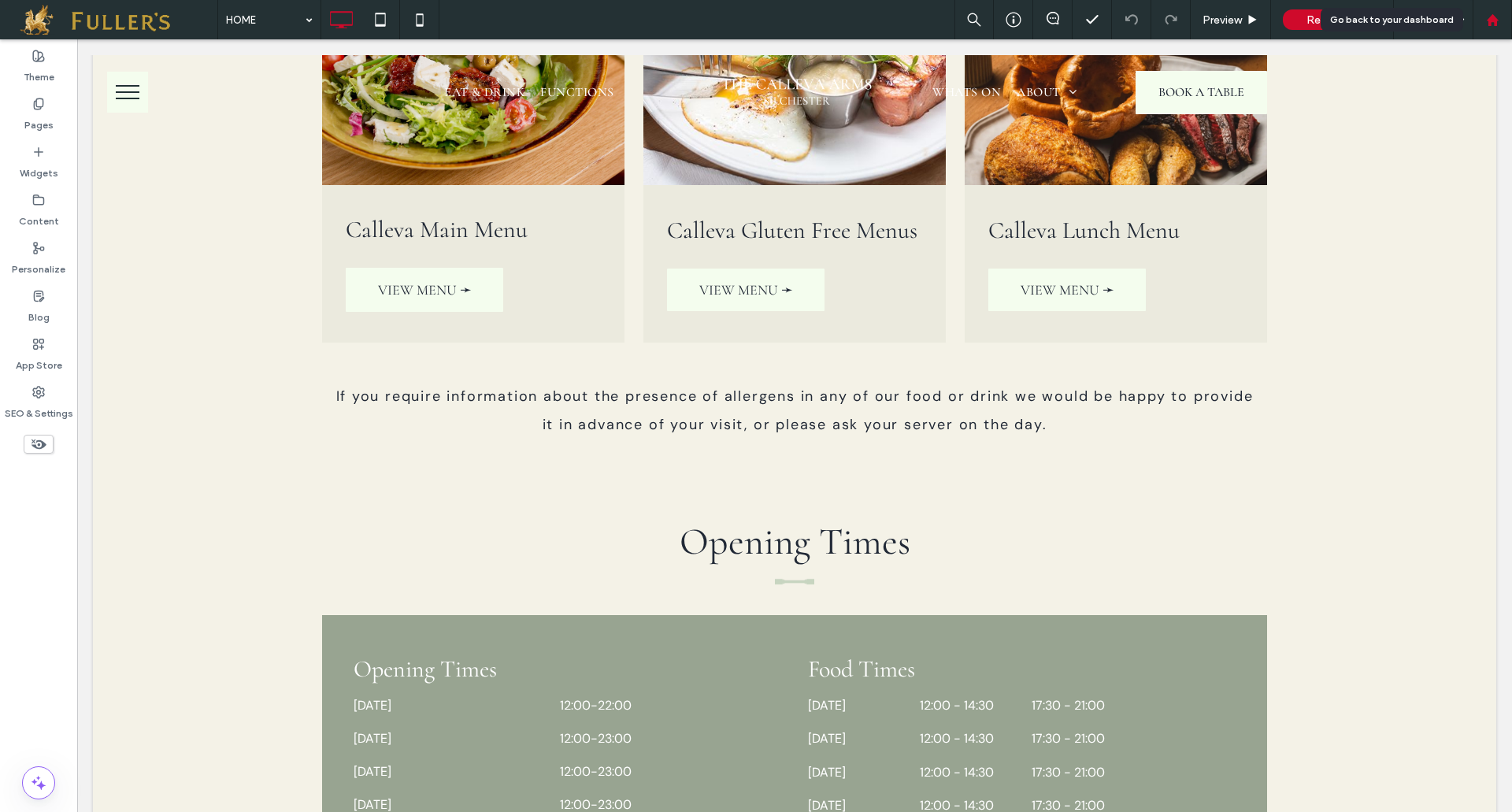
click at [1496, 12] on div at bounding box center [1493, 19] width 39 height 39
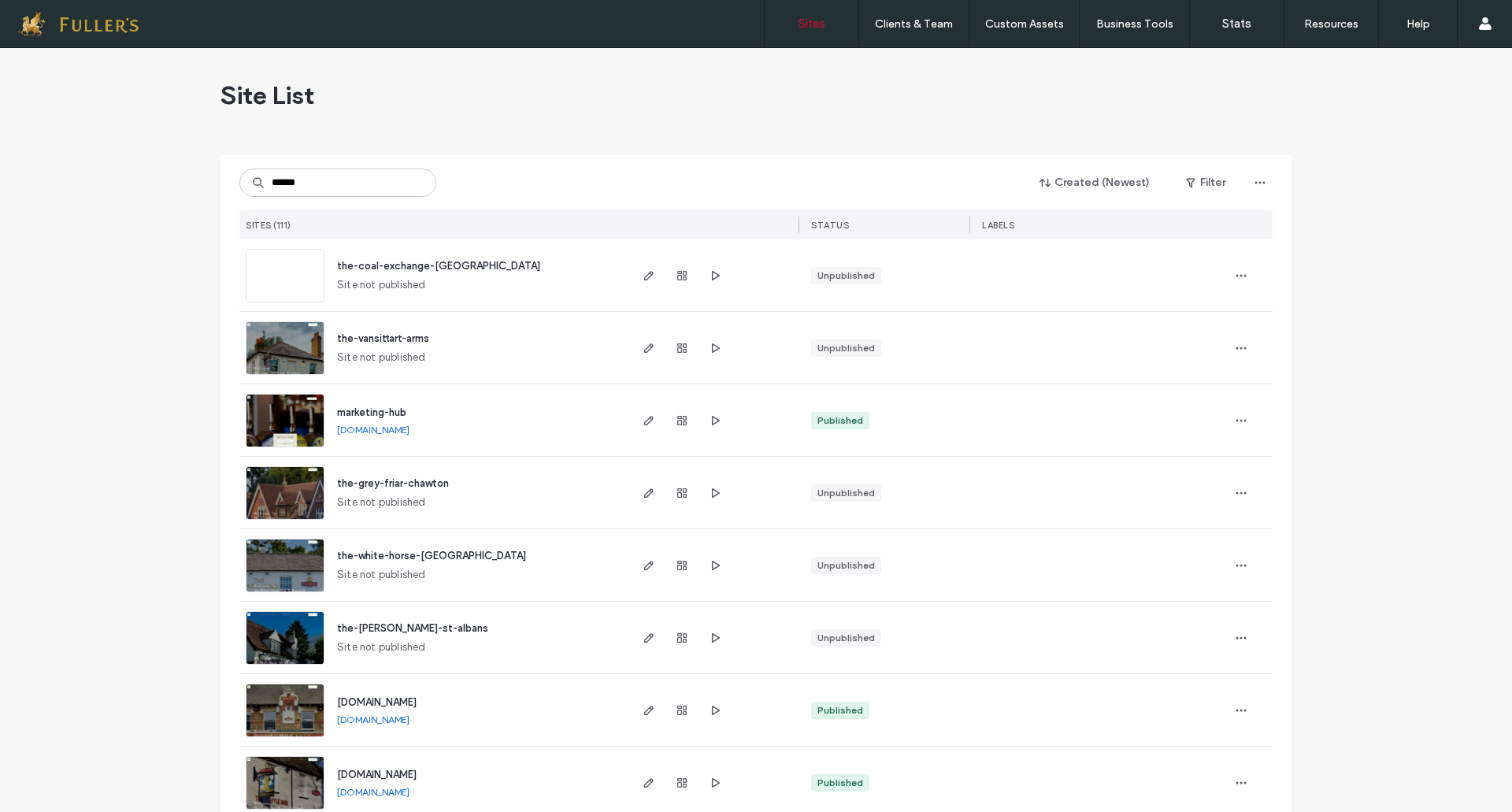
type input "******"
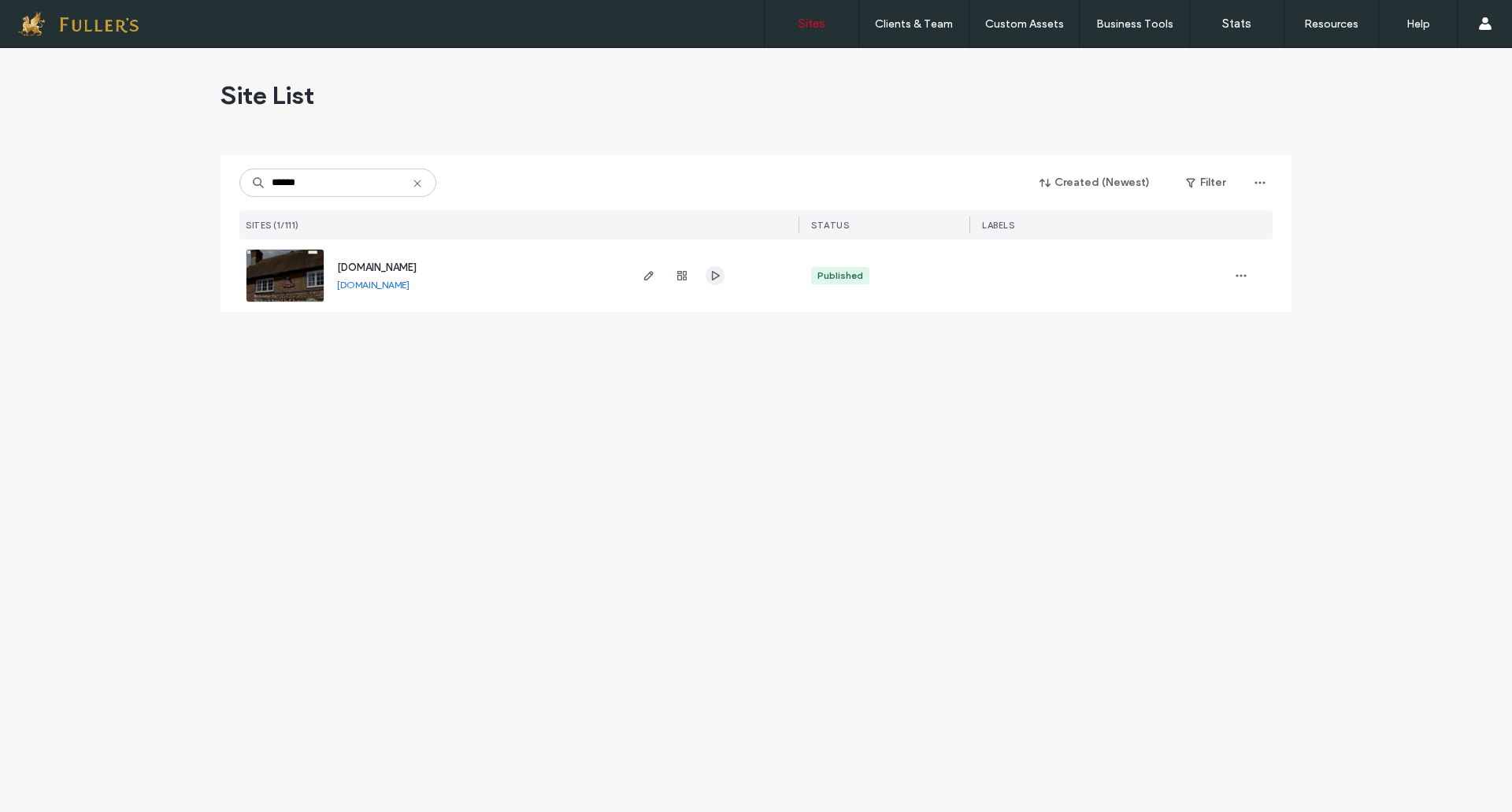
click at [716, 279] on icon "button" at bounding box center [715, 275] width 13 height 13
click at [641, 274] on span "button" at bounding box center [649, 275] width 19 height 19
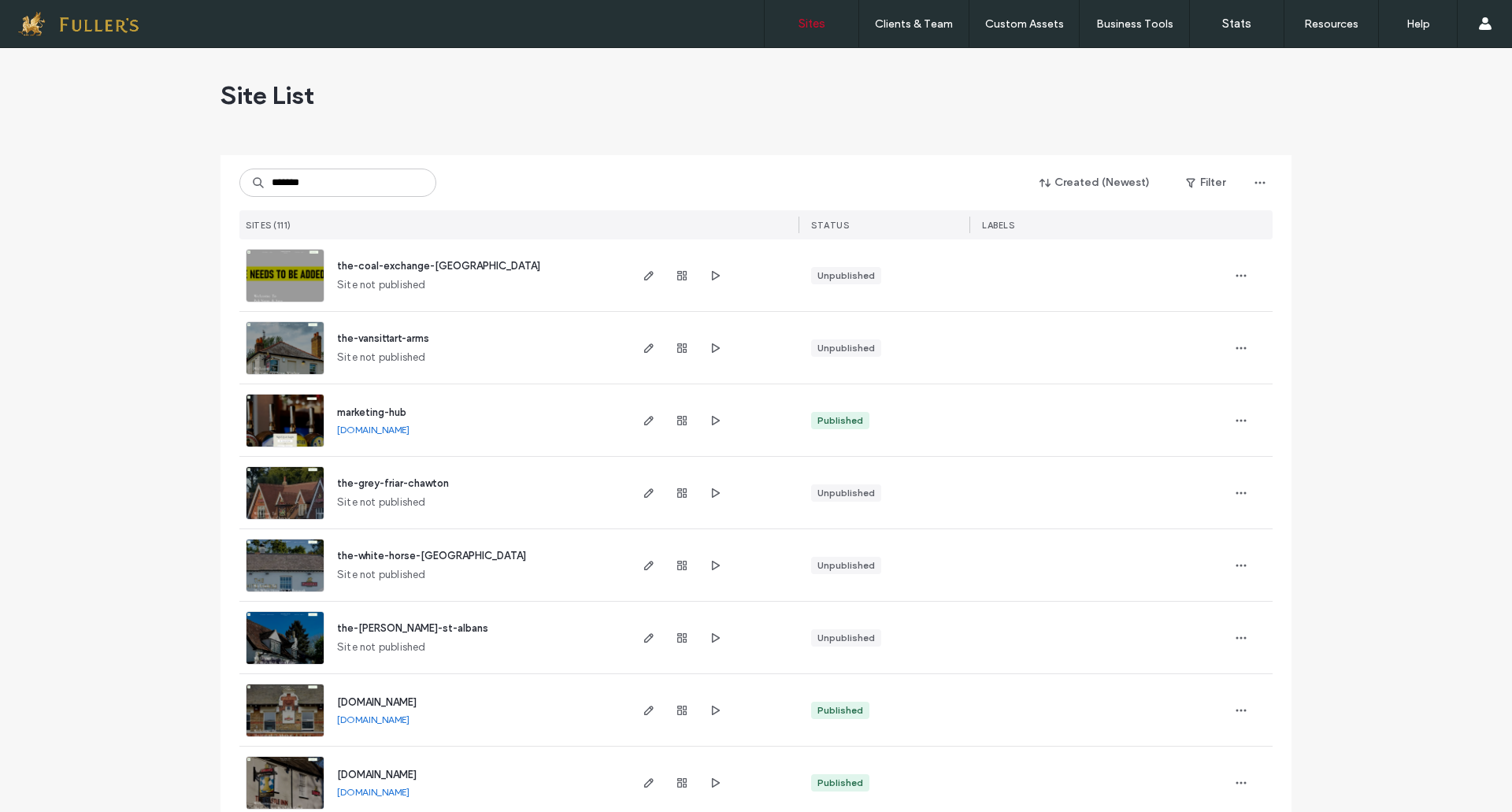
type input "*******"
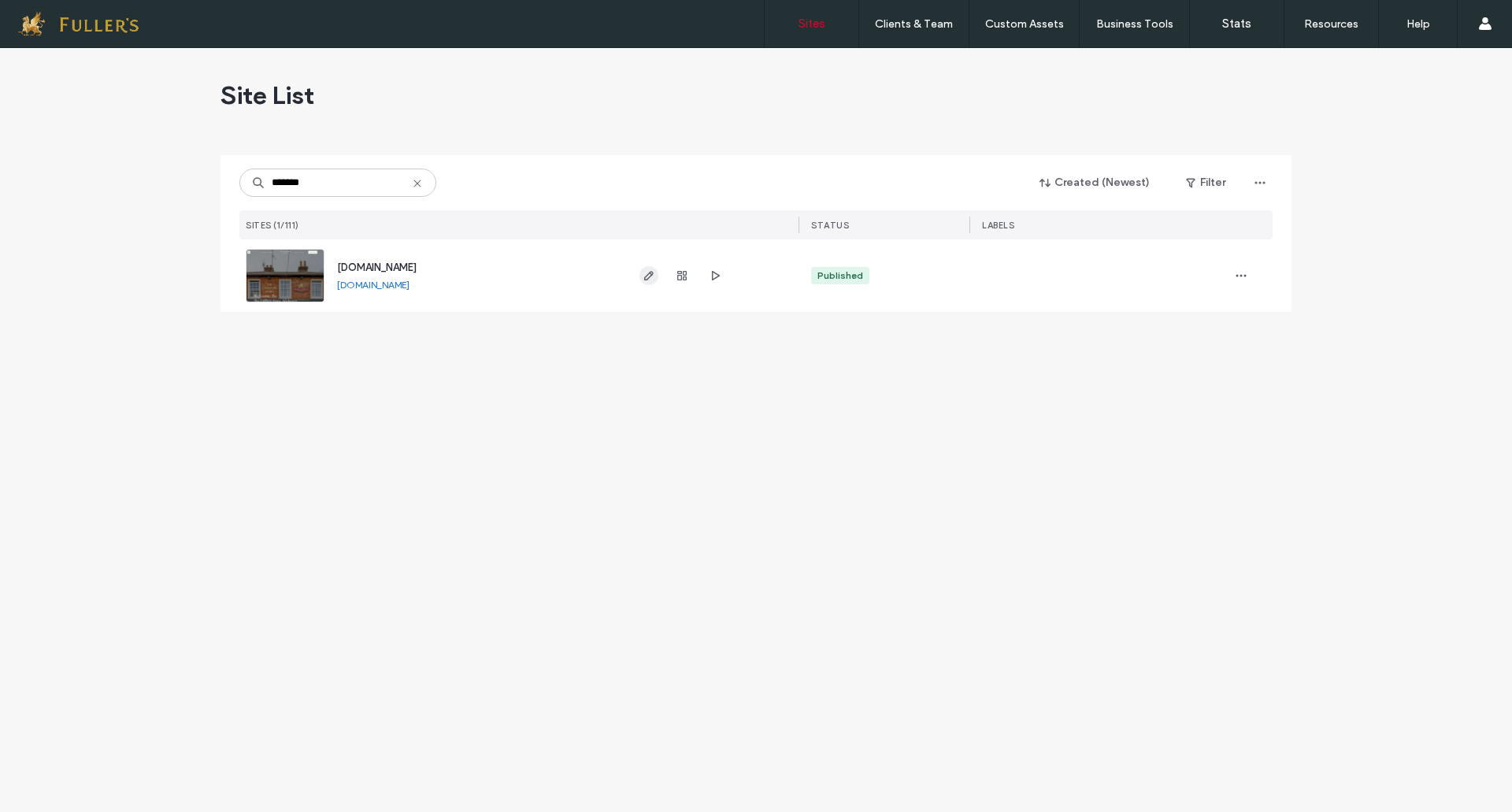
click at [652, 273] on use "button" at bounding box center [649, 275] width 9 height 9
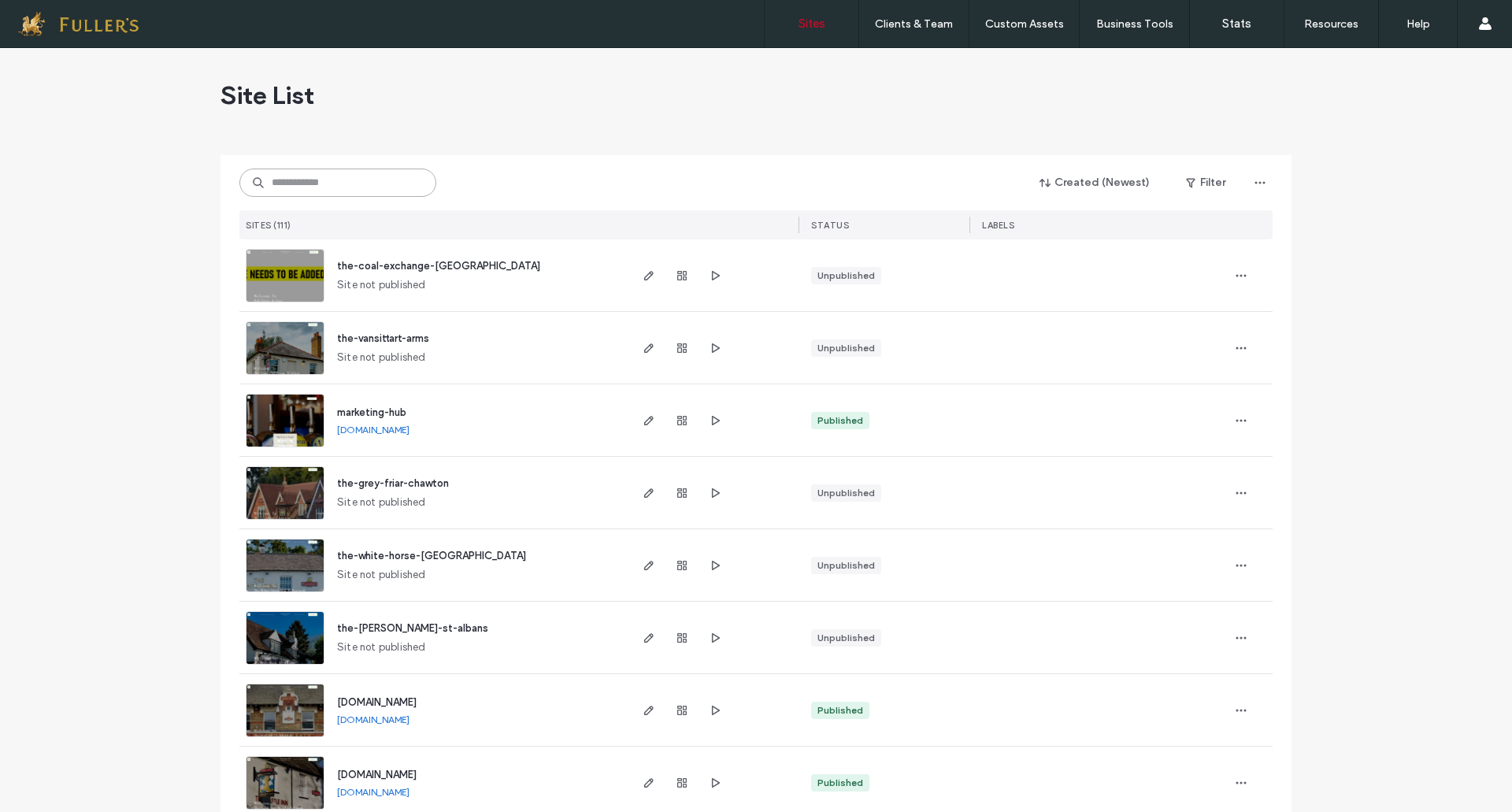
click at [298, 180] on input at bounding box center [338, 182] width 197 height 28
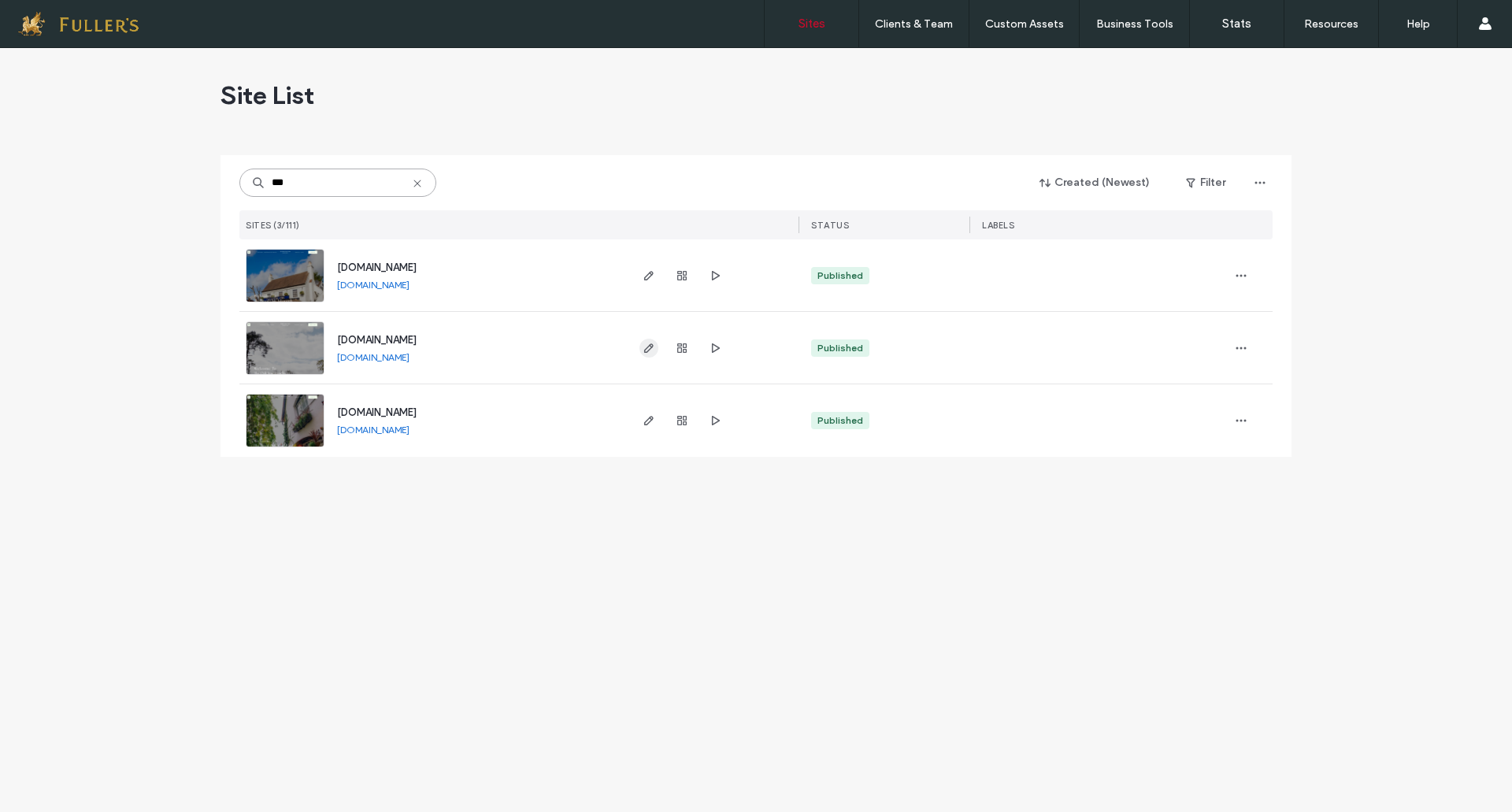
type input "***"
click at [648, 342] on icon "button" at bounding box center [649, 347] width 13 height 13
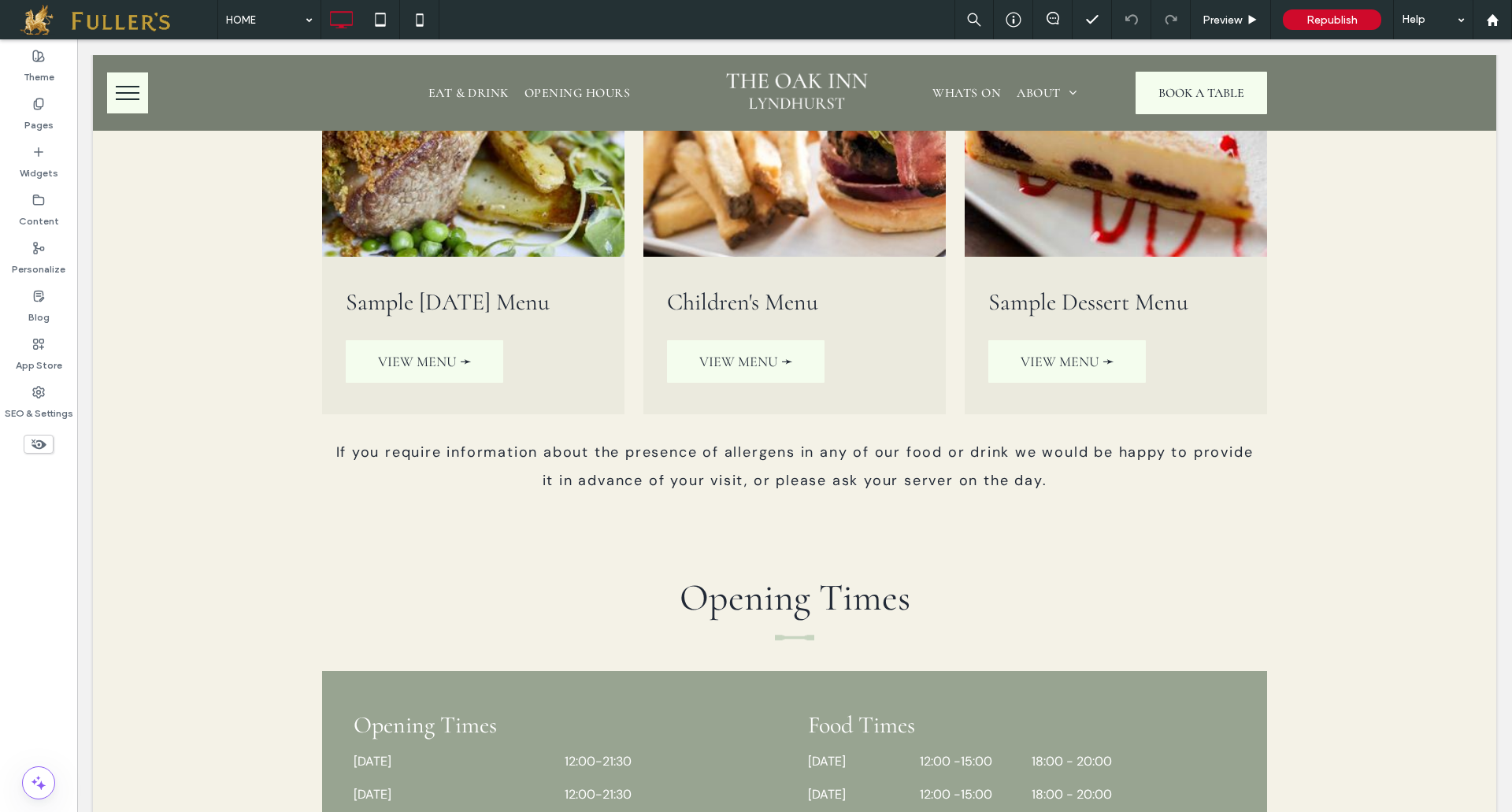
scroll to position [3779, 0]
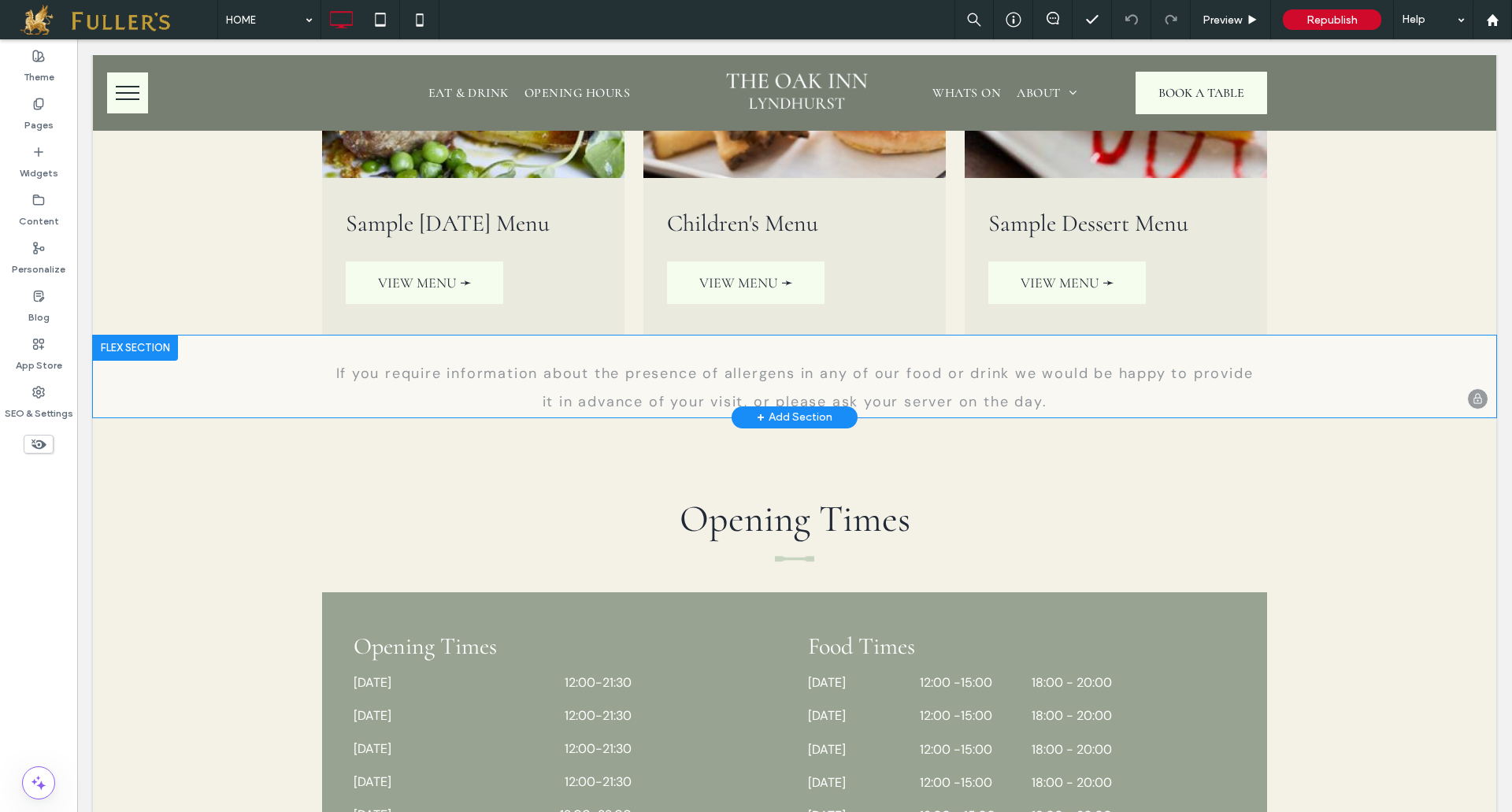
click at [780, 409] on div "+ Add Section" at bounding box center [794, 417] width 75 height 17
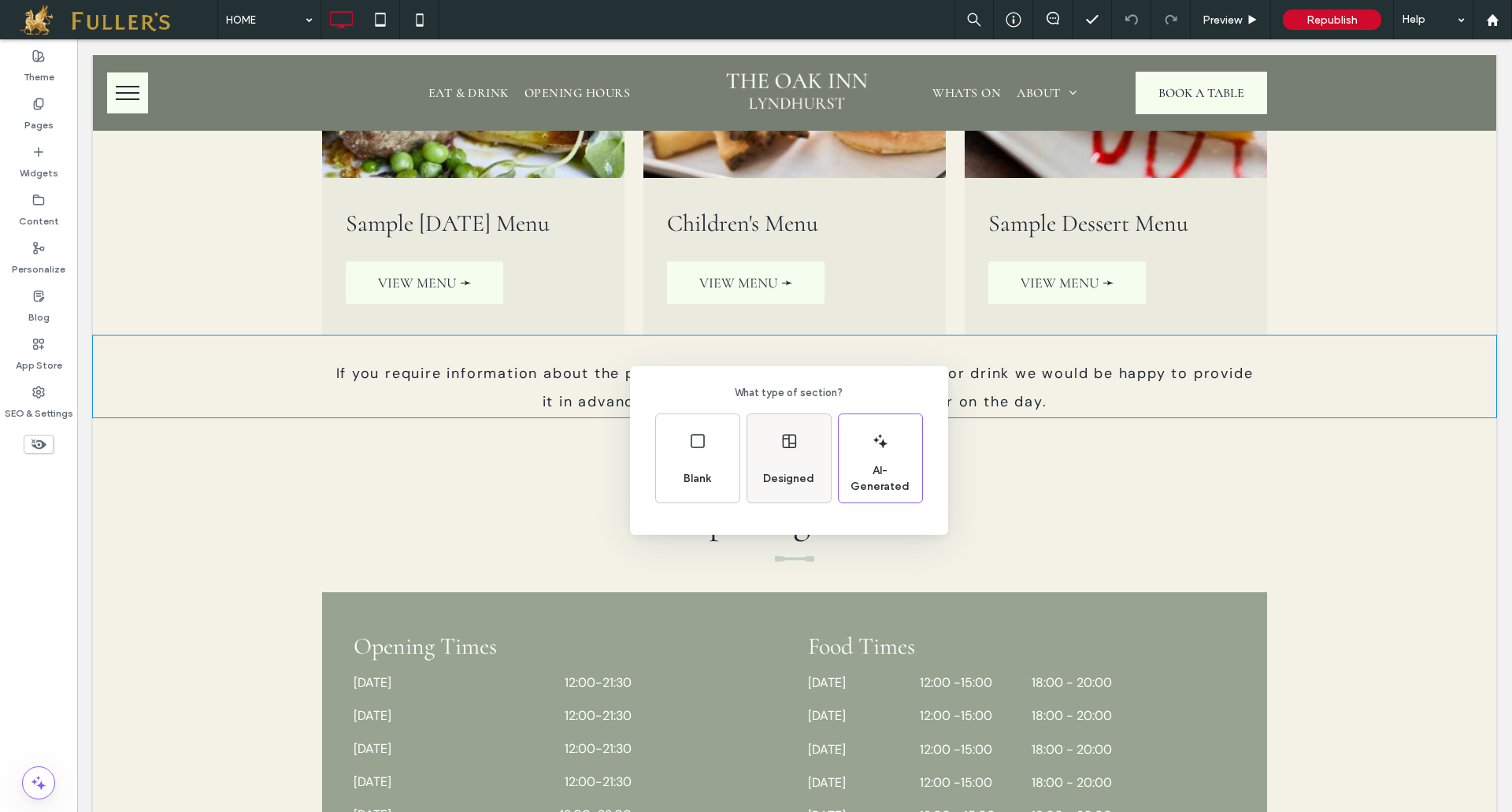
click at [769, 465] on div "Designed" at bounding box center [788, 478] width 64 height 35
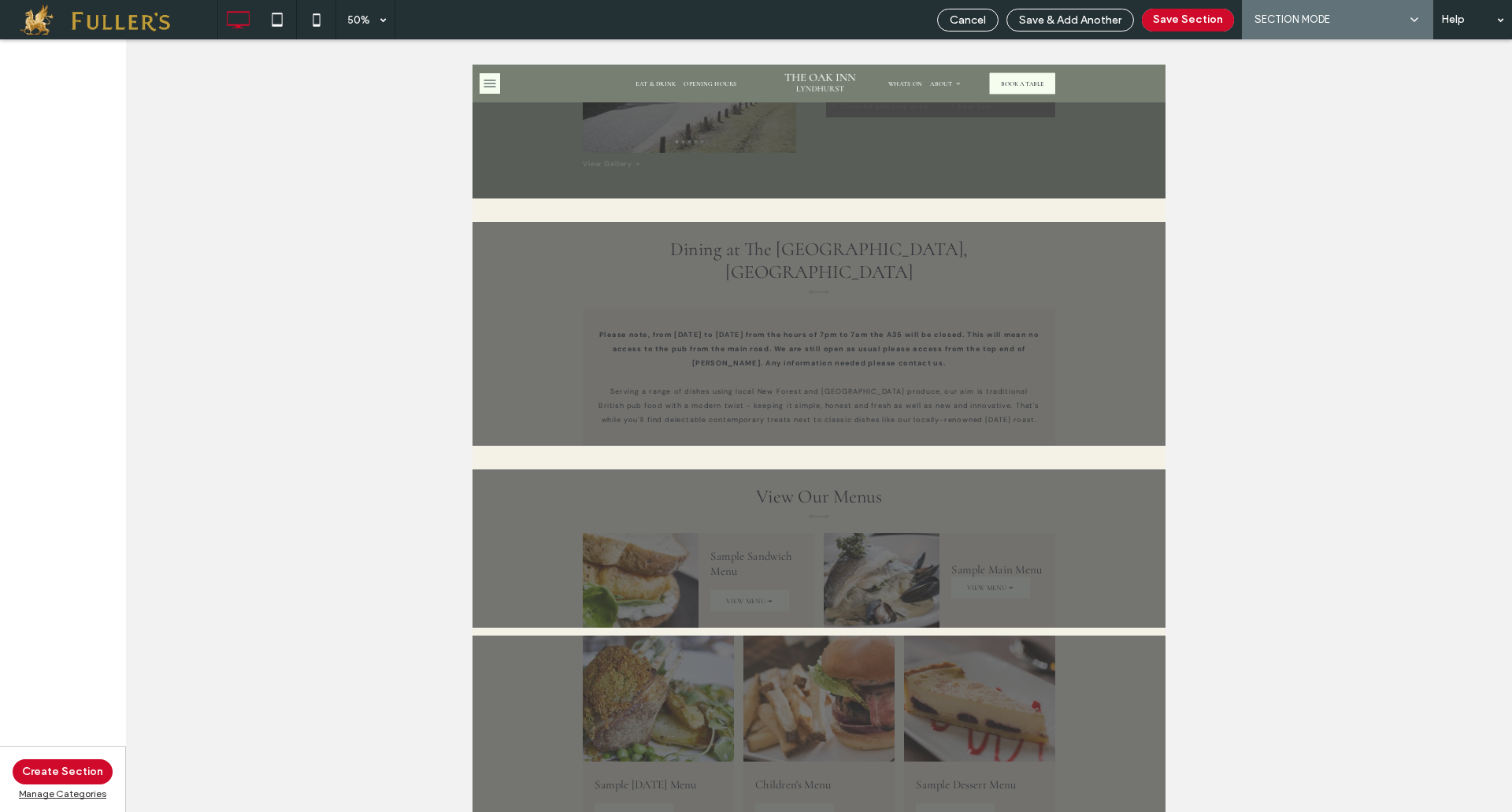
scroll to position [3776, 0]
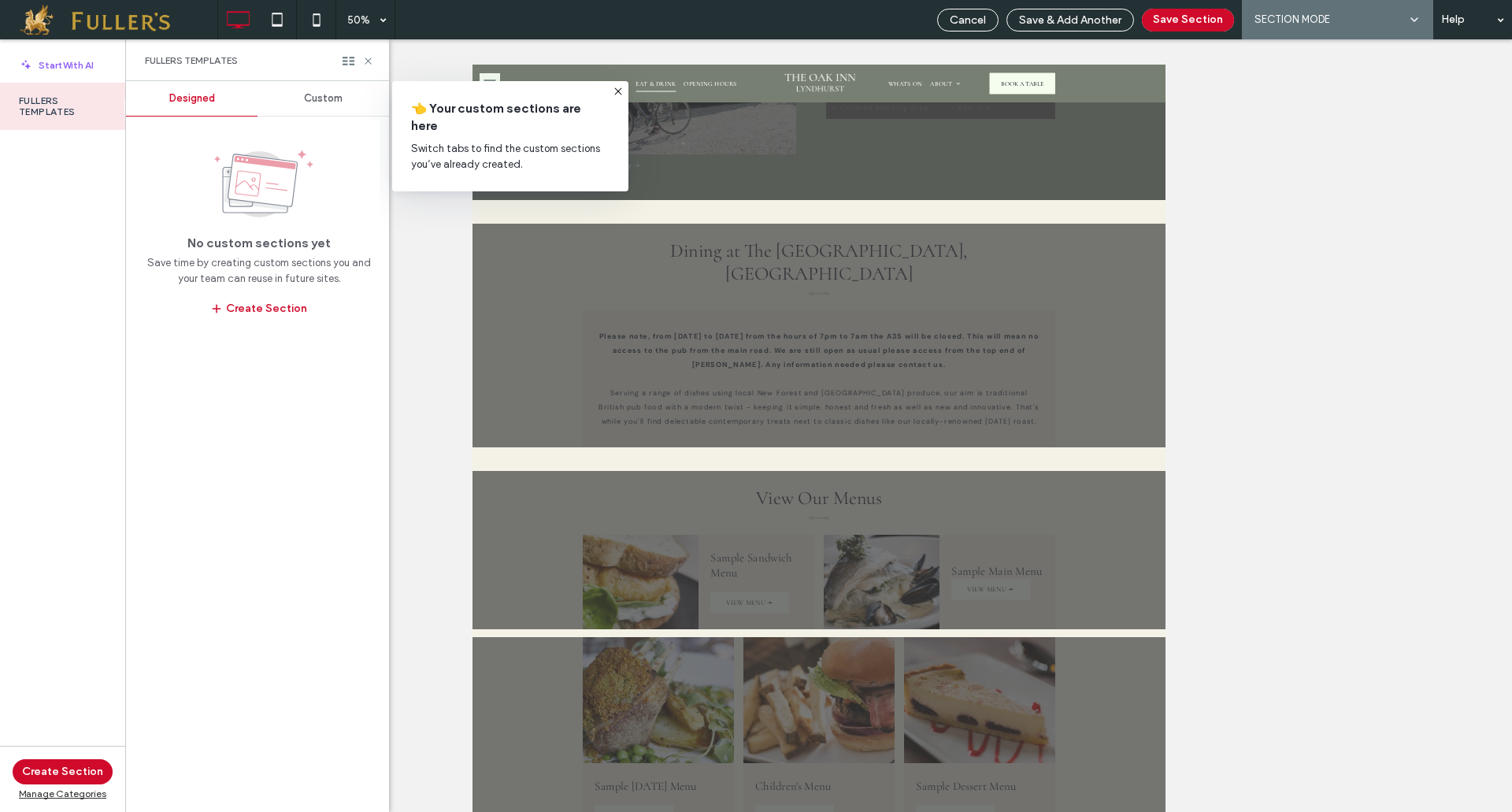
click at [321, 96] on span "Custom" at bounding box center [324, 98] width 39 height 13
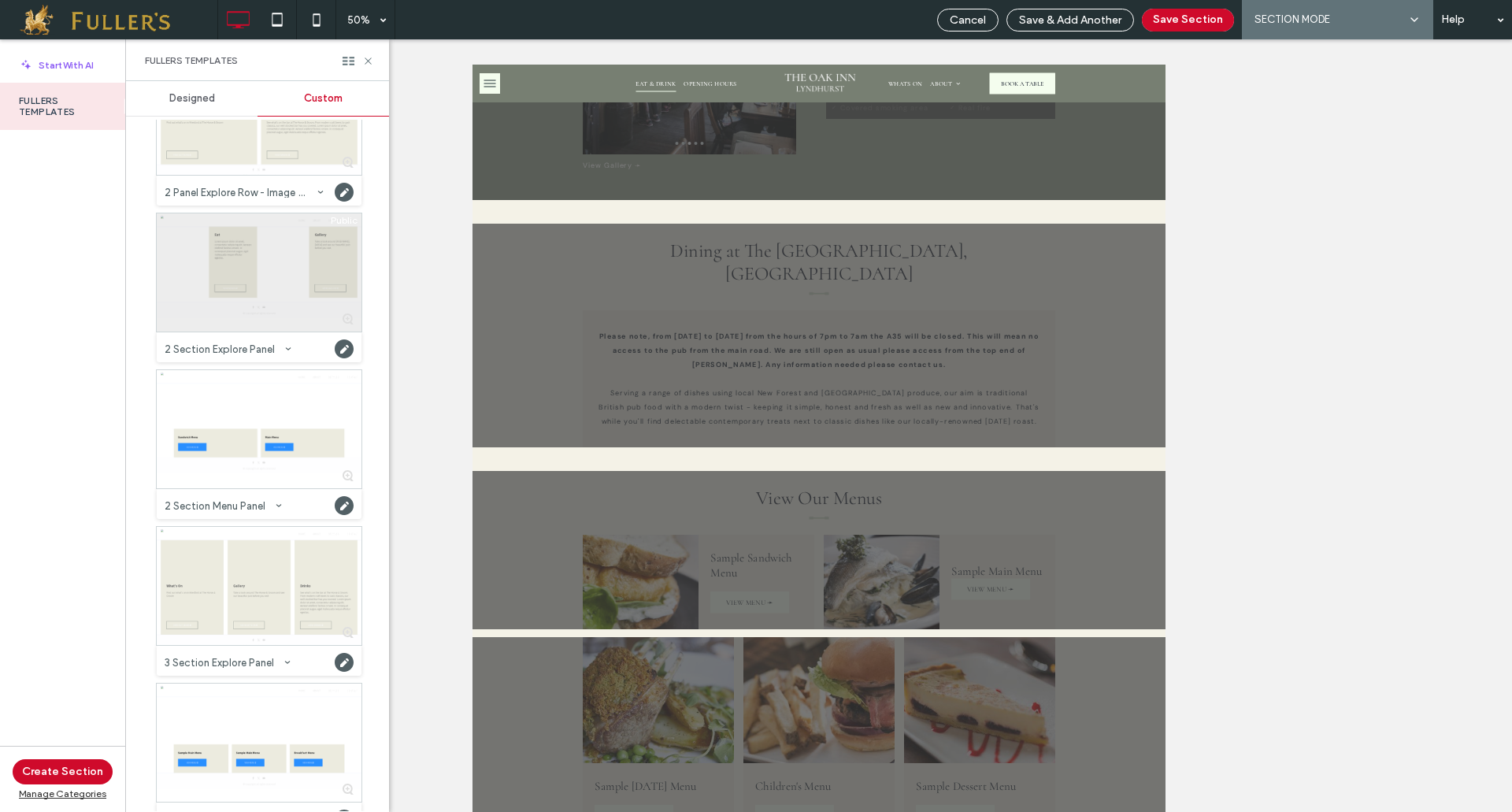
scroll to position [472, 0]
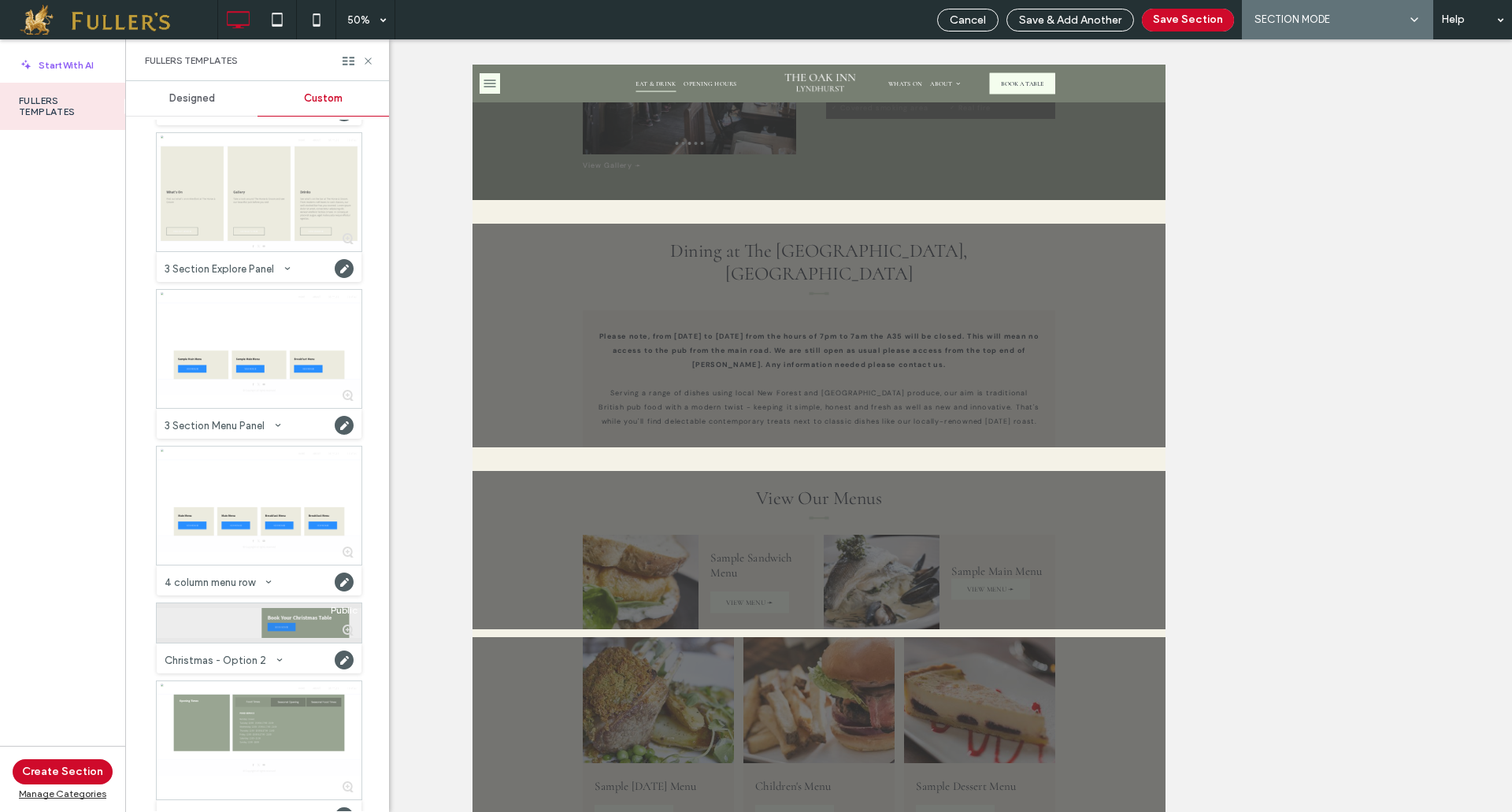
click at [224, 611] on div at bounding box center [259, 622] width 205 height 39
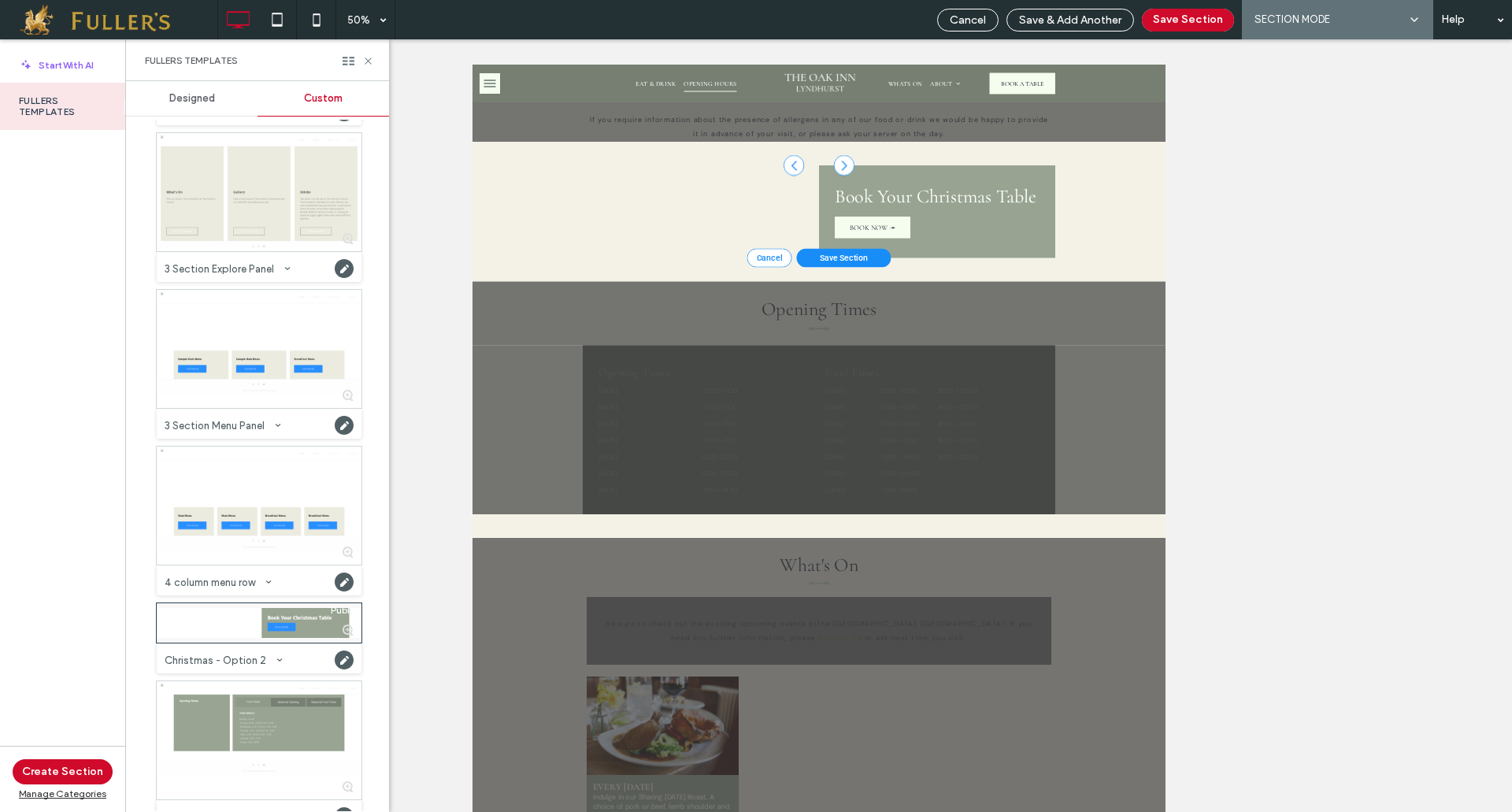
scroll to position [5257, 0]
click at [1194, 22] on button "Save Section" at bounding box center [1188, 19] width 92 height 23
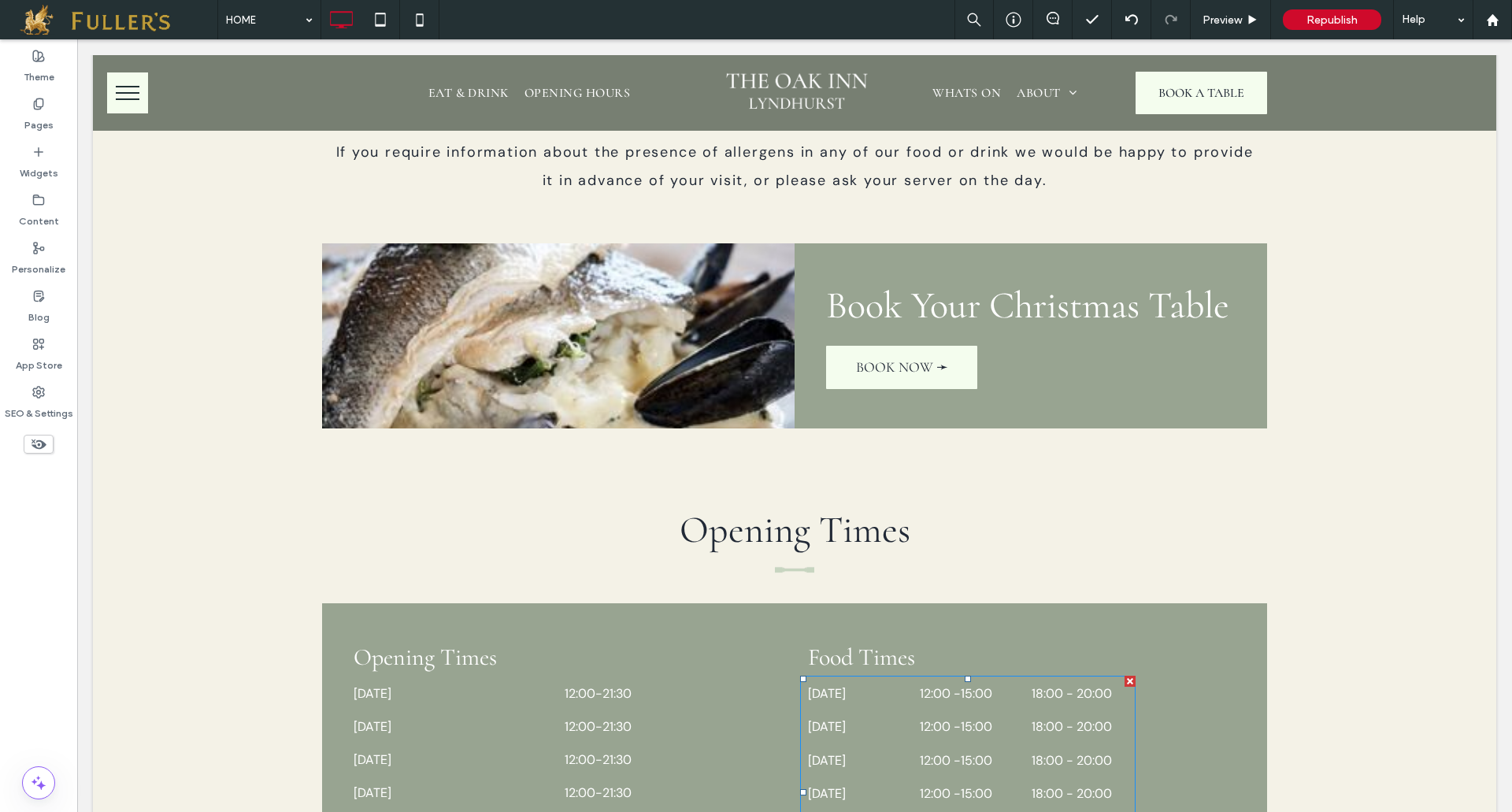
scroll to position [3764, 0]
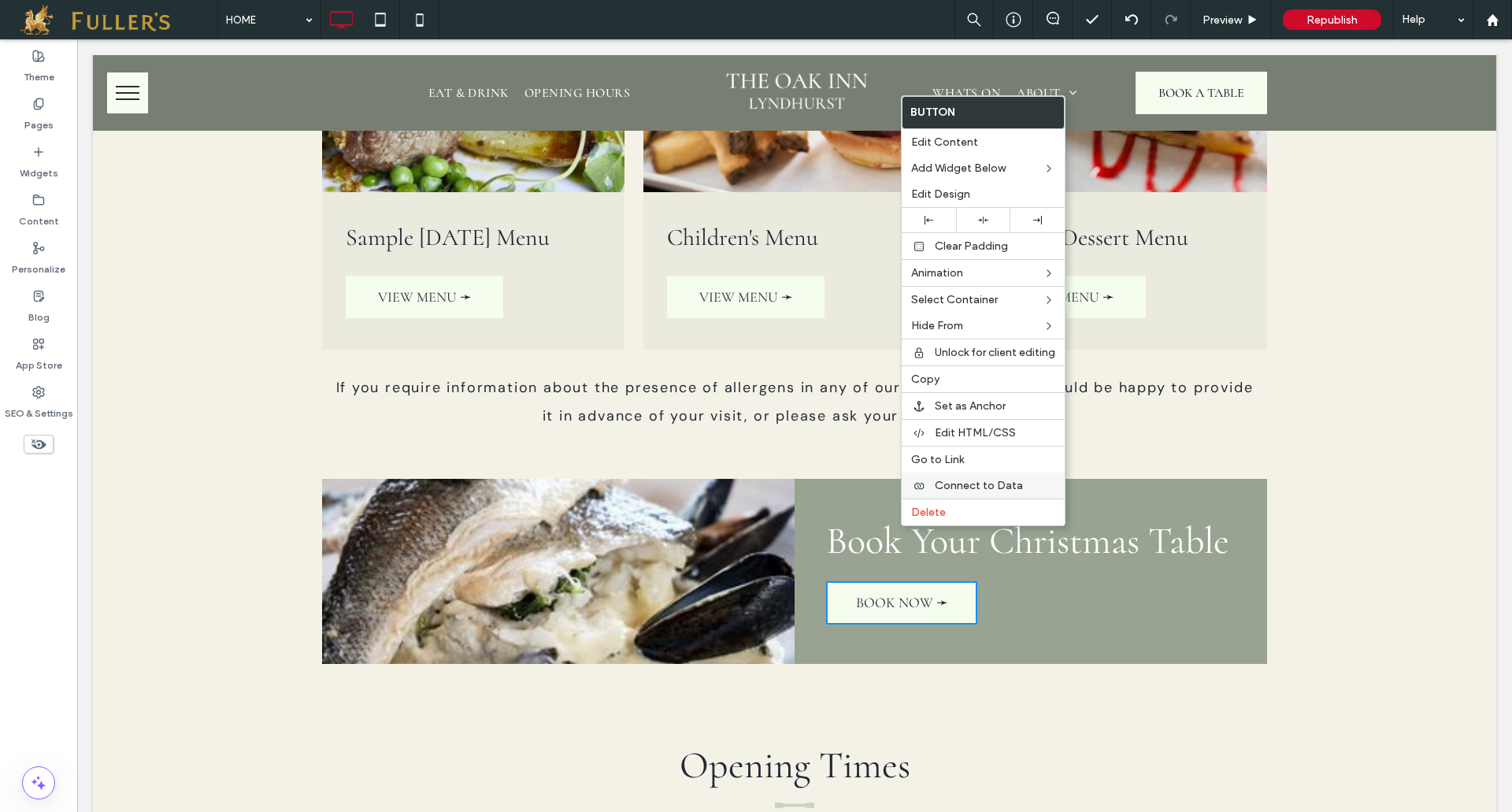
click at [945, 480] on span "Connect to Data" at bounding box center [979, 485] width 88 height 14
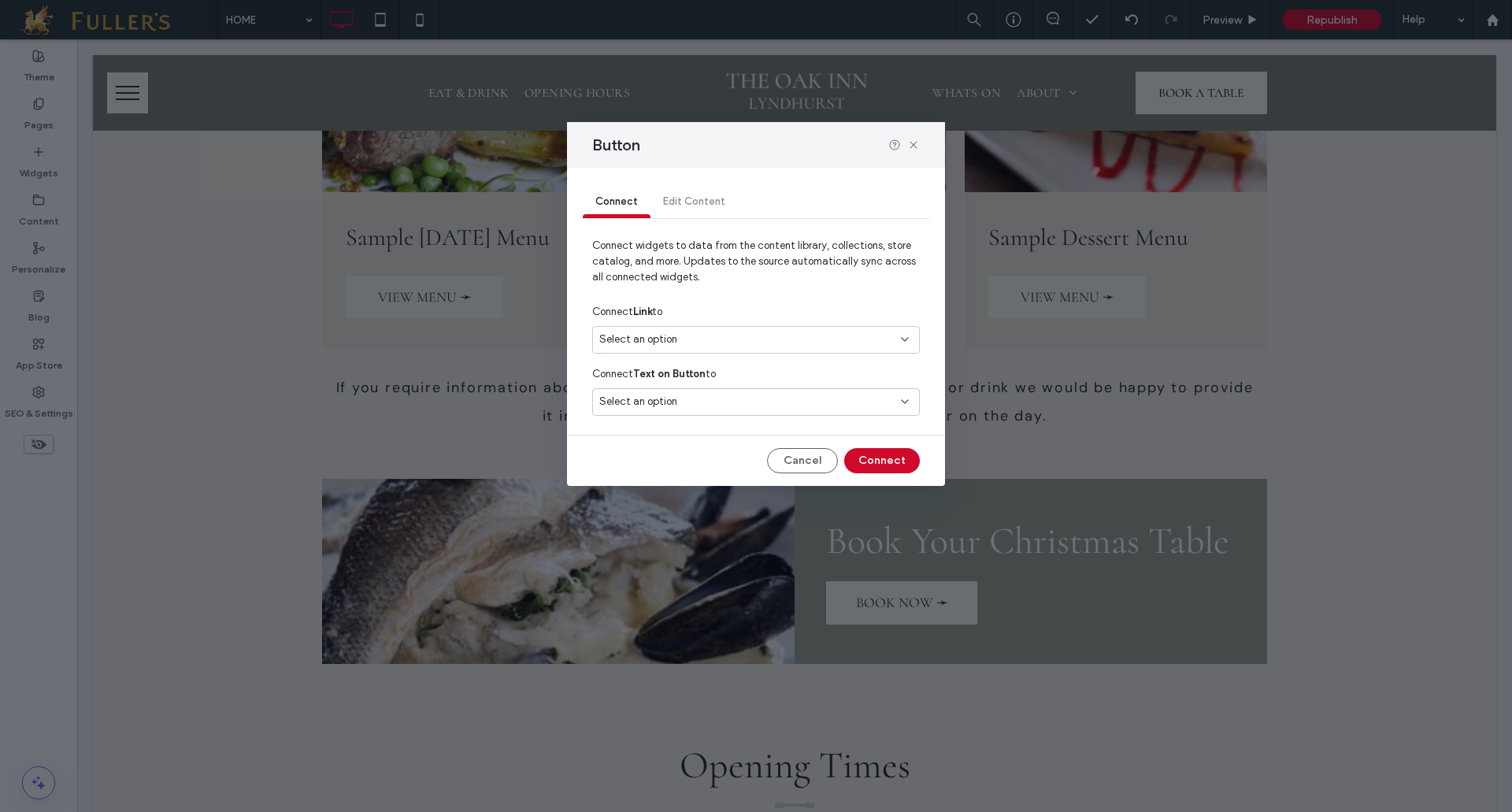
click at [790, 409] on div "Select an option" at bounding box center [747, 401] width 295 height 16
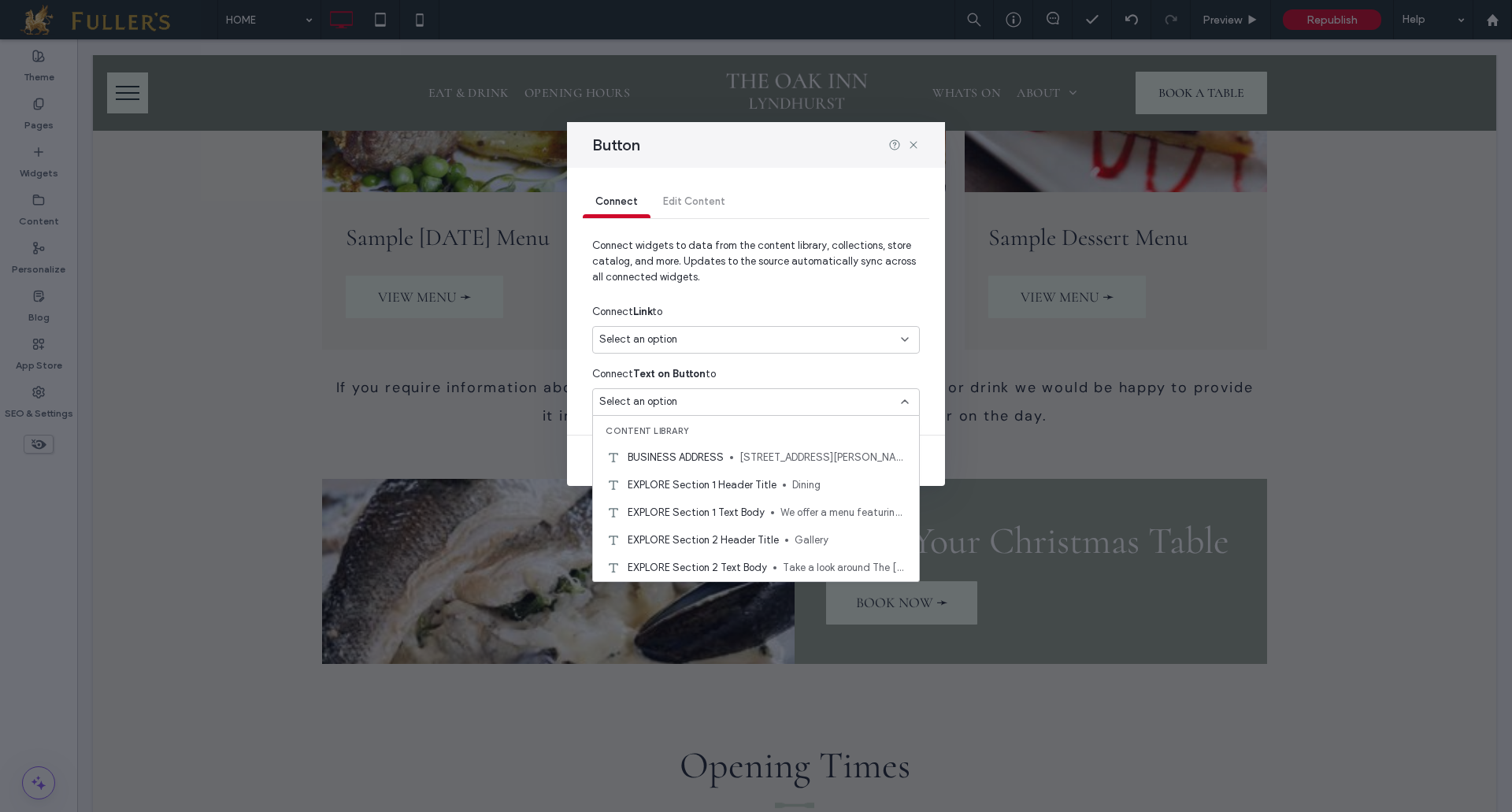
click at [764, 323] on div "Connect Link to" at bounding box center [756, 311] width 328 height 28
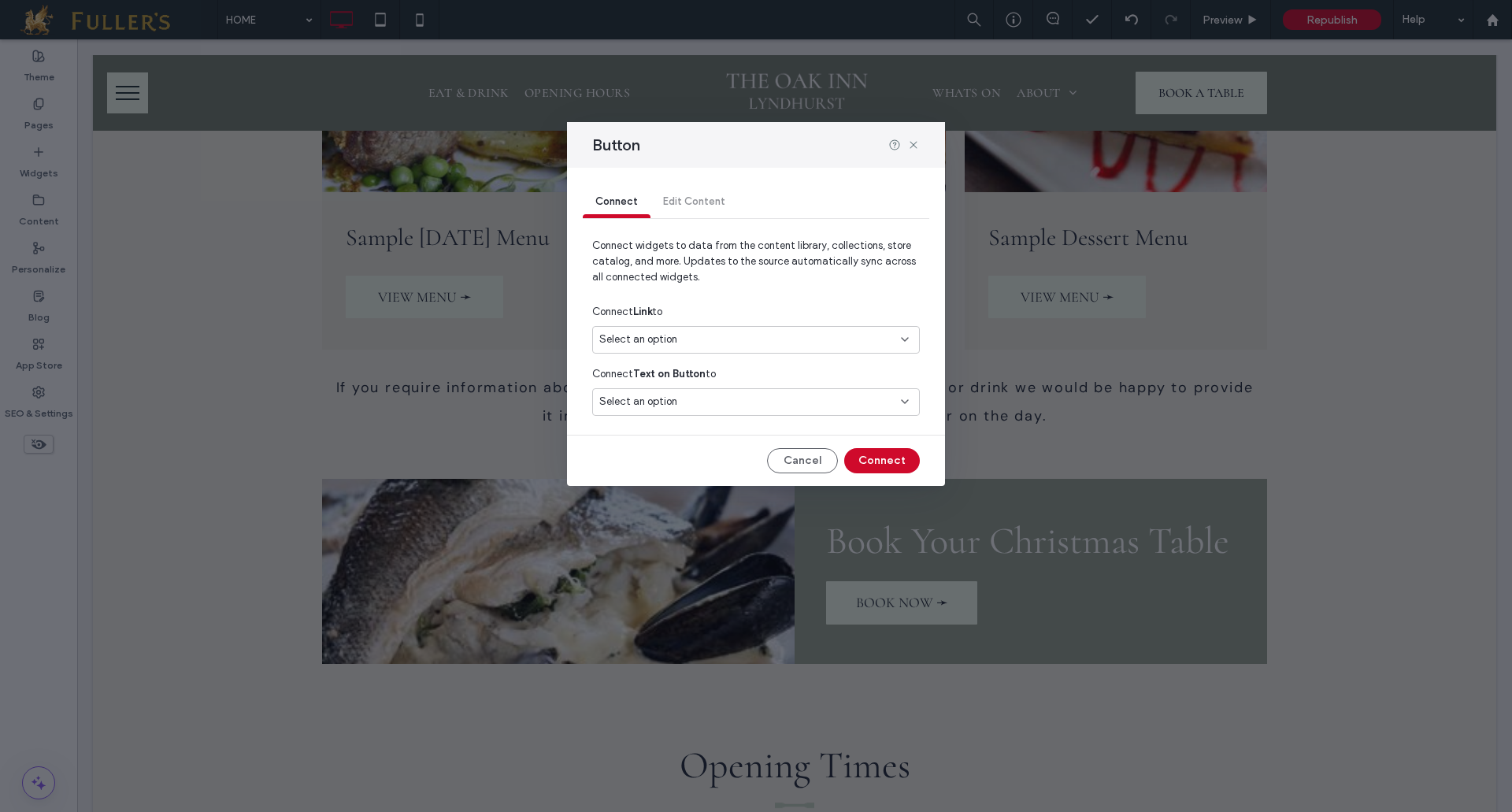
click at [764, 340] on div "Select an option" at bounding box center [747, 339] width 295 height 16
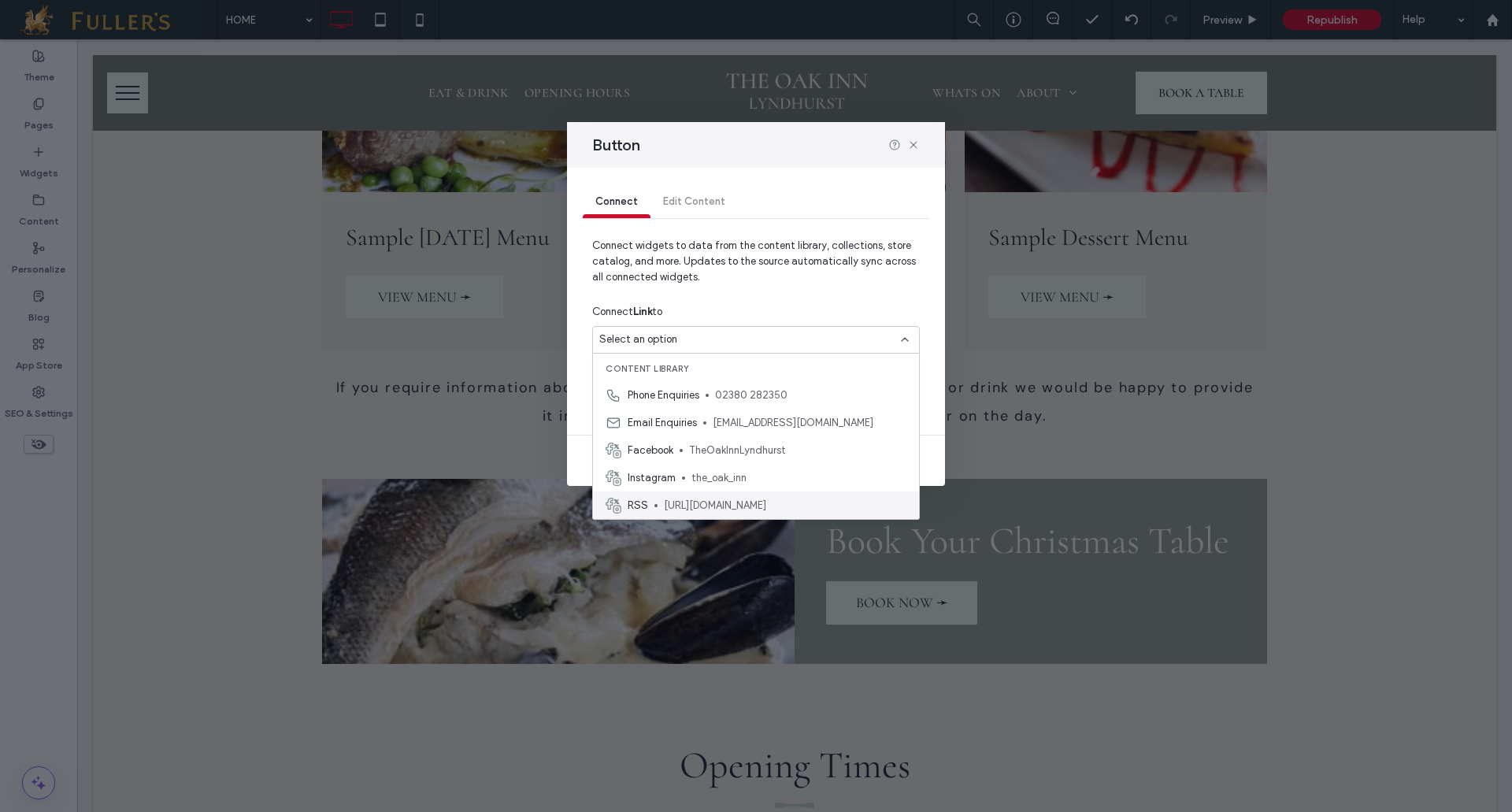
click at [768, 507] on span "https://togo.uk.com/makebookingv2.aspx?venueid=2516&nv=true" at bounding box center [785, 505] width 242 height 16
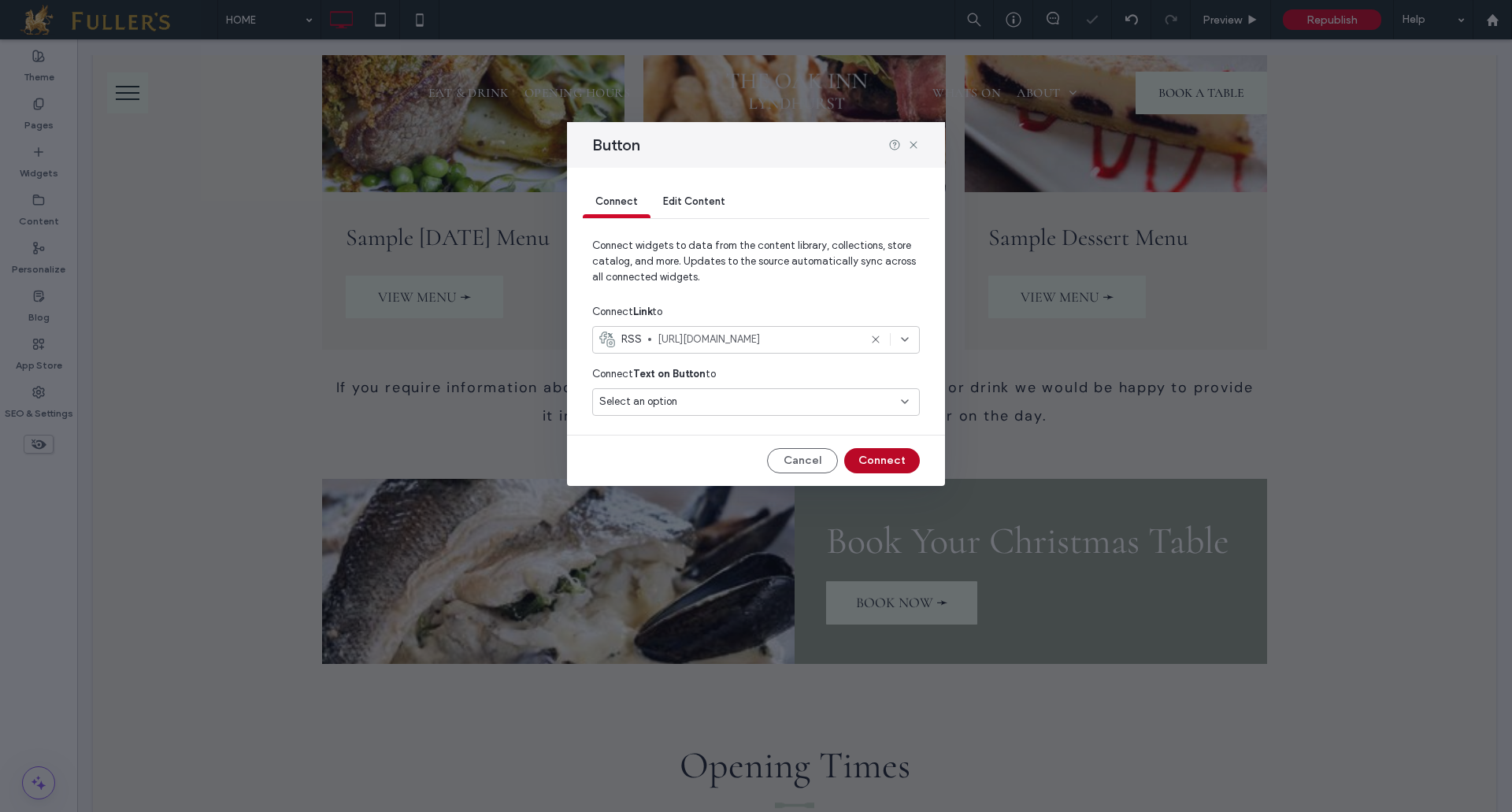
click at [880, 463] on button "Connect" at bounding box center [882, 461] width 75 height 25
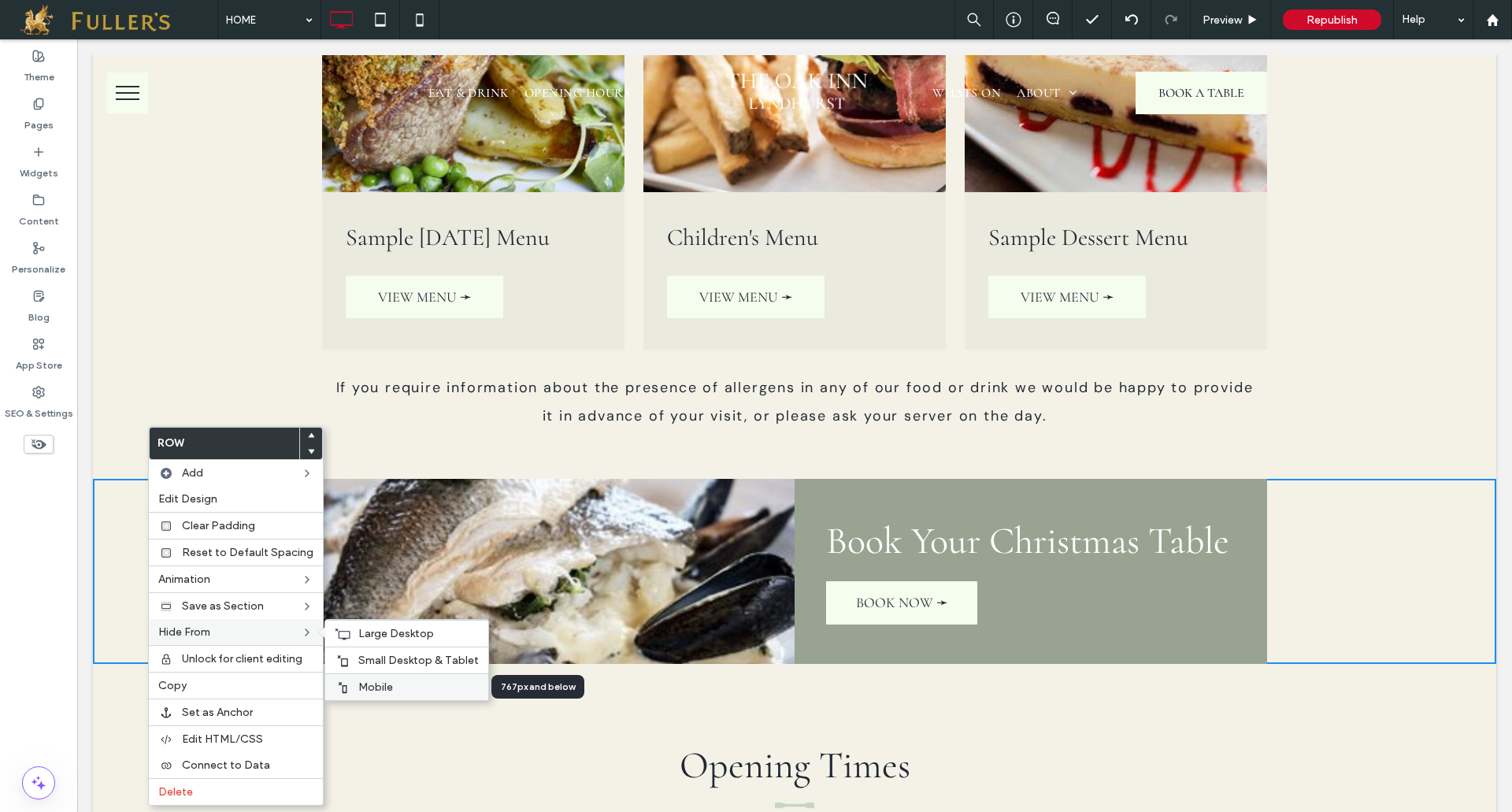
click at [377, 682] on span "Mobile" at bounding box center [375, 687] width 35 height 14
click at [396, 657] on span "Small Desktop & Tablet" at bounding box center [418, 660] width 120 height 14
click at [396, 632] on span "Large Desktop" at bounding box center [396, 633] width 75 height 14
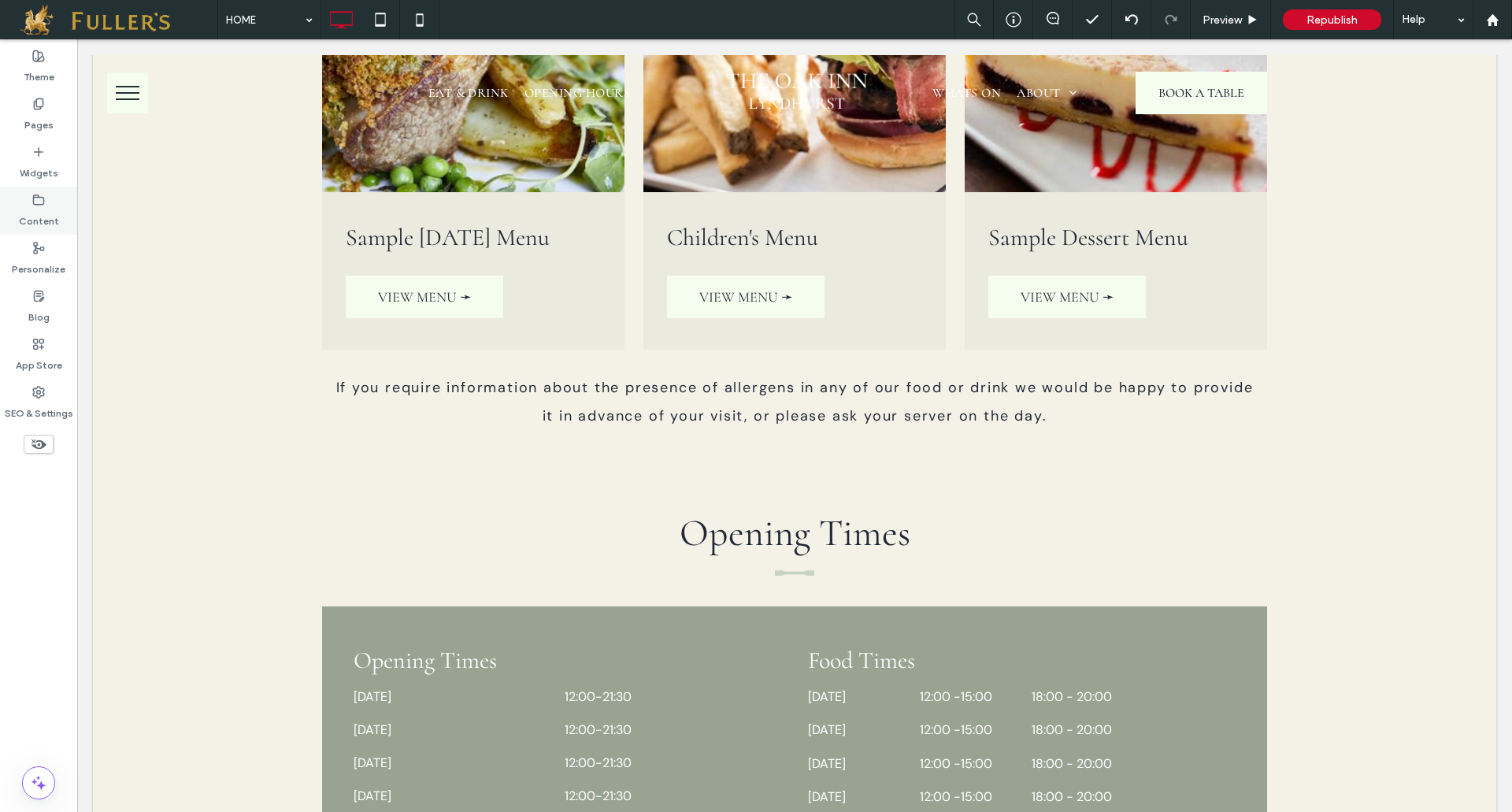
click at [33, 210] on label "Content" at bounding box center [38, 218] width 40 height 22
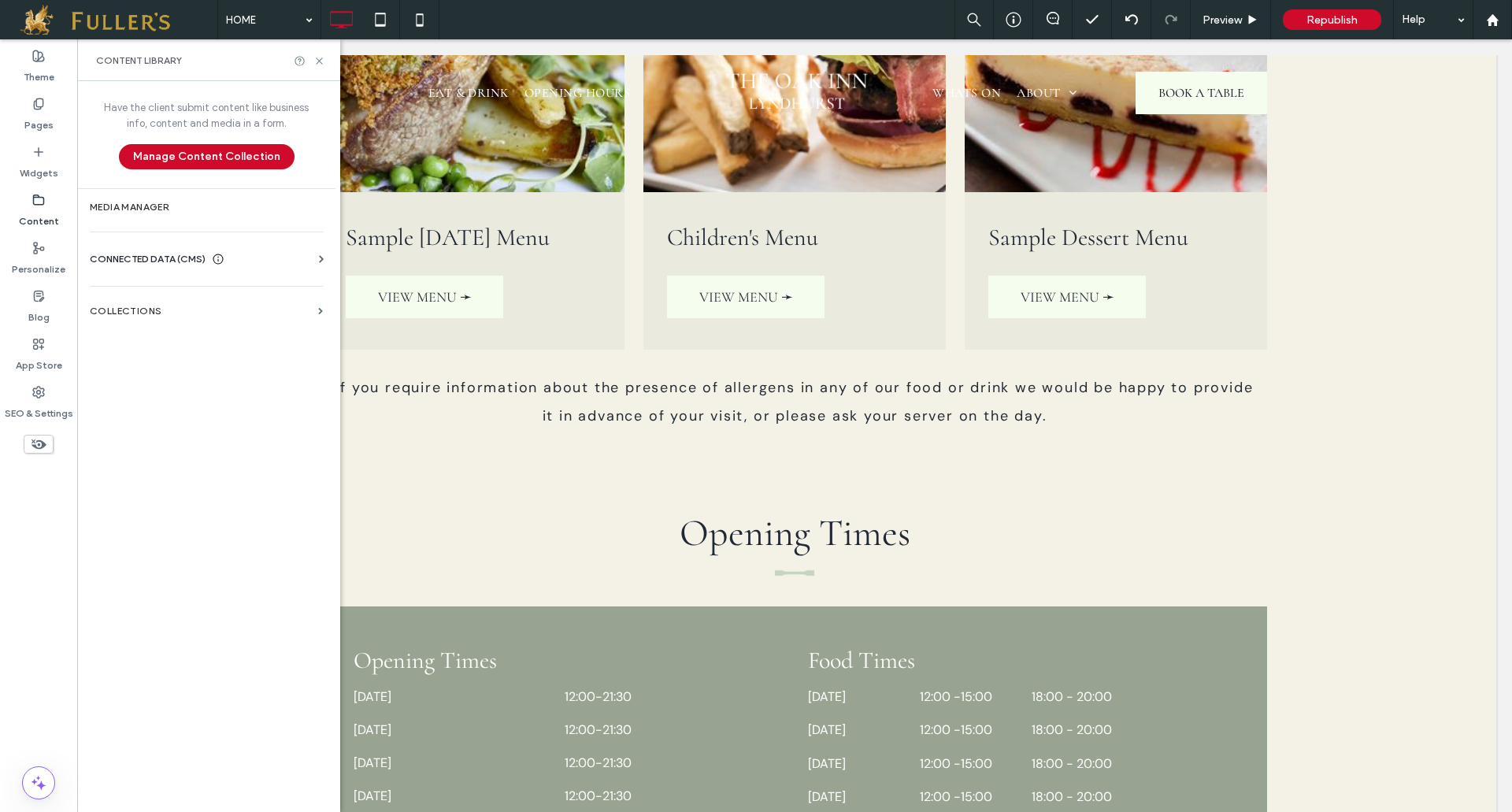
click at [118, 258] on span "CONNECTED DATA (CMS)" at bounding box center [147, 259] width 116 height 16
click at [135, 290] on section "Business Info" at bounding box center [209, 297] width 240 height 36
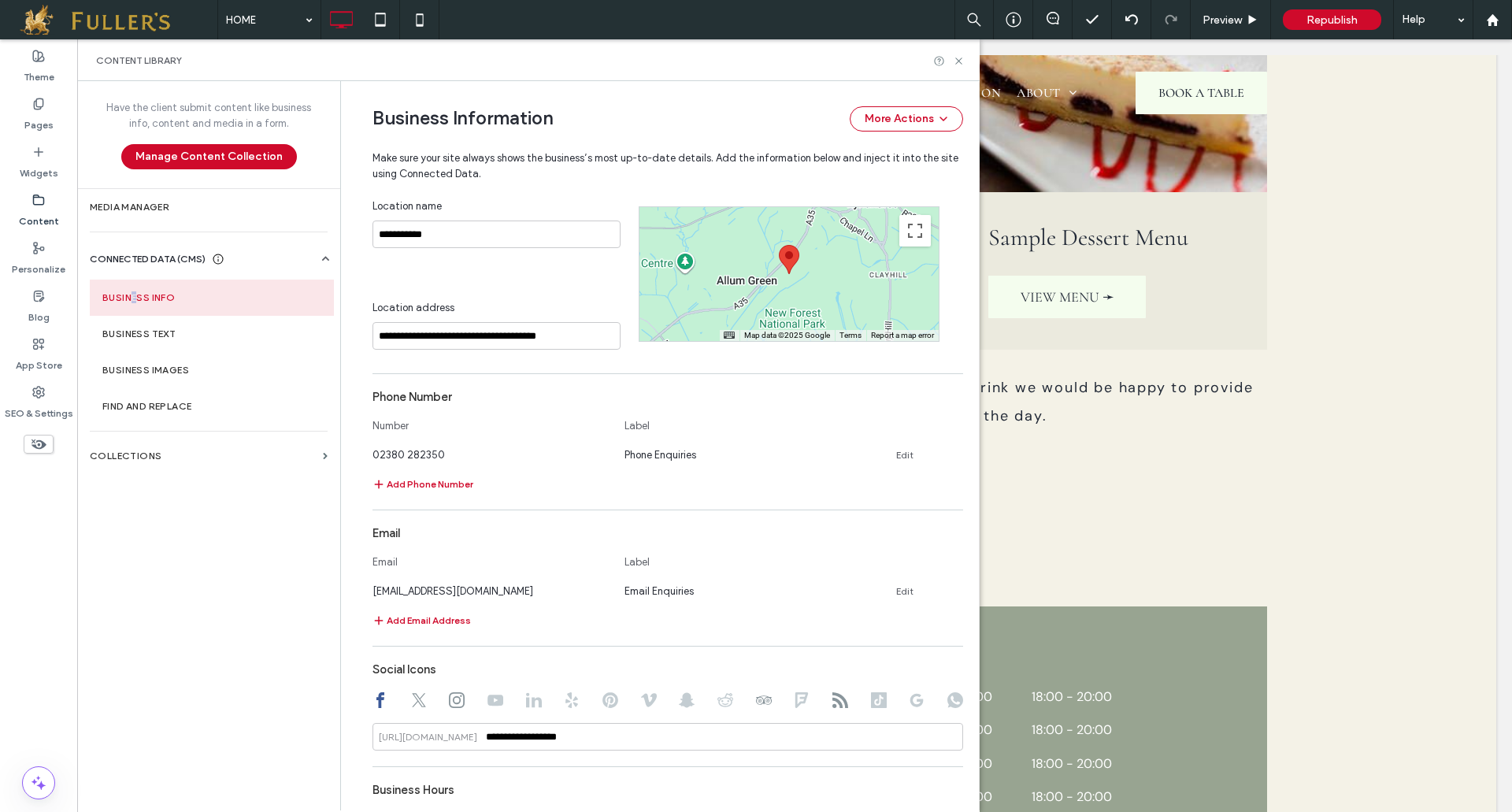
scroll to position [843, 0]
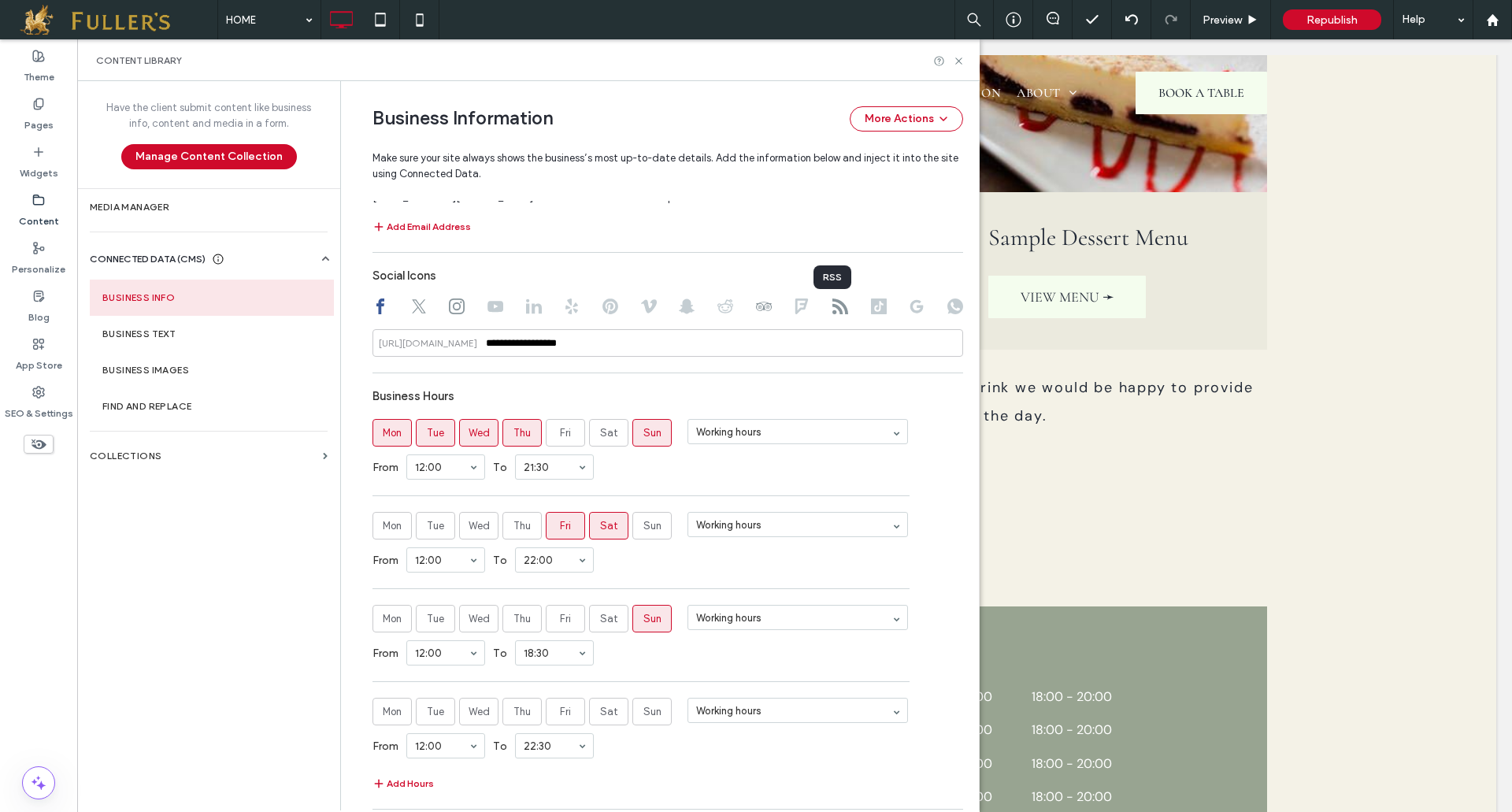
click at [833, 306] on use at bounding box center [840, 306] width 16 height 16
type input "**********"
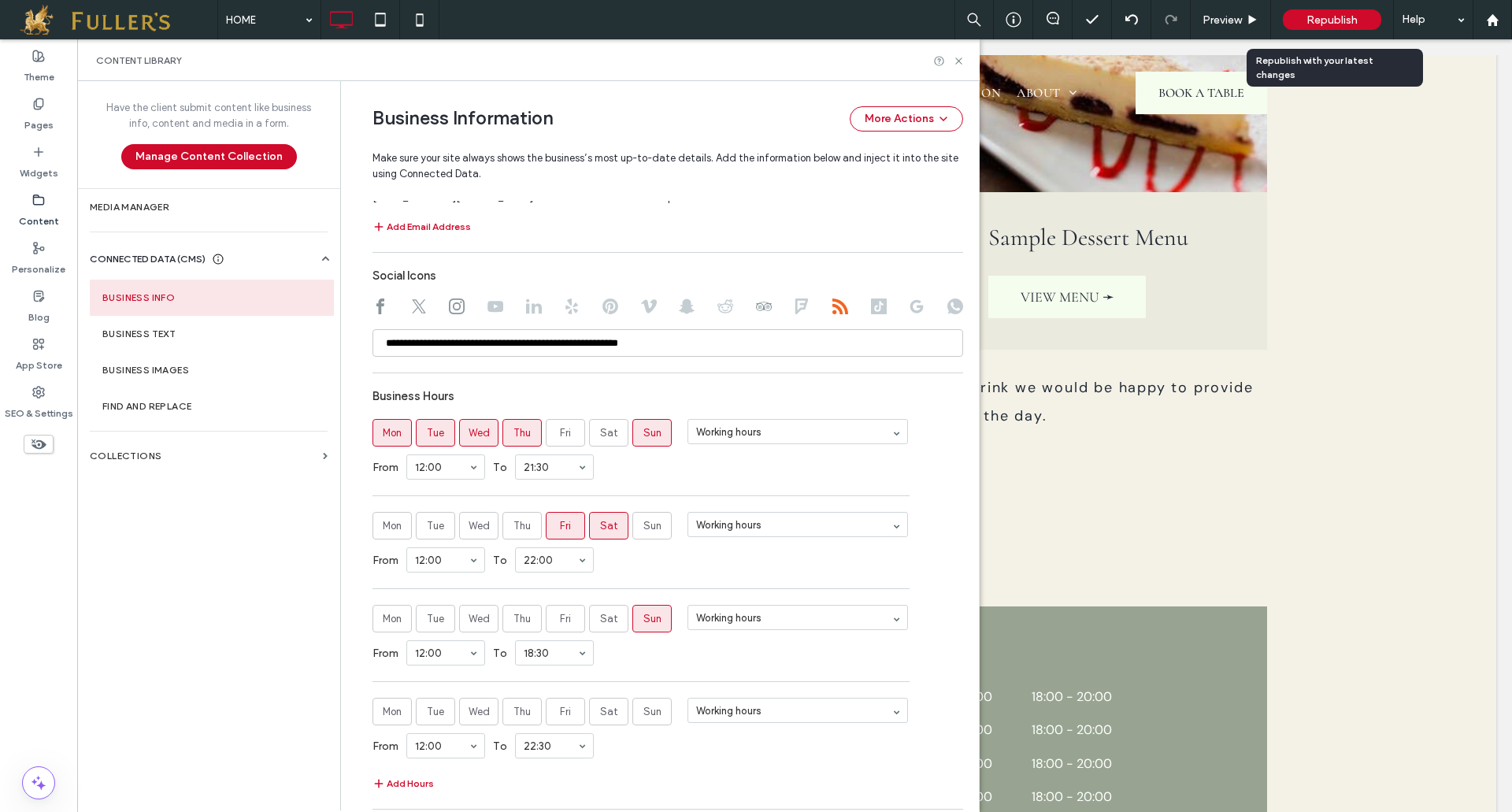
click at [1349, 17] on span "Republish" at bounding box center [1332, 20] width 51 height 14
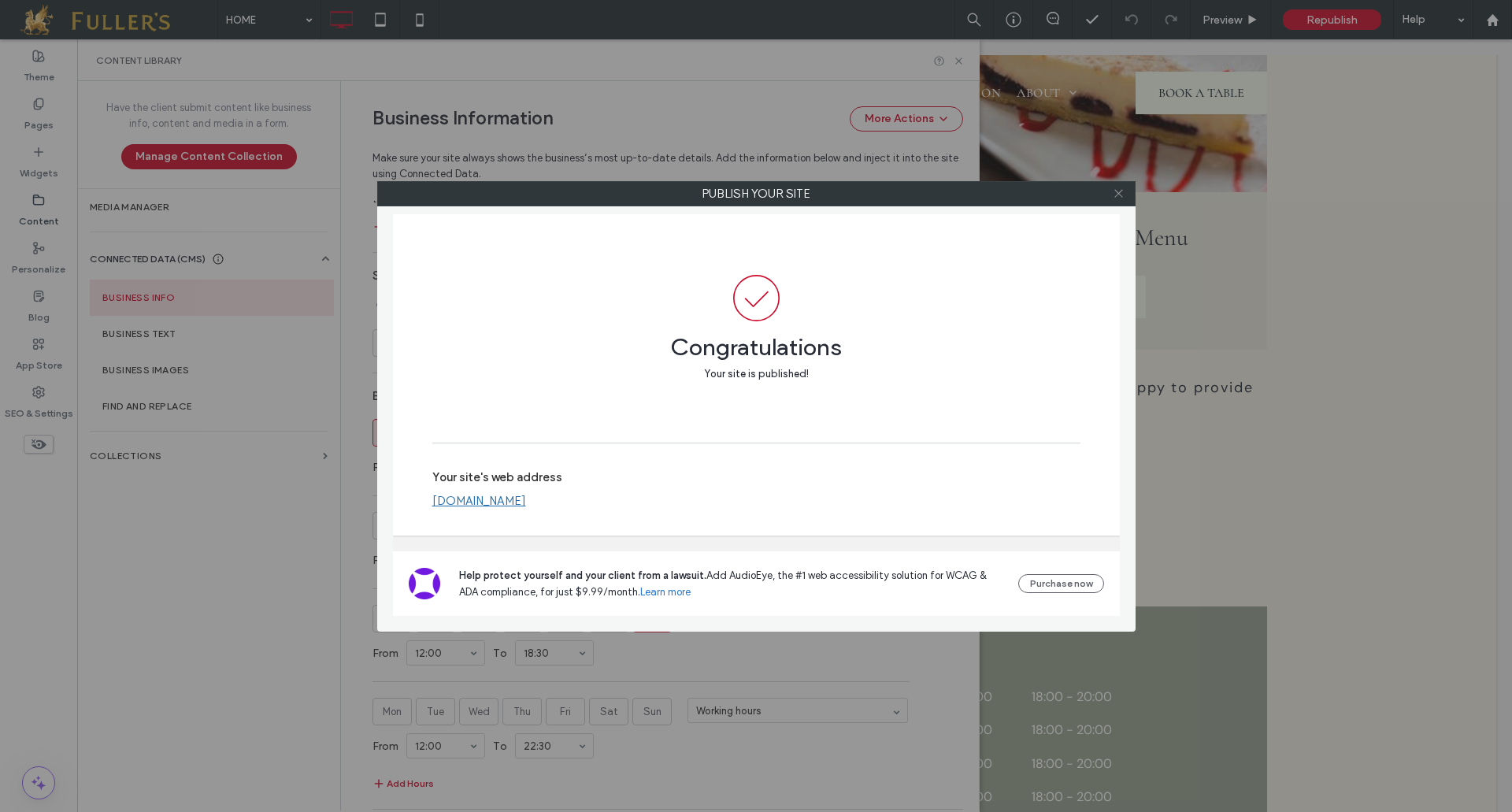
click at [1118, 196] on icon at bounding box center [1119, 193] width 12 height 12
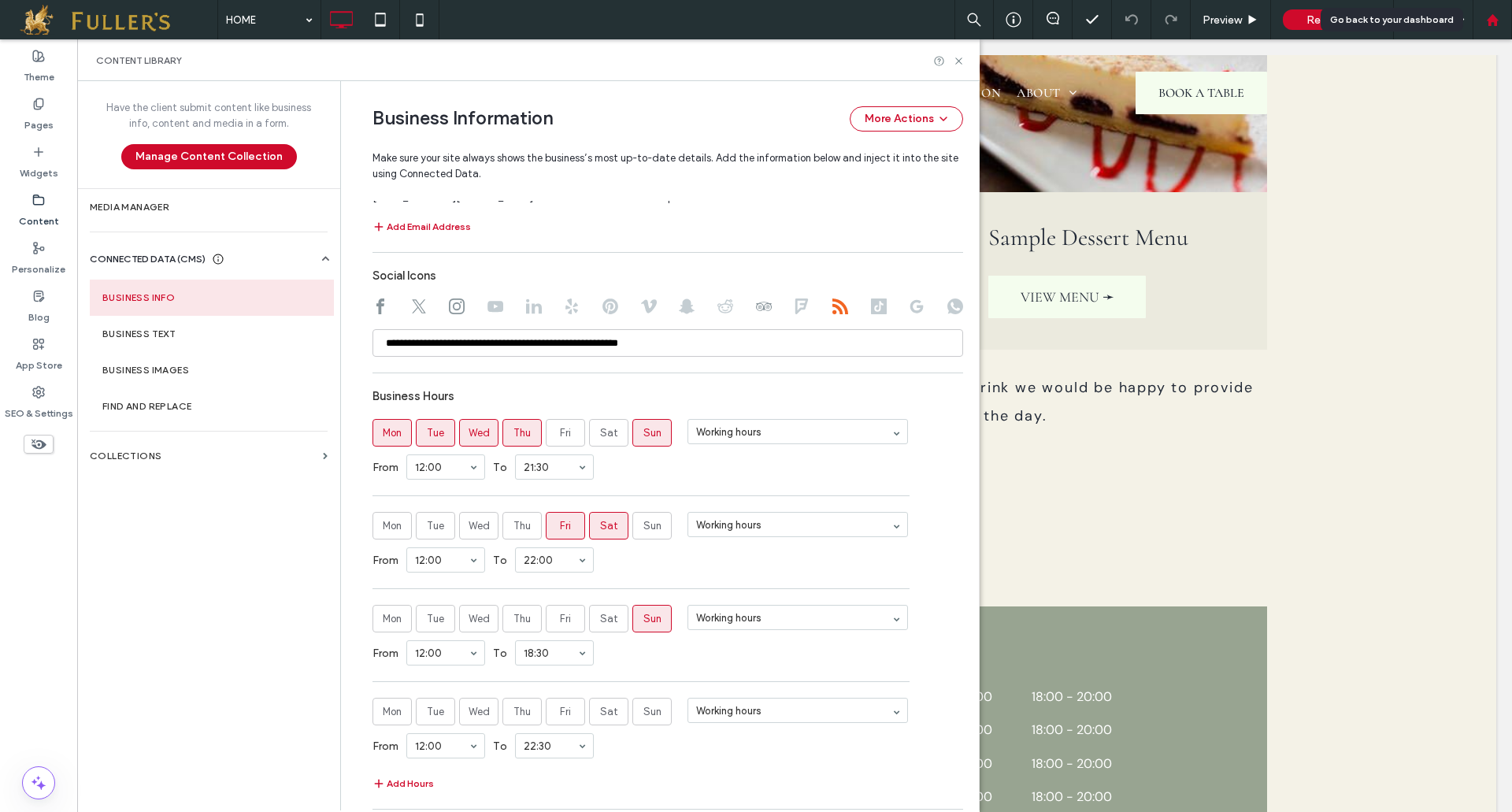
click at [1496, 17] on icon at bounding box center [1493, 20] width 14 height 14
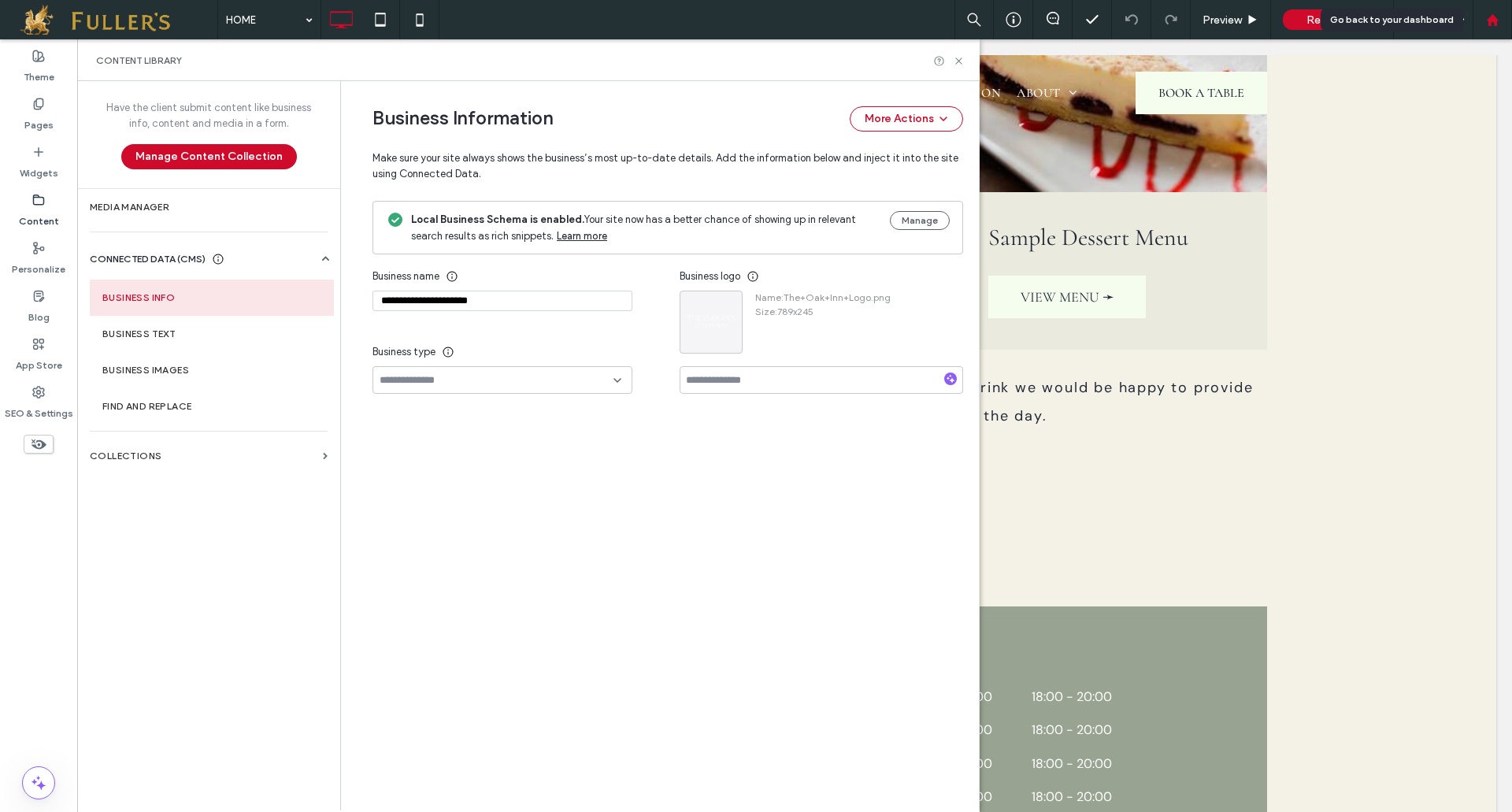
scroll to position [0, 0]
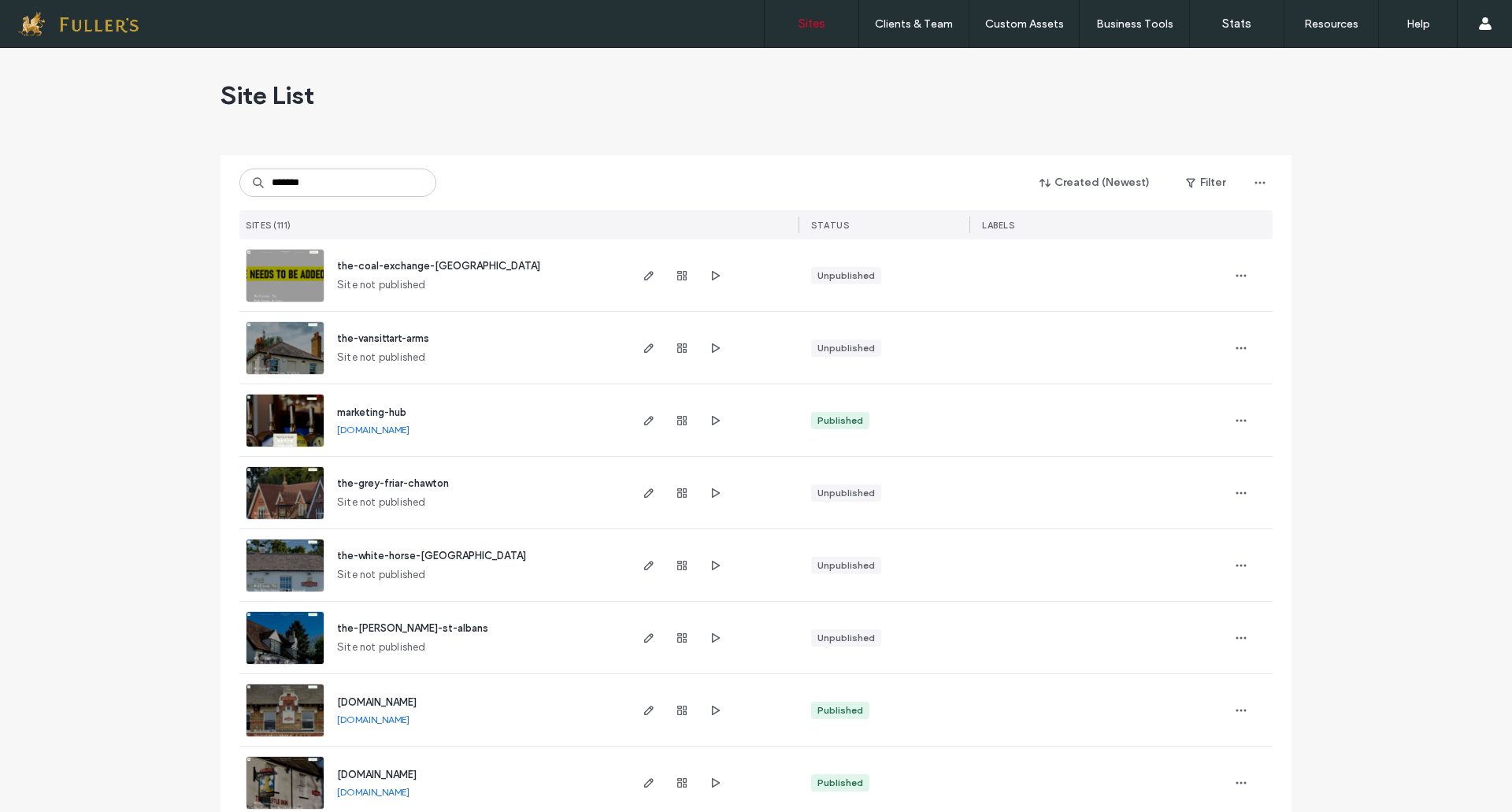
type input "*******"
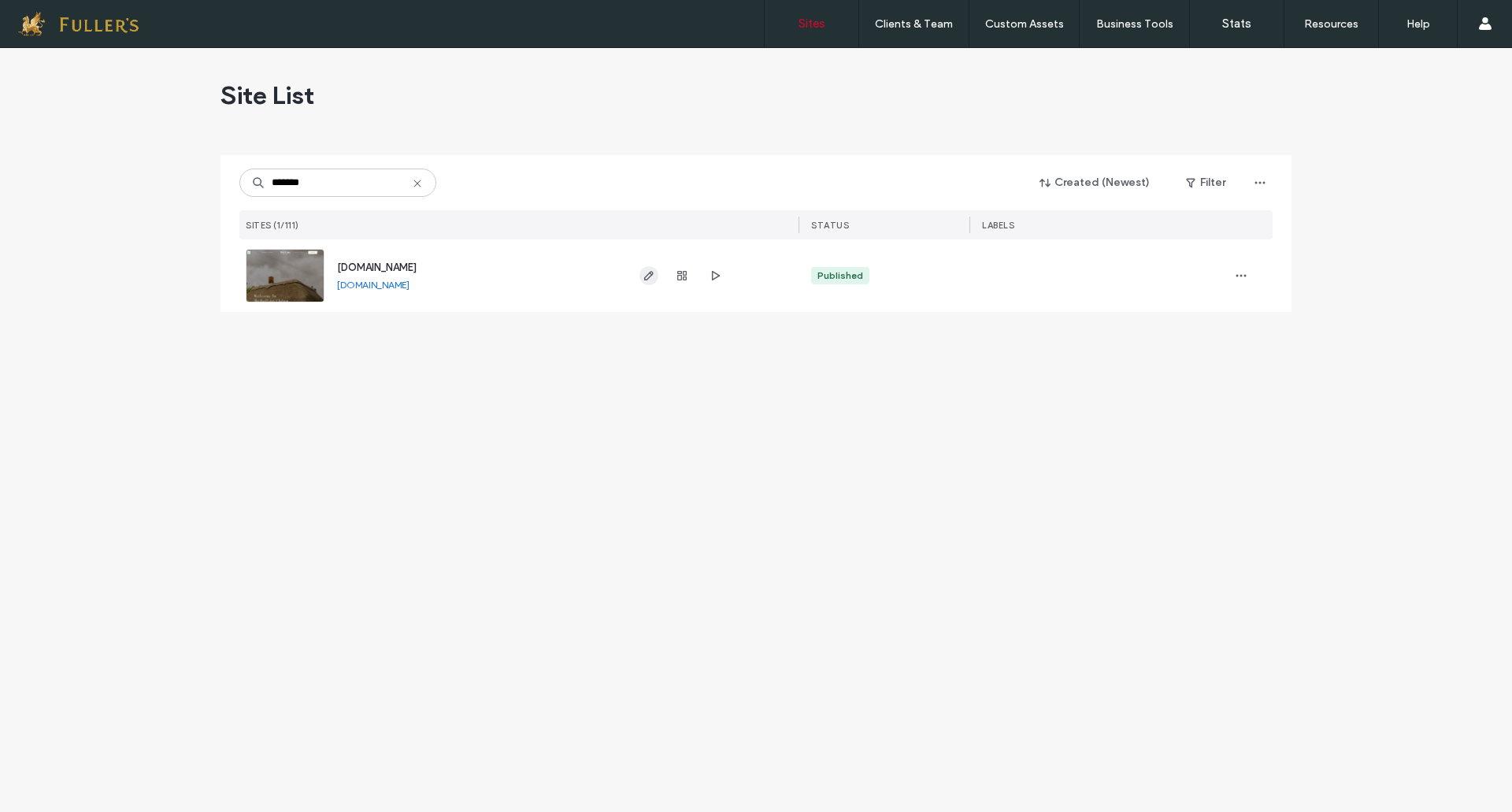
click at [651, 274] on use "button" at bounding box center [649, 275] width 9 height 9
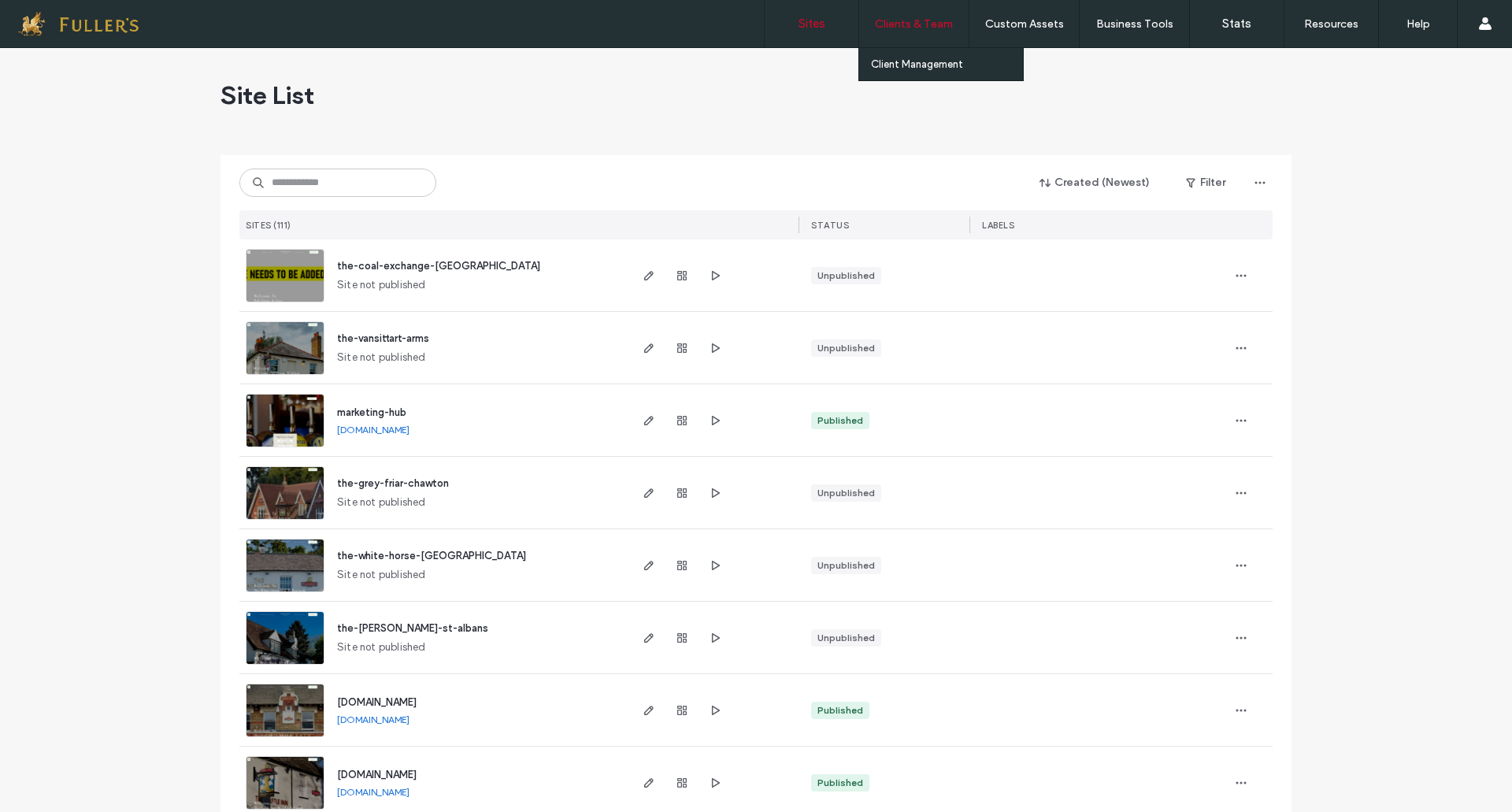
drag, startPoint x: 918, startPoint y: 20, endPoint x: 920, endPoint y: 41, distance: 21.1
click at [918, 20] on label "Clients & Team" at bounding box center [914, 24] width 78 height 14
click at [918, 60] on label "Client Management" at bounding box center [917, 64] width 92 height 12
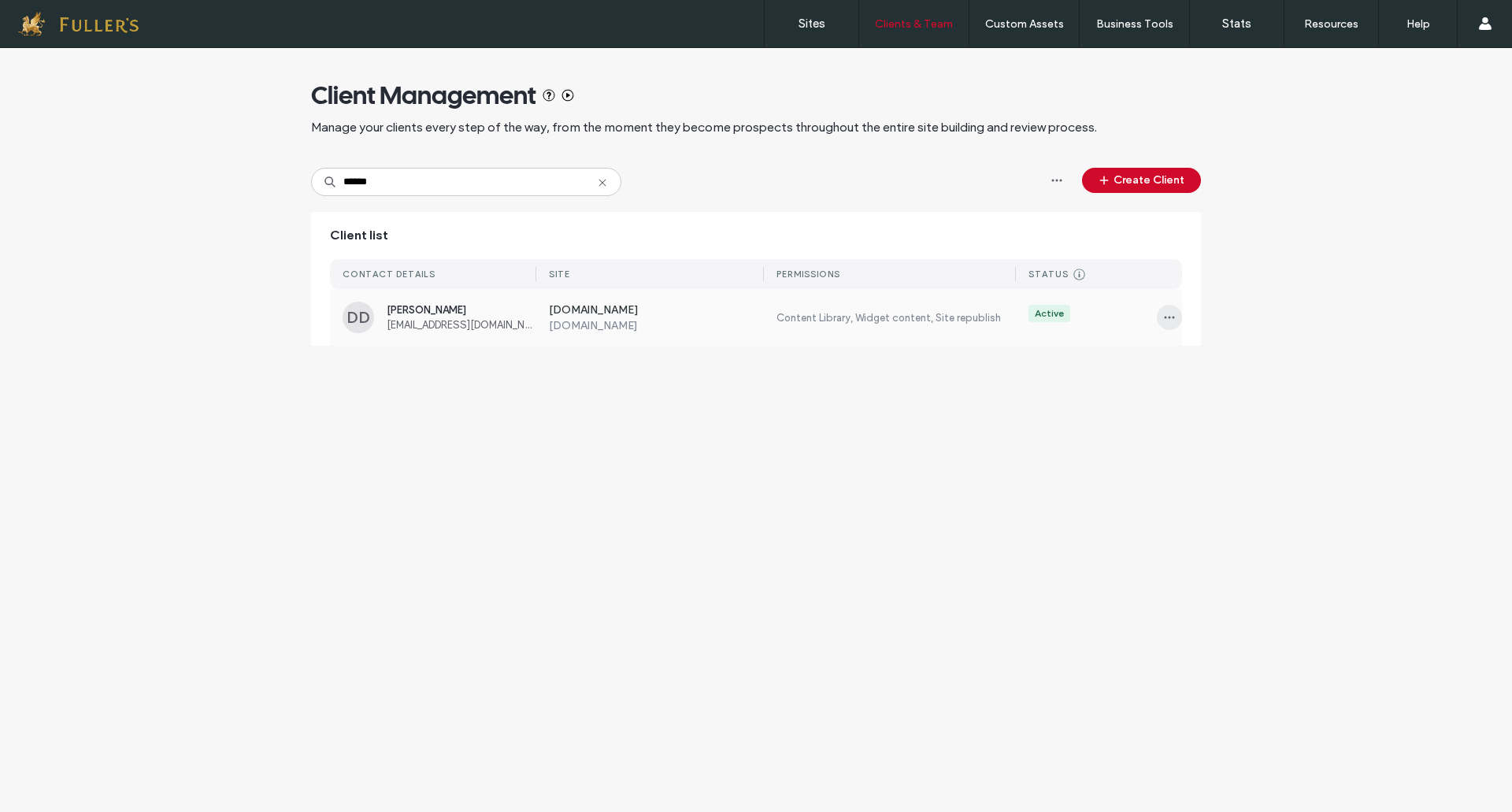
type input "******"
click at [1169, 315] on icon "button" at bounding box center [1169, 317] width 13 height 13
click at [1223, 413] on span "Delete client" at bounding box center [1219, 417] width 59 height 16
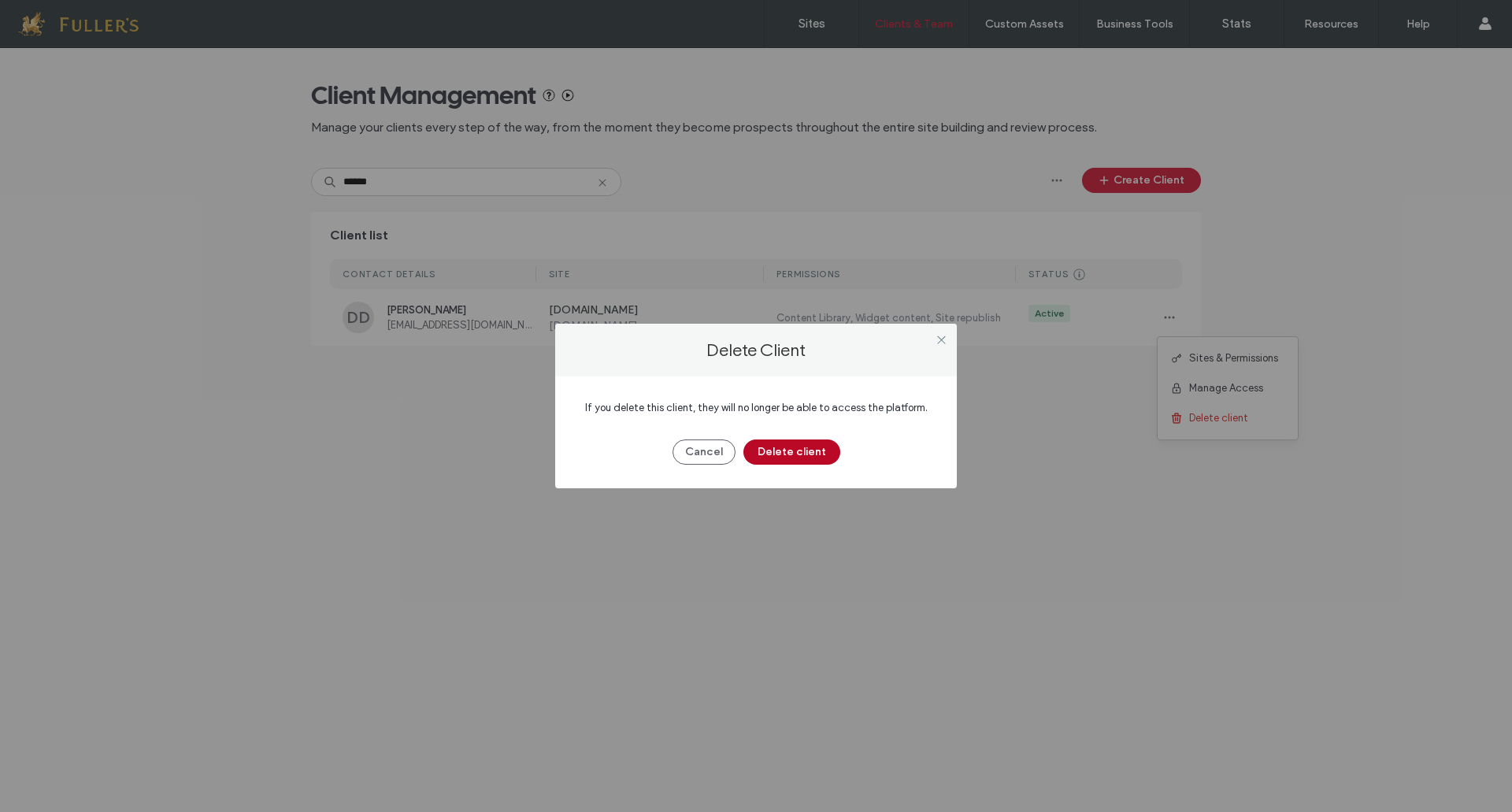
click at [814, 449] on button "Delete client" at bounding box center [792, 452] width 97 height 25
